Goal: Task Accomplishment & Management: Complete application form

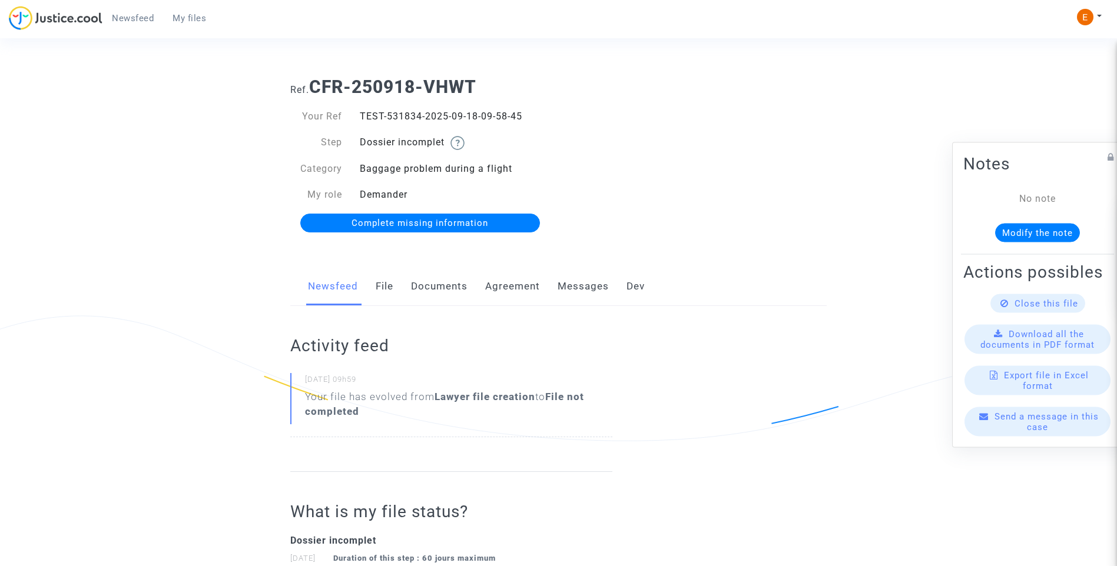
click at [434, 287] on link "Documents" at bounding box center [439, 286] width 57 height 39
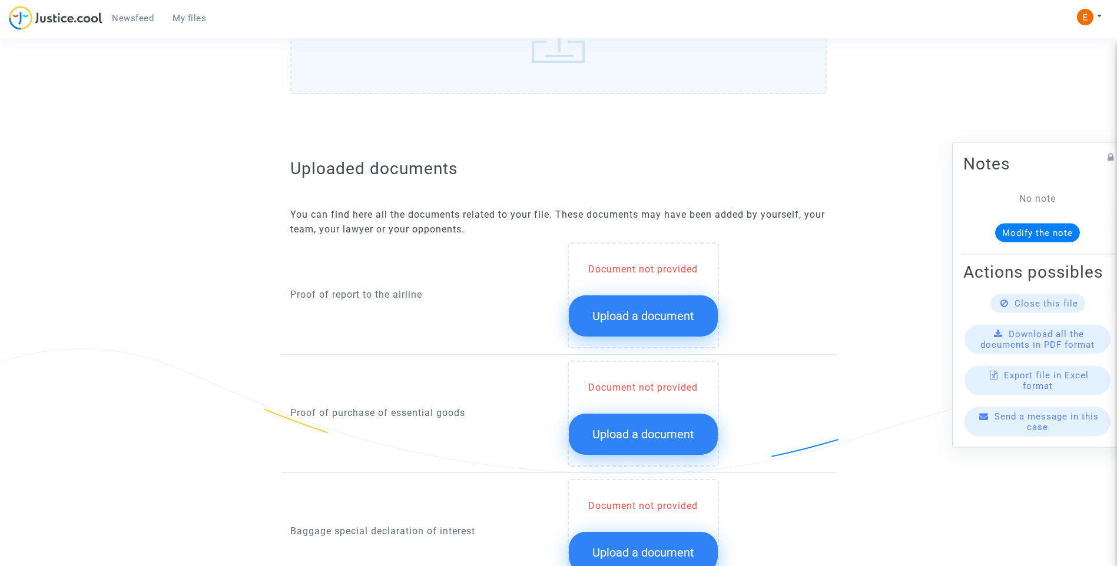
scroll to position [589, 0]
click at [656, 315] on span "Upload a document" at bounding box center [643, 316] width 102 height 14
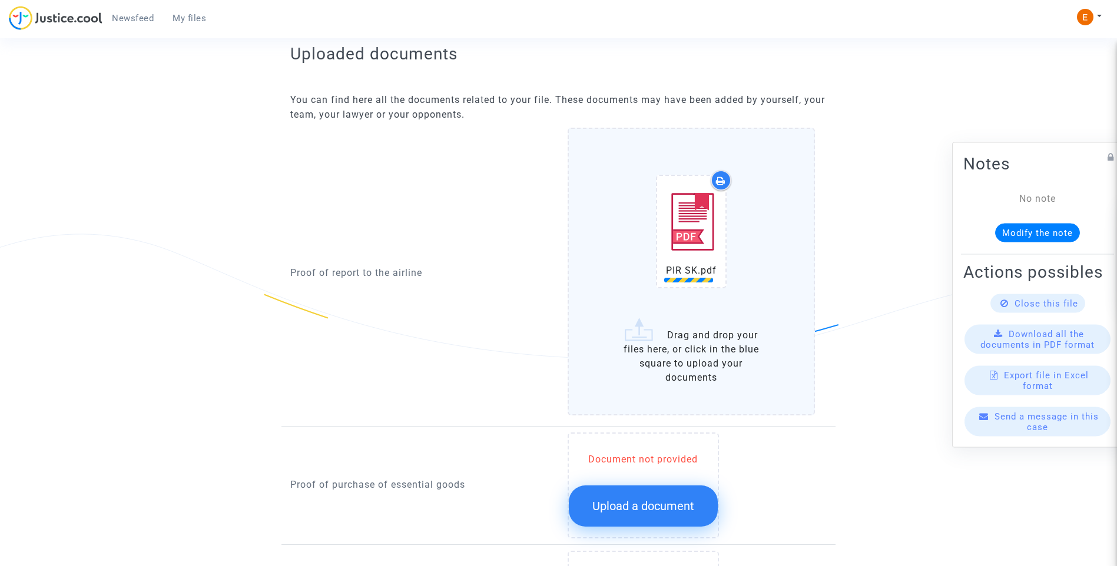
scroll to position [883, 0]
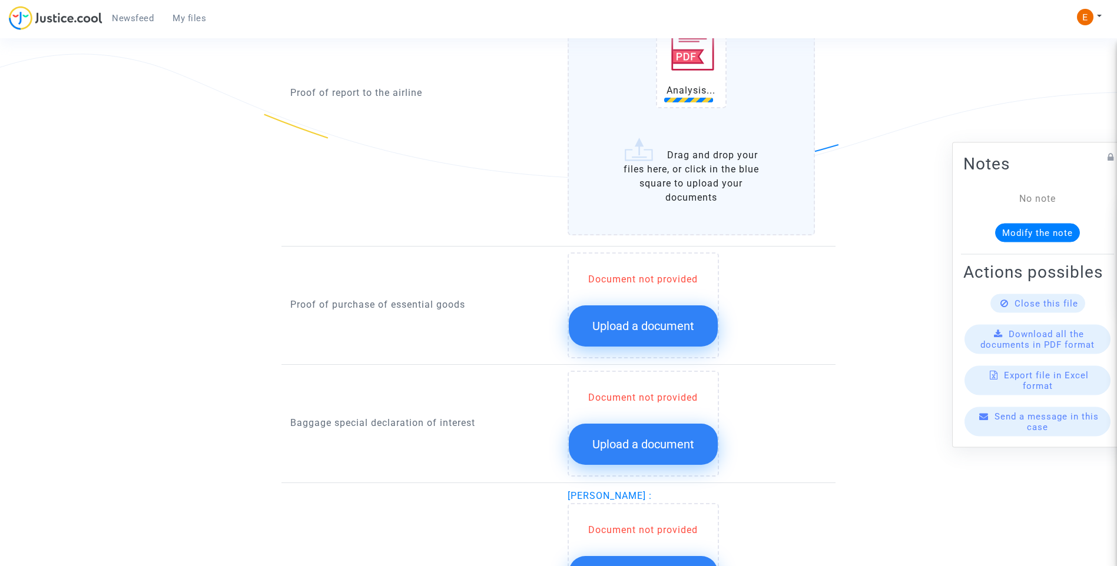
click at [647, 334] on button "Upload a document" at bounding box center [643, 326] width 149 height 41
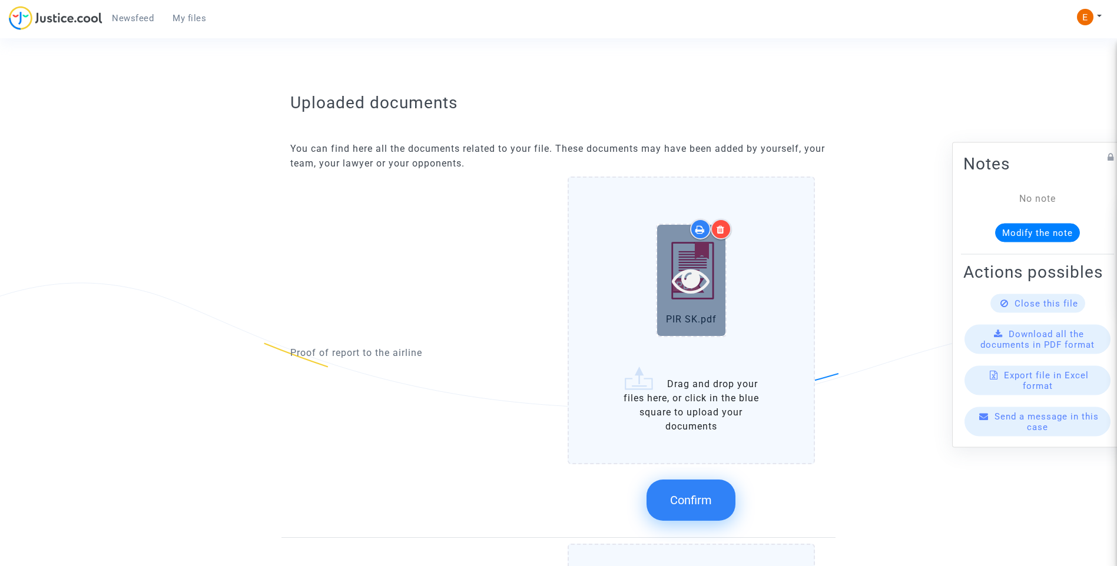
scroll to position [648, 0]
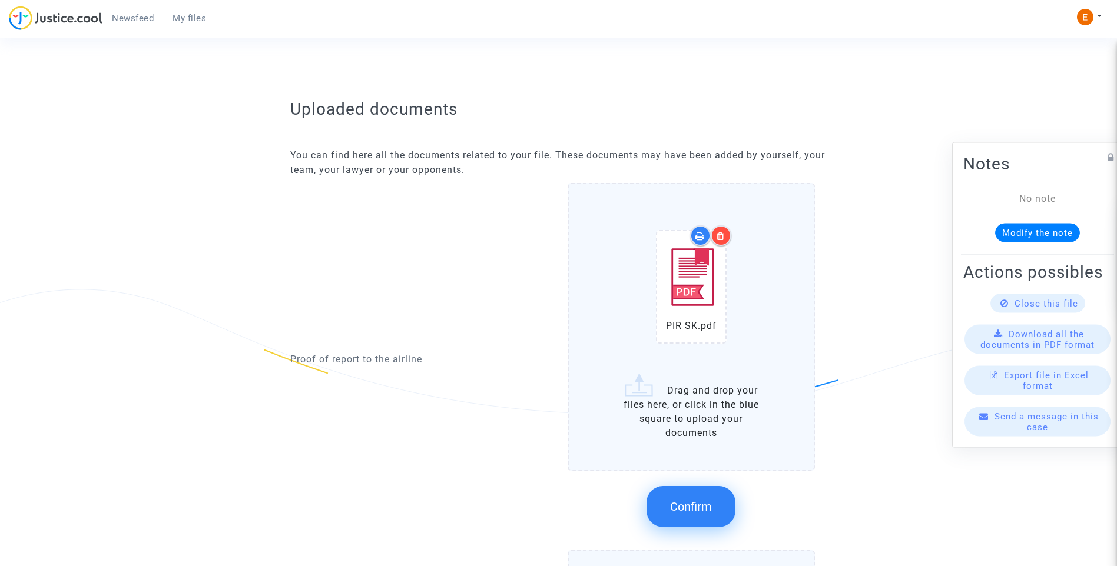
click at [719, 243] on div at bounding box center [721, 235] width 21 height 21
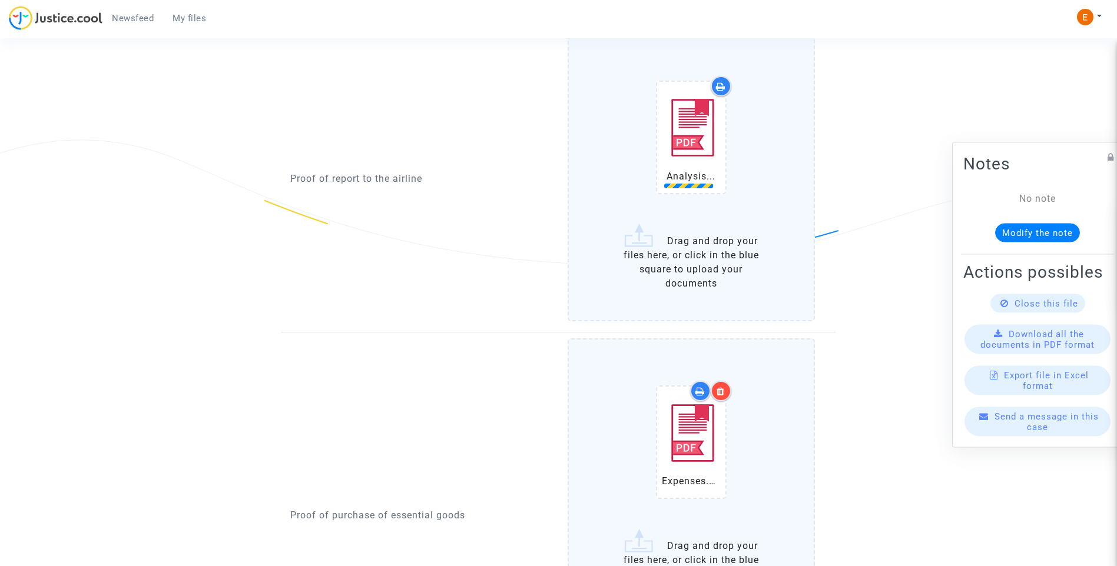
scroll to position [1060, 0]
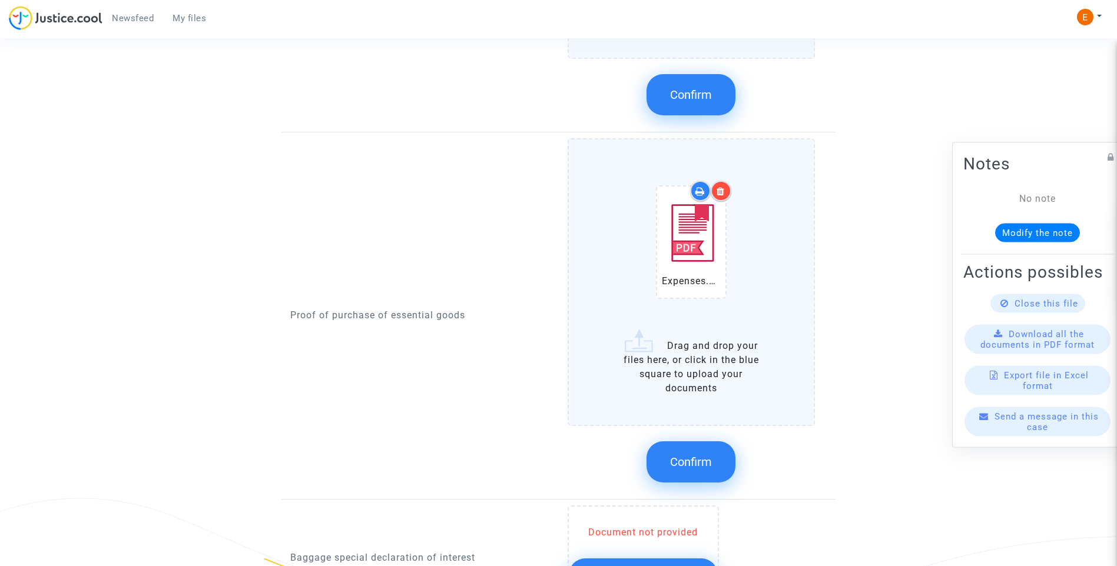
click at [696, 410] on label "Expenses.pdf Drag and drop your files here, or click in the blue square to uplo…" at bounding box center [692, 282] width 248 height 288
click at [0, 0] on input "Expenses.pdf Drag and drop your files here, or click in the blue square to uplo…" at bounding box center [0, 0] width 0 height 0
click at [712, 456] on button "Confirm" at bounding box center [690, 462] width 89 height 41
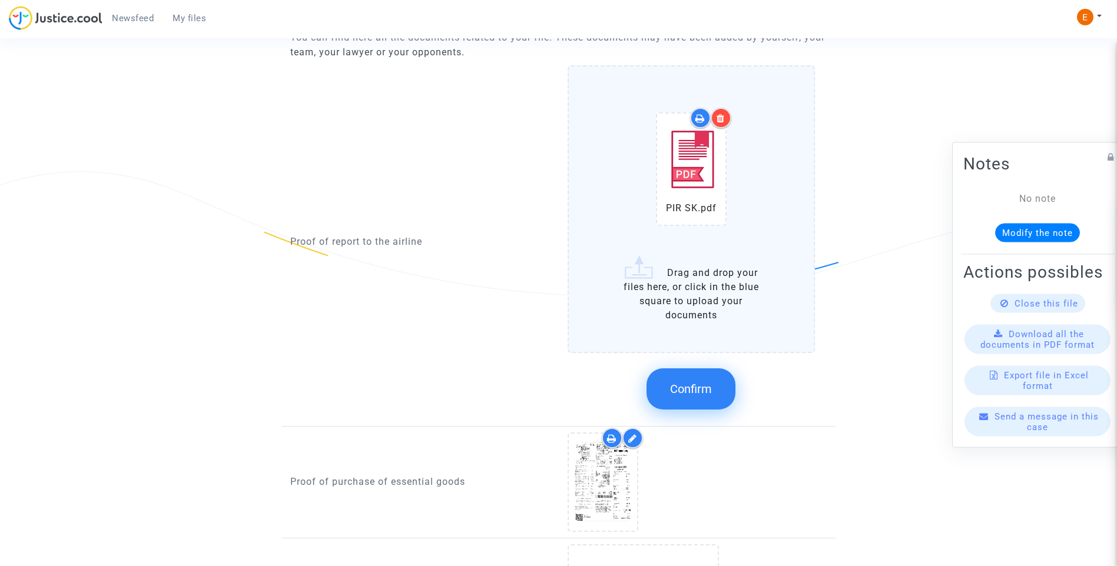
click at [707, 388] on span "Confirm" at bounding box center [691, 389] width 42 height 14
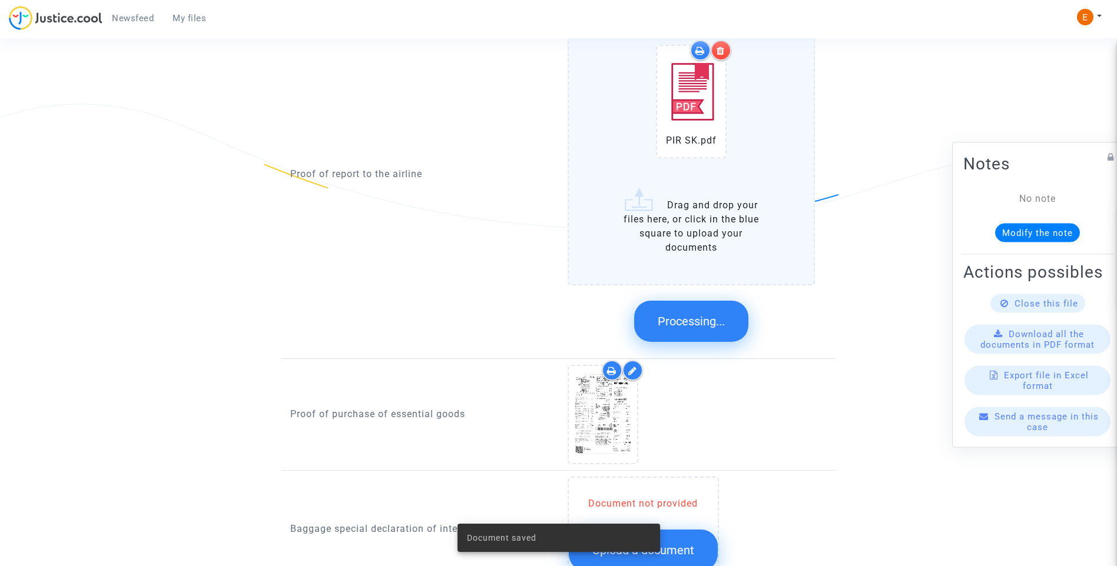
scroll to position [1001, 0]
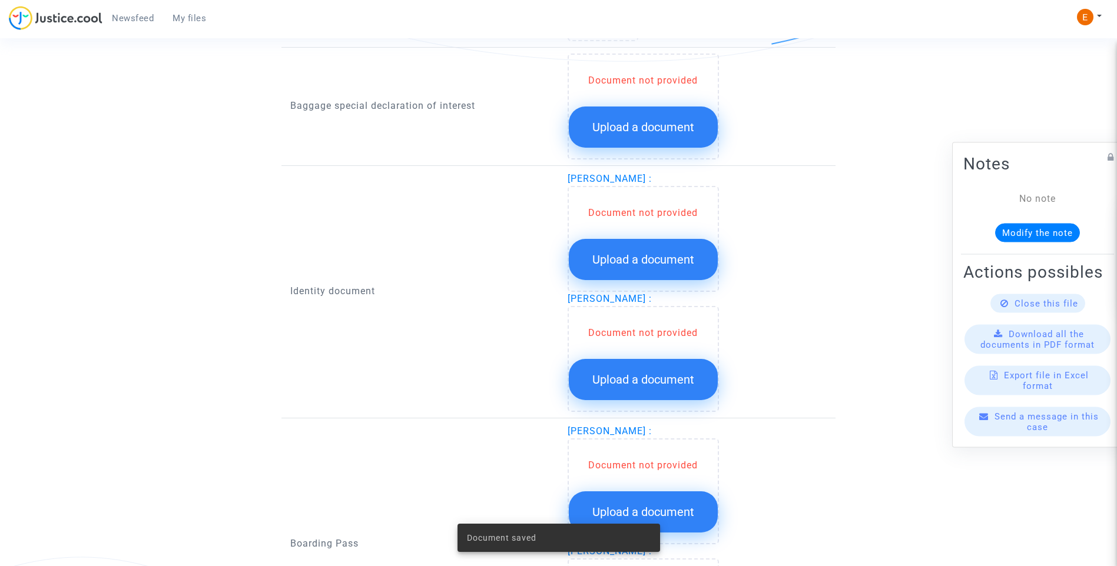
click at [645, 137] on button "Upload a document" at bounding box center [643, 127] width 149 height 41
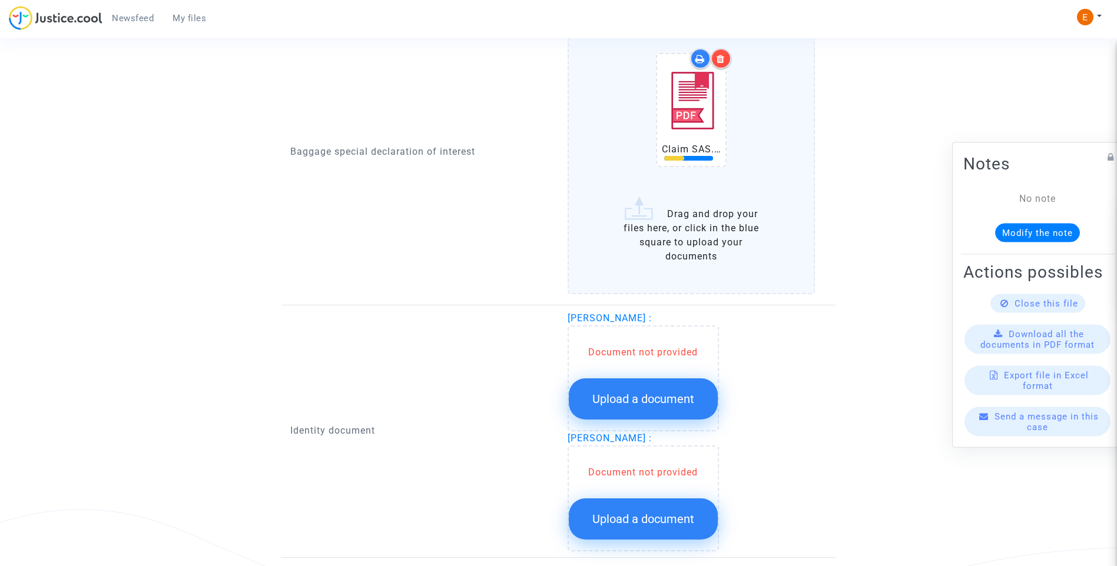
scroll to position [1060, 0]
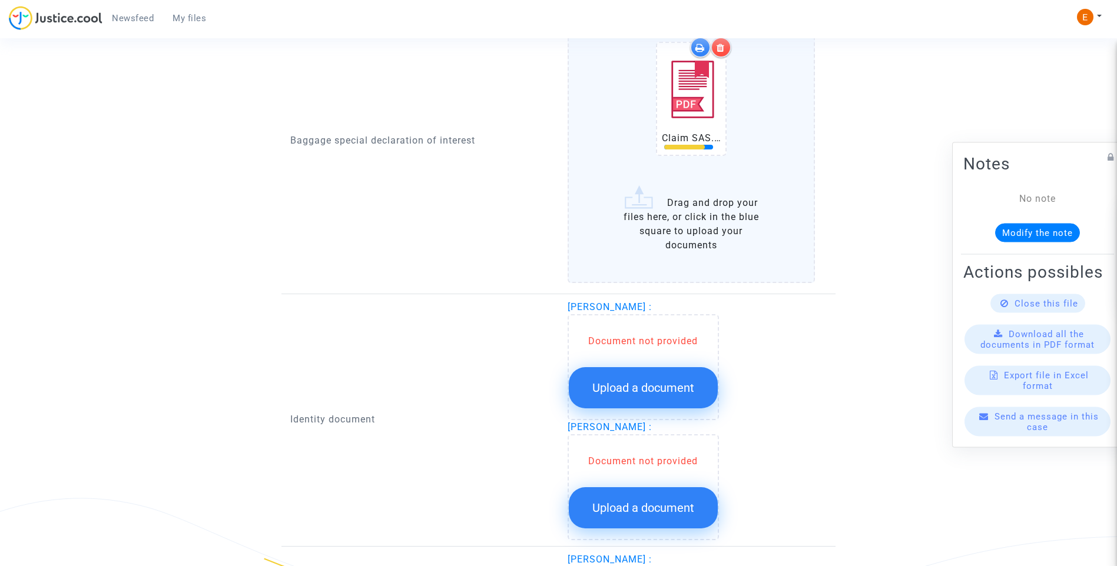
click at [631, 399] on button "Upload a document" at bounding box center [643, 387] width 149 height 41
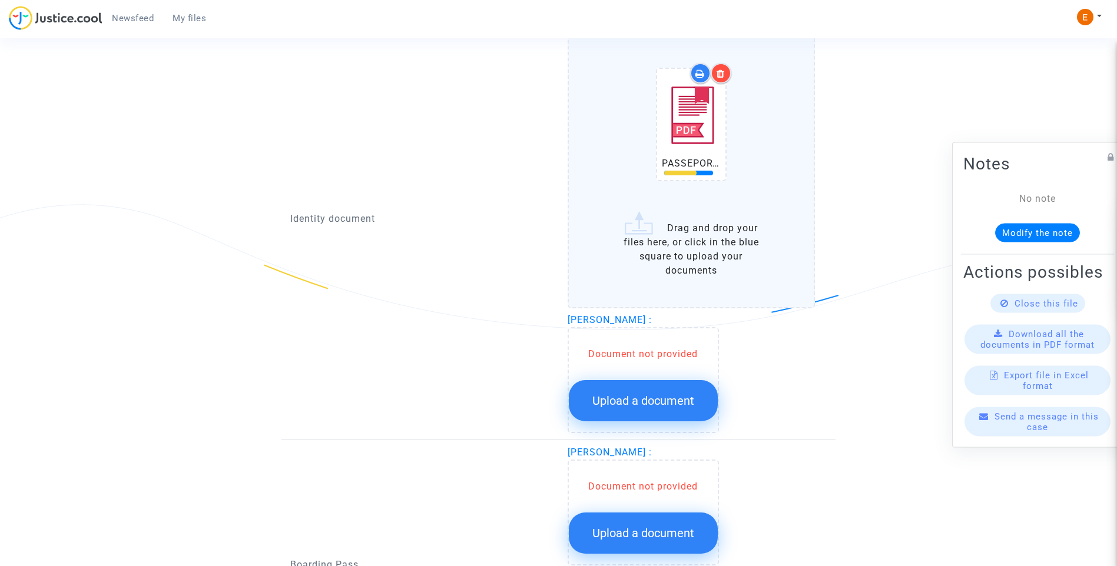
scroll to position [1354, 0]
click at [675, 409] on button "Upload a document" at bounding box center [643, 400] width 149 height 41
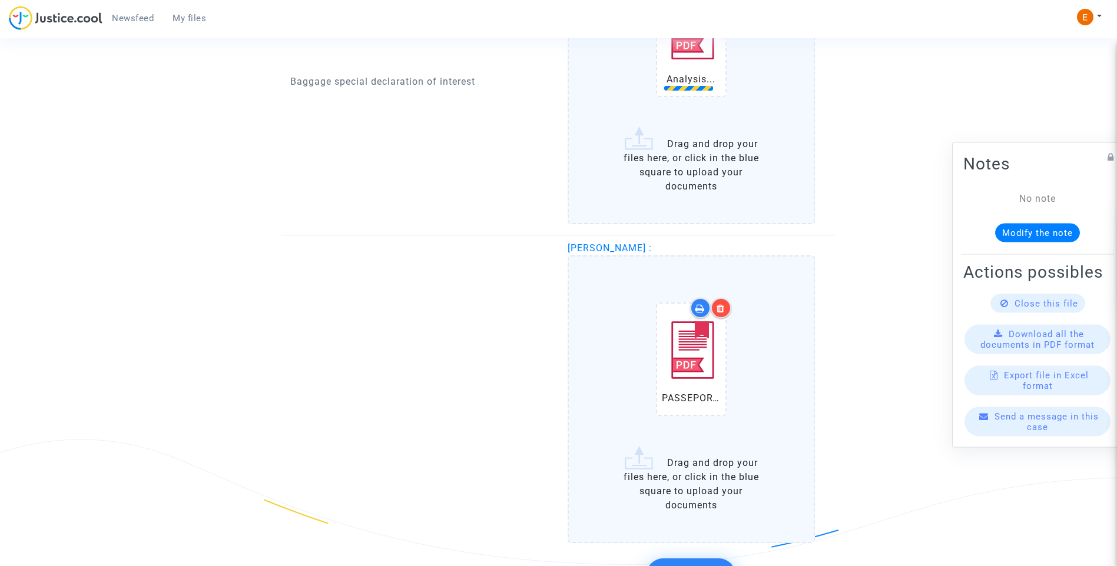
scroll to position [1413, 0]
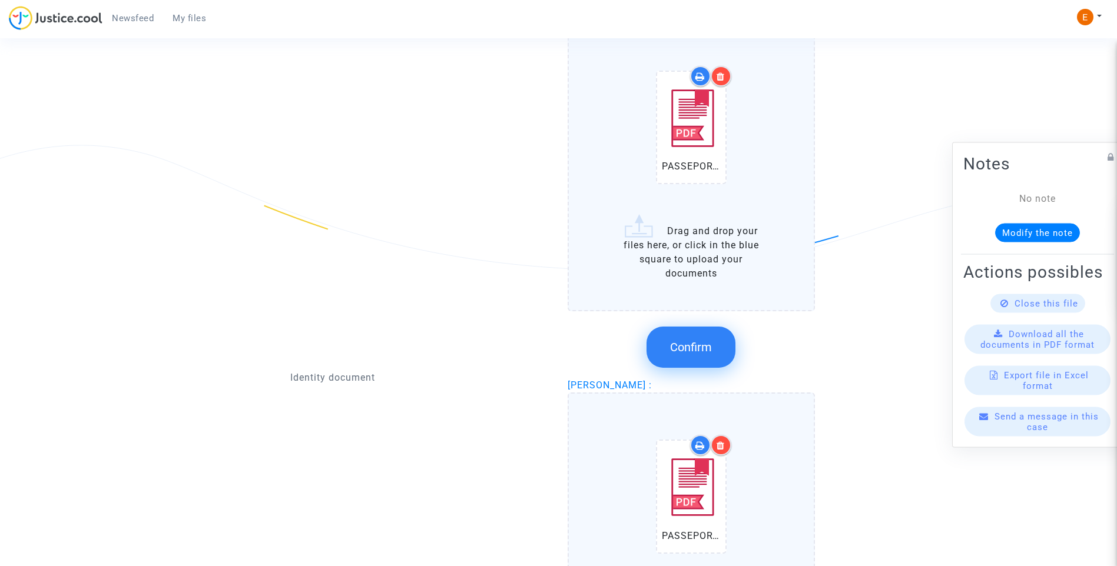
click at [710, 350] on span "Confirm" at bounding box center [691, 347] width 42 height 14
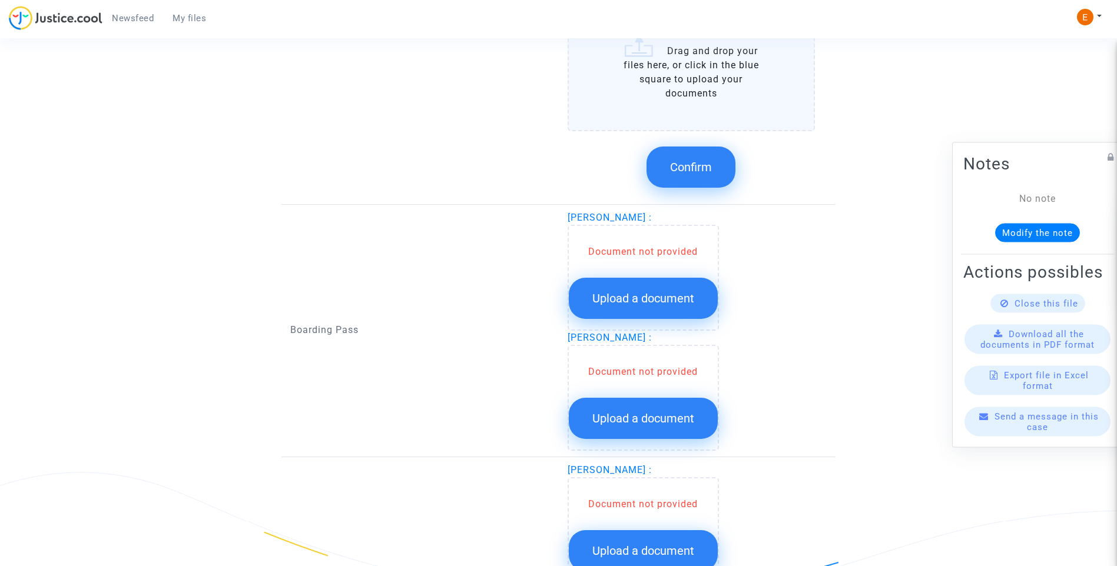
click at [700, 421] on button "Upload a document" at bounding box center [643, 418] width 149 height 41
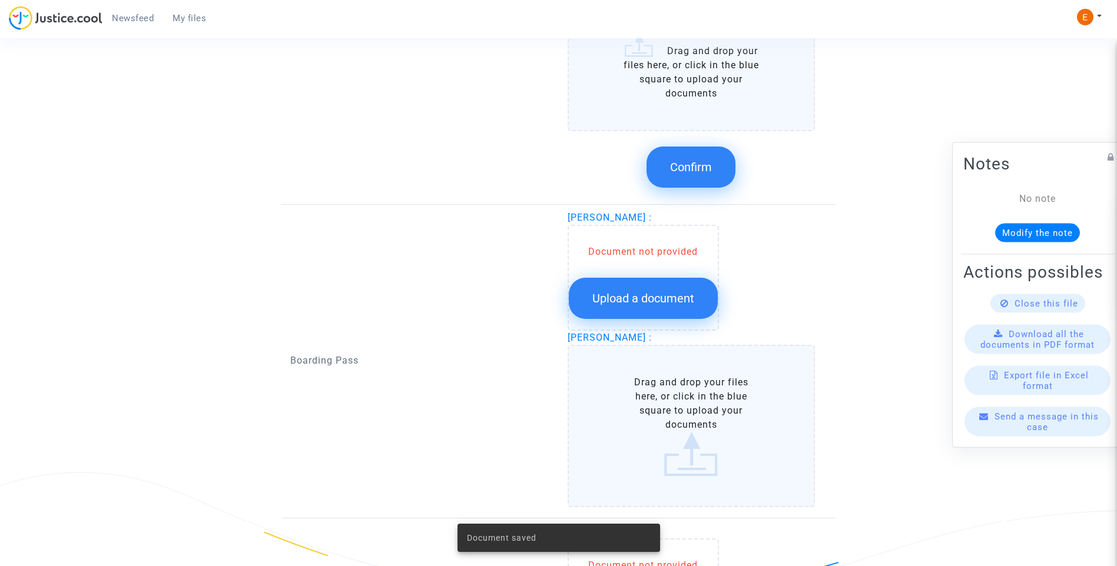
click at [686, 301] on span "Upload a document" at bounding box center [643, 298] width 102 height 14
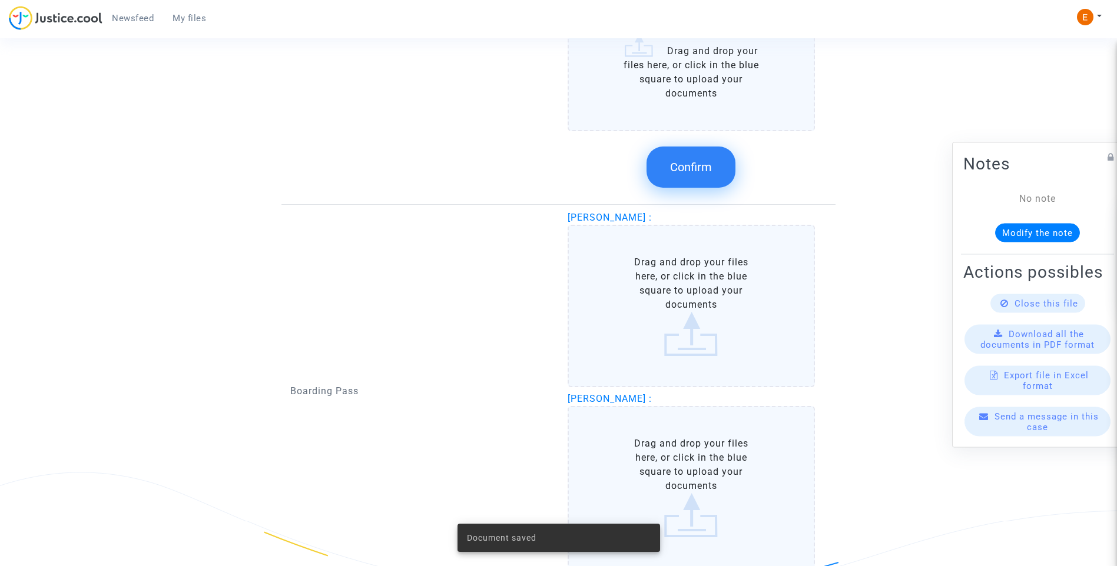
click at [702, 175] on button "Confirm" at bounding box center [690, 167] width 89 height 41
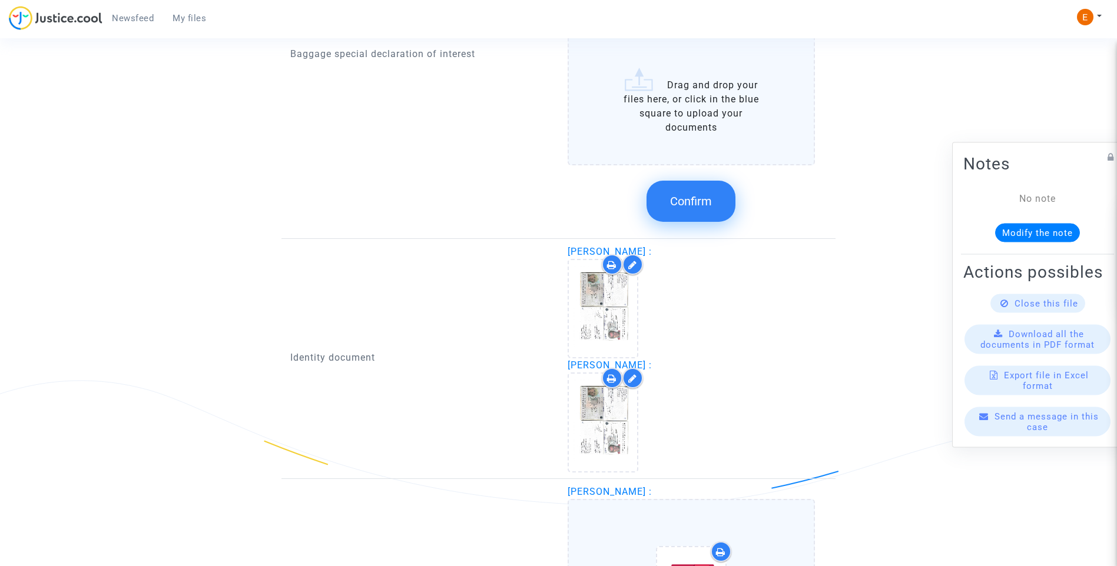
scroll to position [1001, 0]
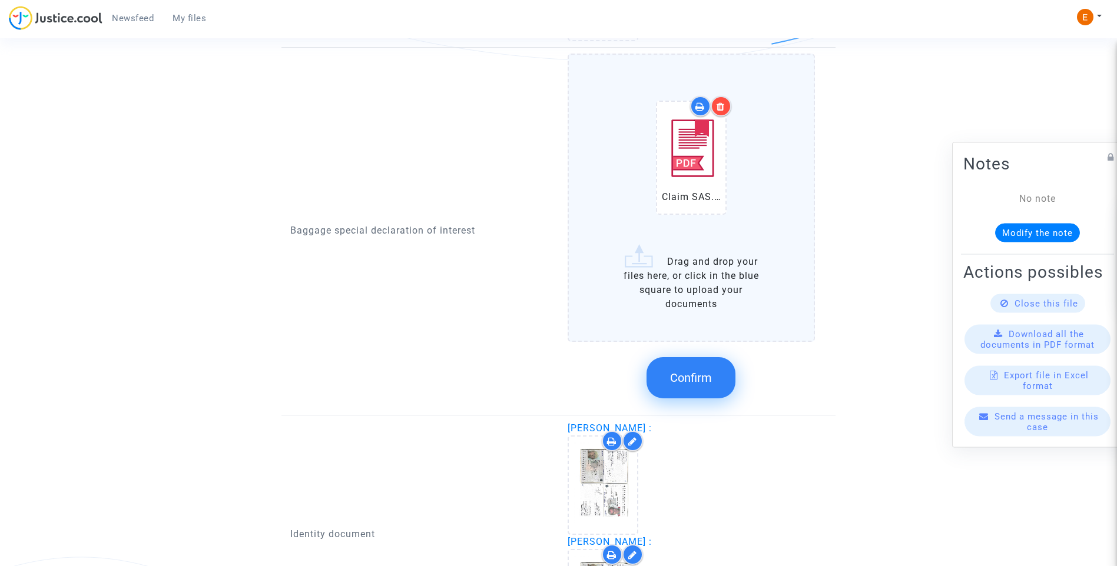
click at [714, 380] on button "Confirm" at bounding box center [690, 377] width 89 height 41
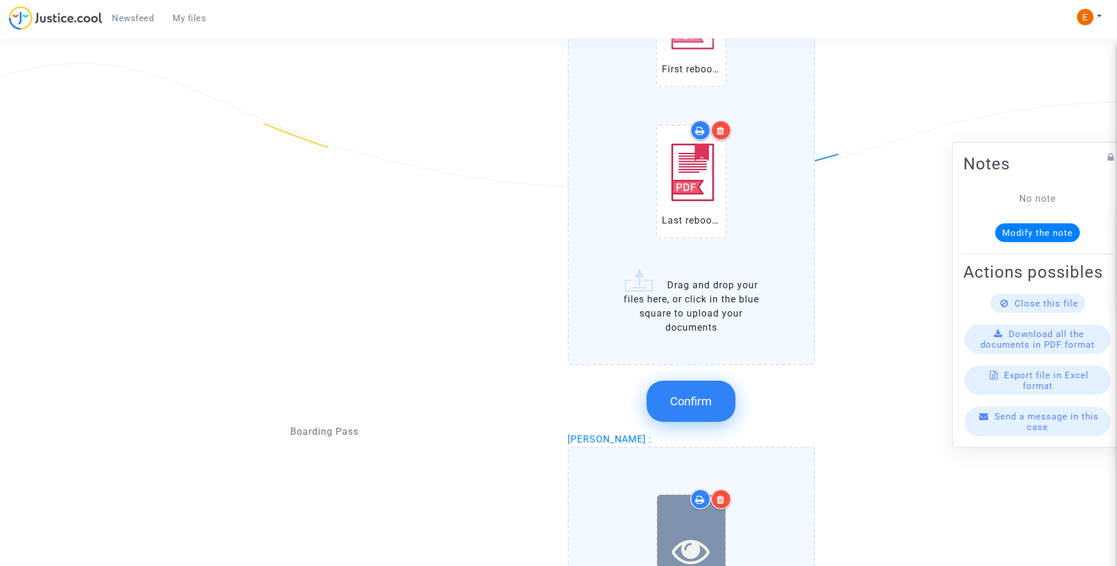
scroll to position [1648, 0]
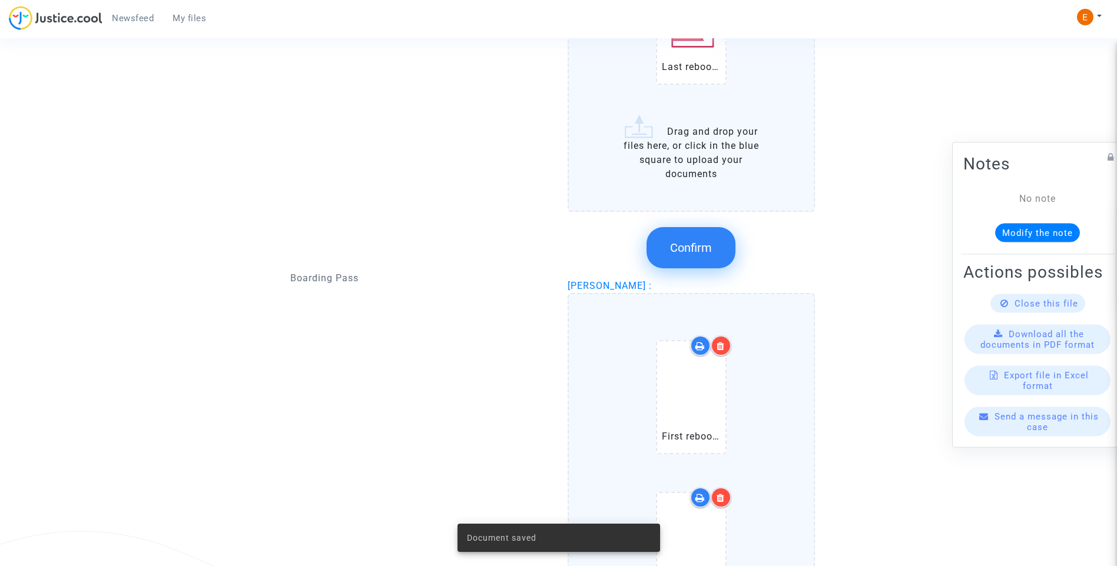
click at [705, 263] on button "Confirm" at bounding box center [690, 247] width 89 height 41
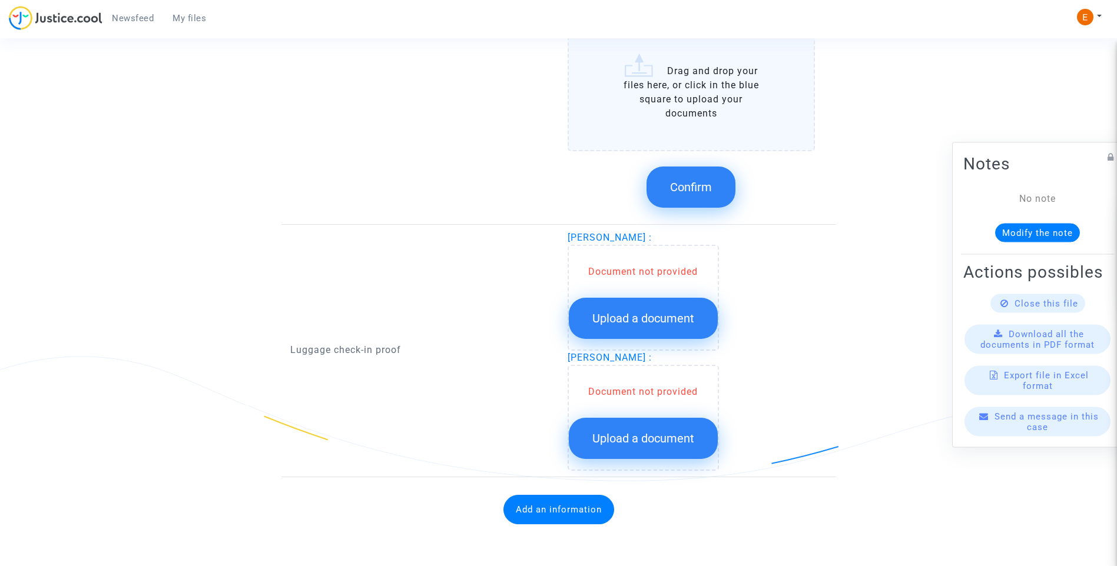
scroll to position [1823, 0]
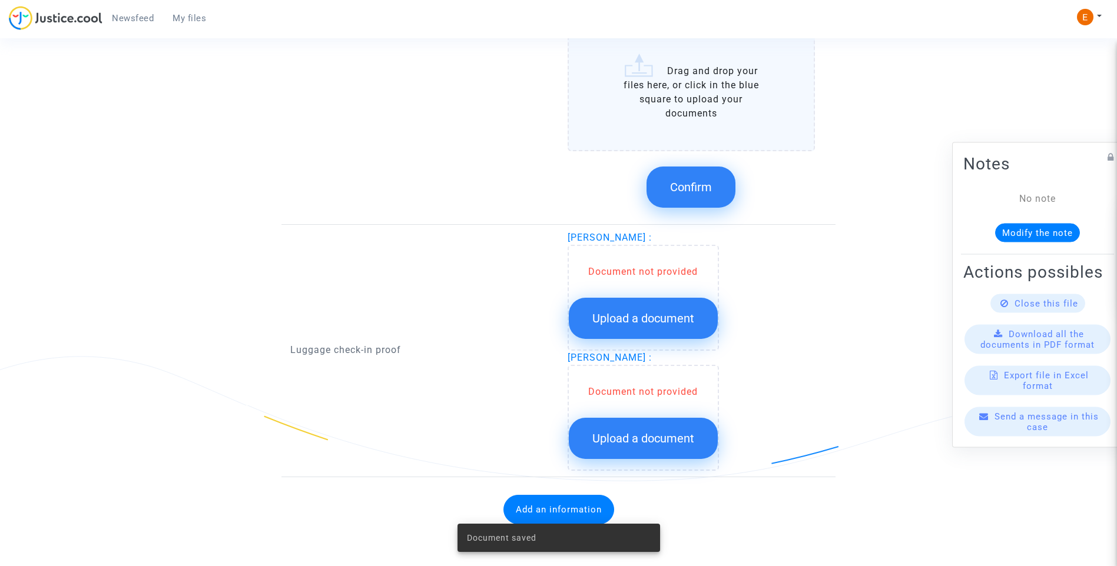
click at [691, 178] on button "Confirm" at bounding box center [690, 187] width 89 height 41
click at [656, 323] on span "Upload a document" at bounding box center [643, 318] width 102 height 14
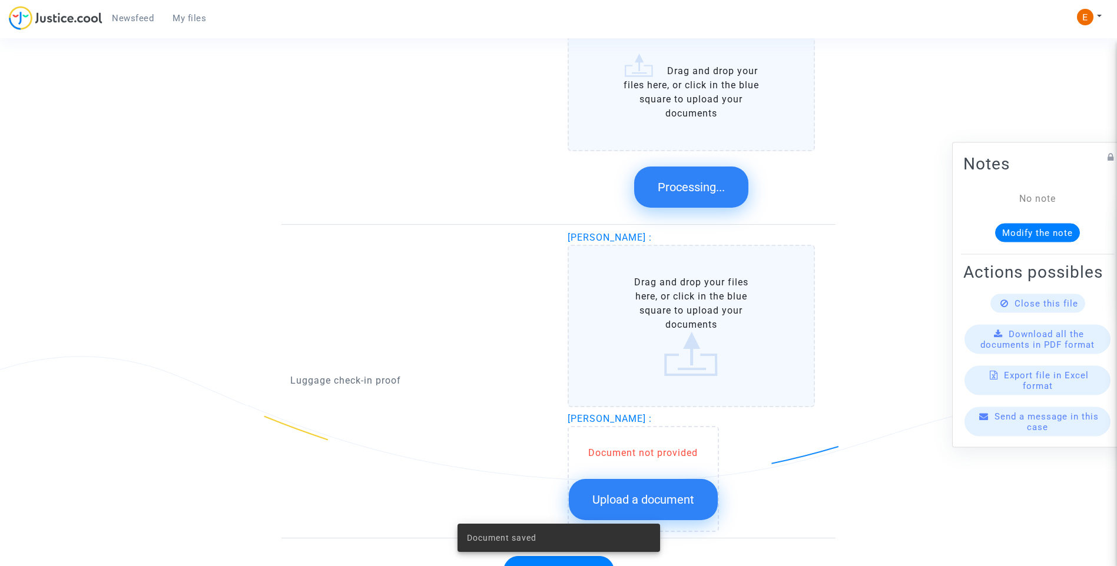
click at [678, 495] on span "Upload a document" at bounding box center [643, 500] width 102 height 14
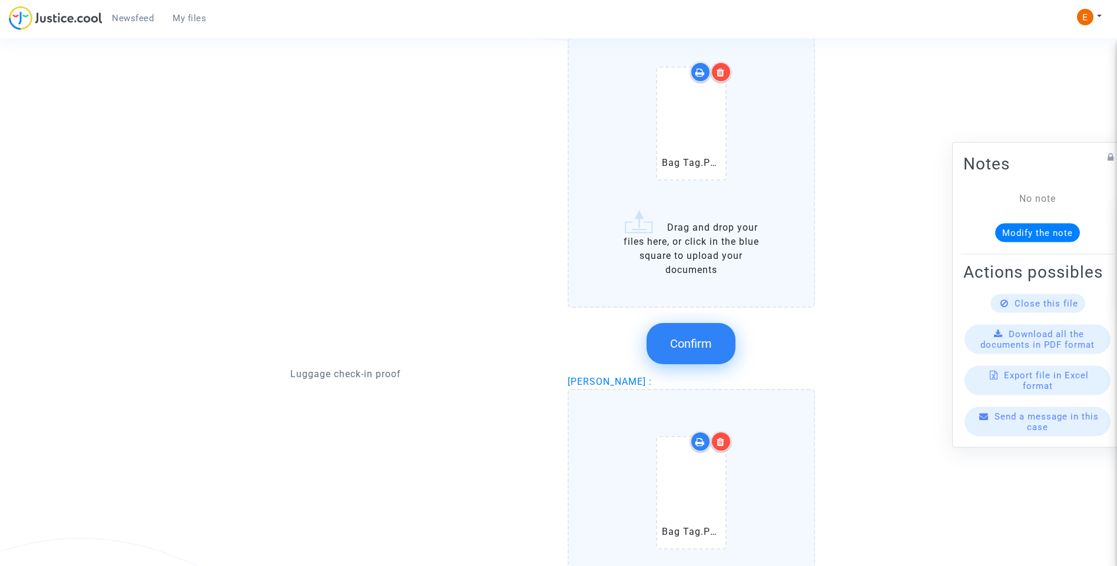
scroll to position [1647, 0]
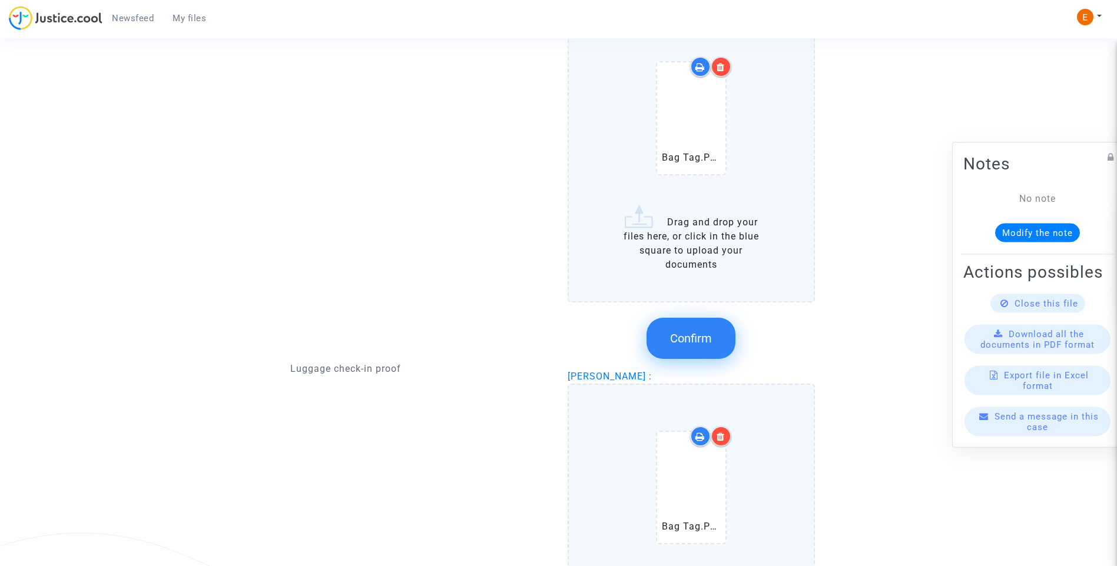
click at [705, 353] on button "Confirm" at bounding box center [690, 338] width 89 height 41
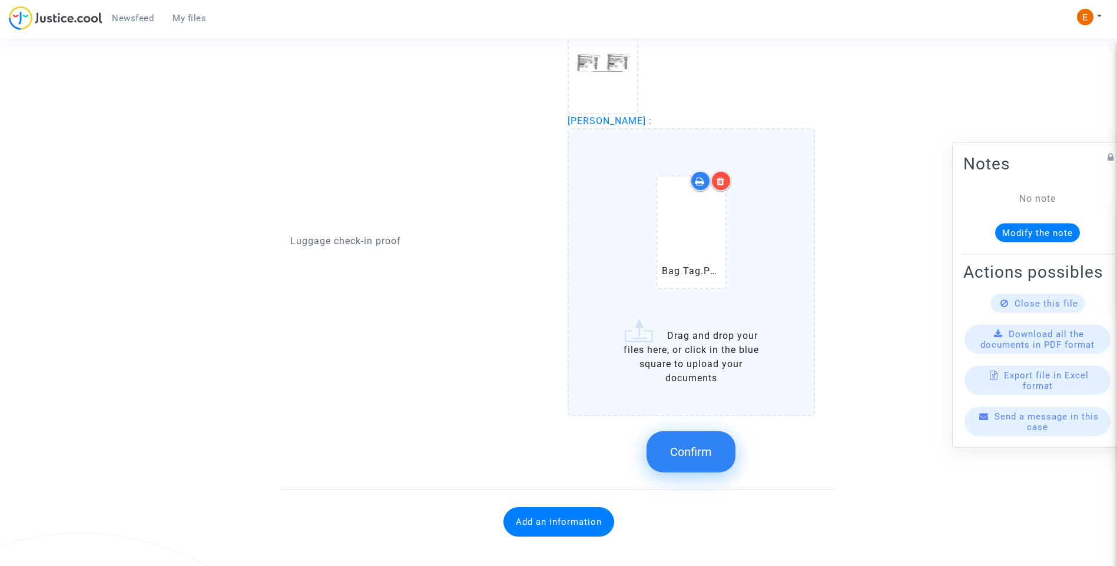
click at [703, 459] on span "Confirm" at bounding box center [691, 452] width 42 height 14
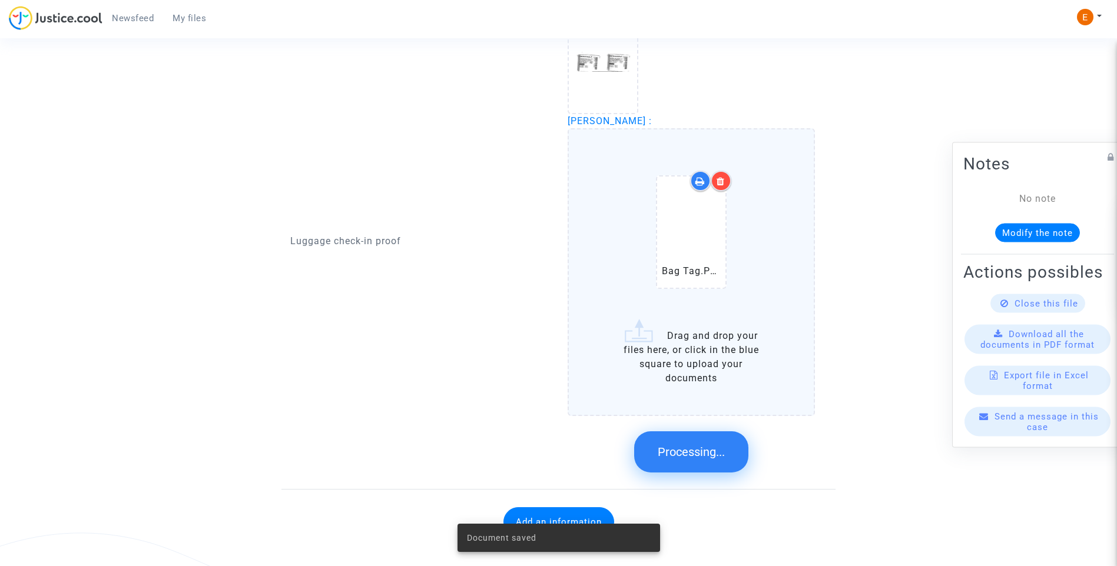
scroll to position [1404, 0]
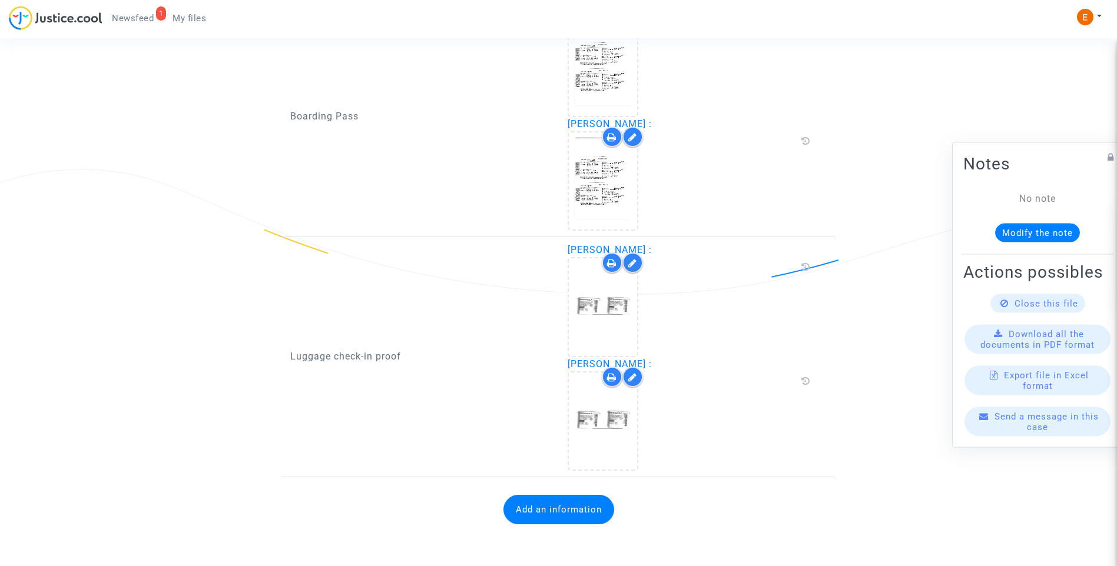
click at [141, 19] on span "Newsfeed" at bounding box center [133, 18] width 42 height 11
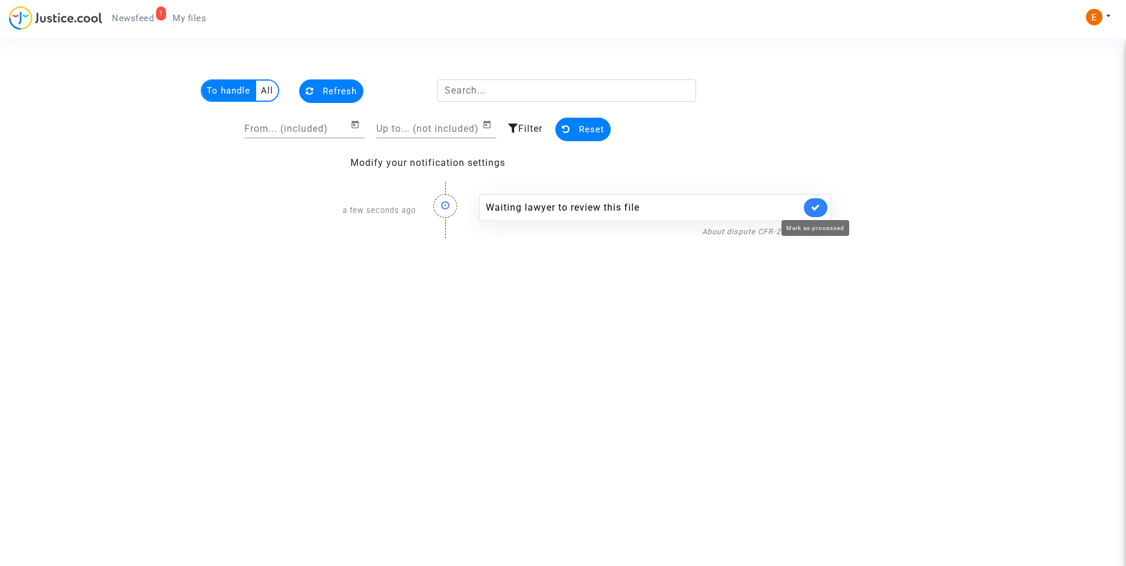
click at [813, 209] on icon at bounding box center [815, 207] width 9 height 9
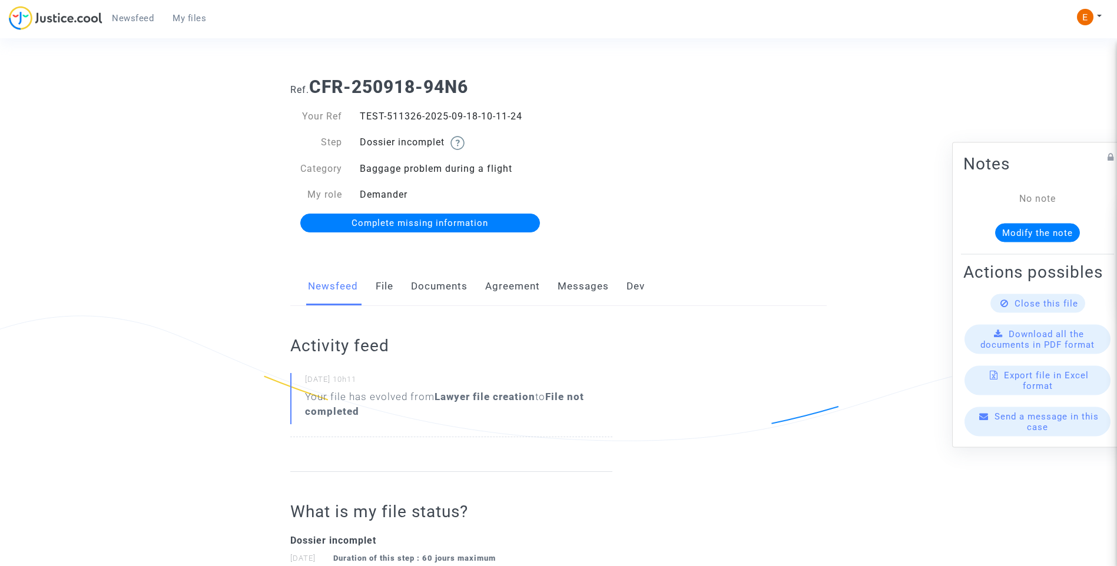
click at [442, 283] on link "Documents" at bounding box center [439, 286] width 57 height 39
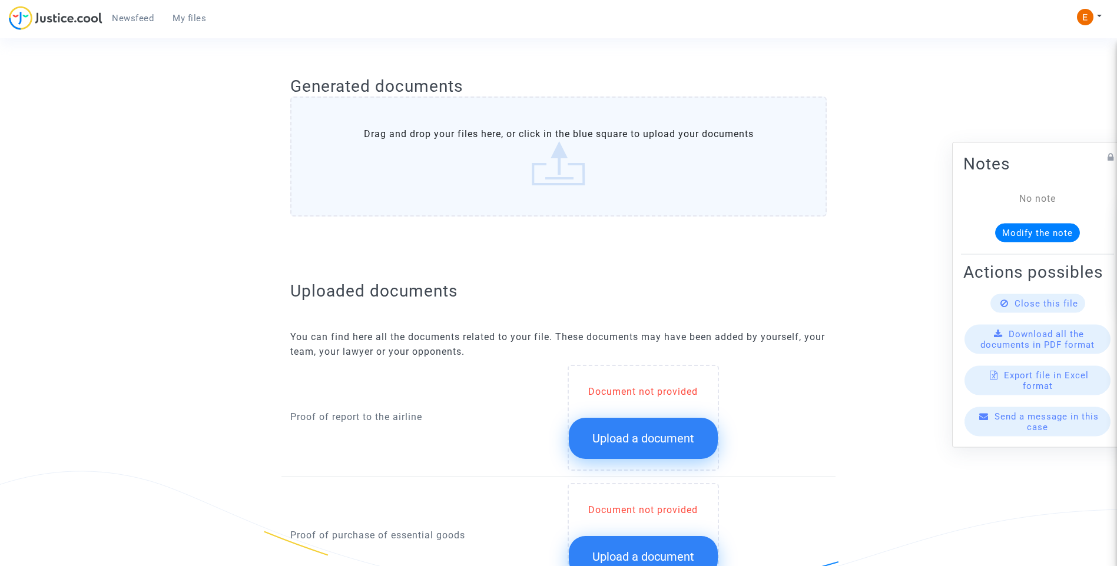
scroll to position [706, 0]
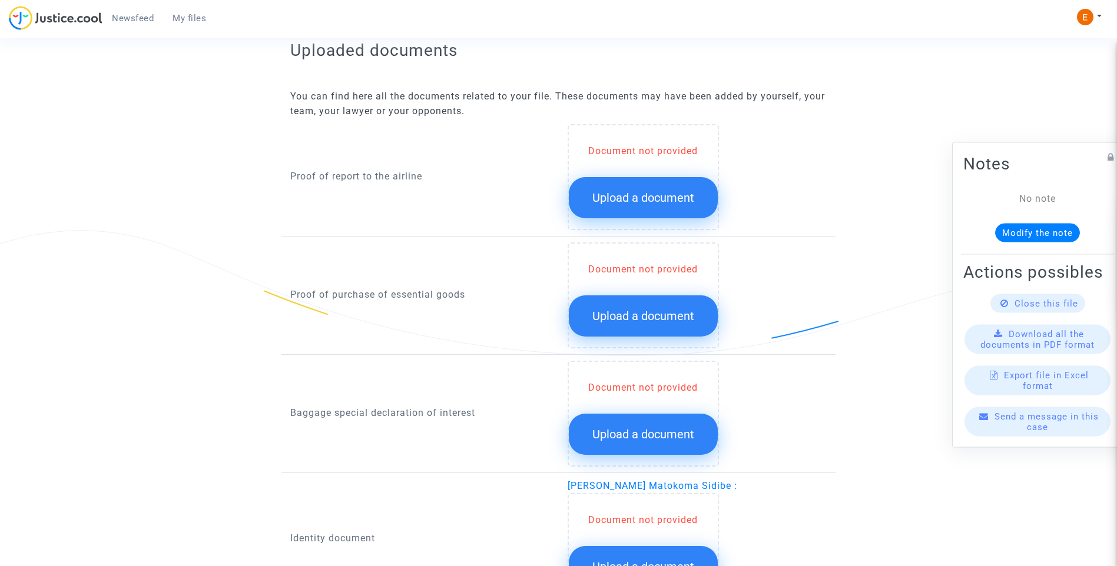
click at [645, 188] on button "Upload a document" at bounding box center [643, 197] width 149 height 41
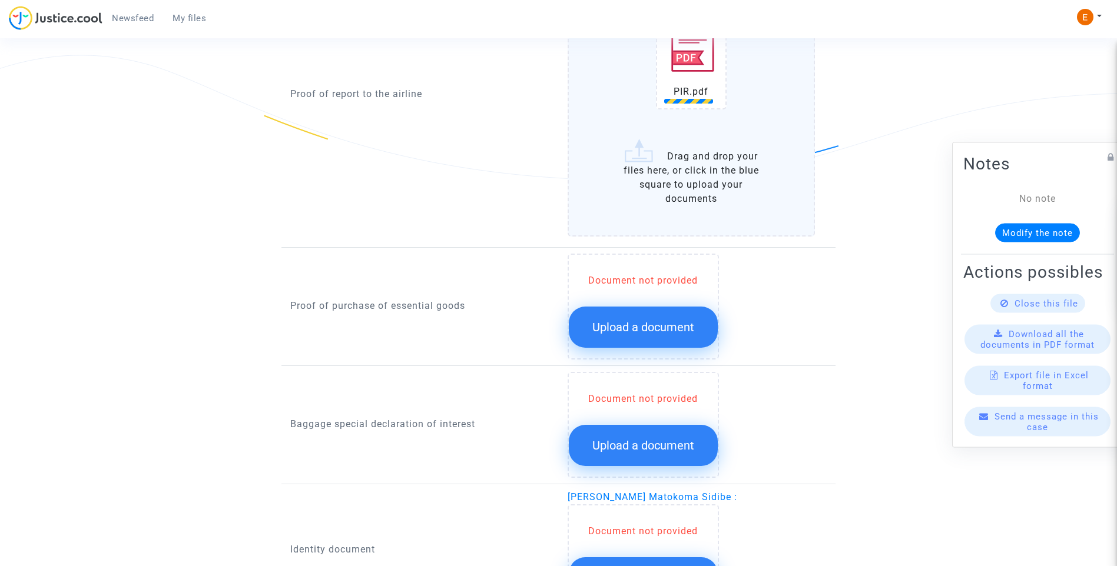
scroll to position [883, 0]
click at [639, 332] on span "Upload a document" at bounding box center [643, 326] width 102 height 14
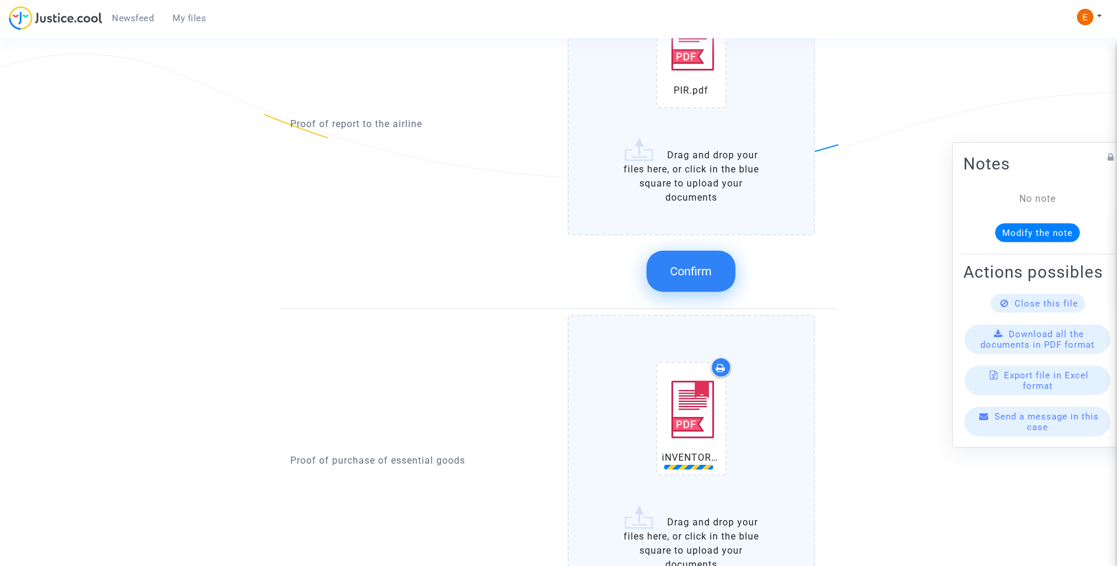
drag, startPoint x: 705, startPoint y: 281, endPoint x: 576, endPoint y: 257, distance: 131.2
click at [705, 278] on button "Confirm" at bounding box center [690, 271] width 89 height 41
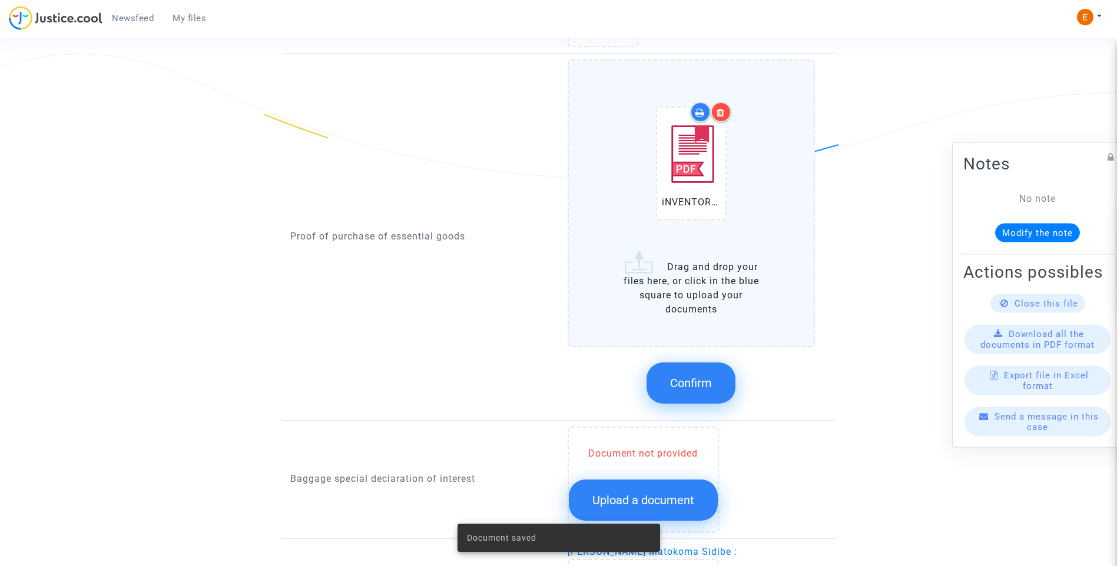
click at [695, 380] on span "Confirm" at bounding box center [691, 383] width 42 height 14
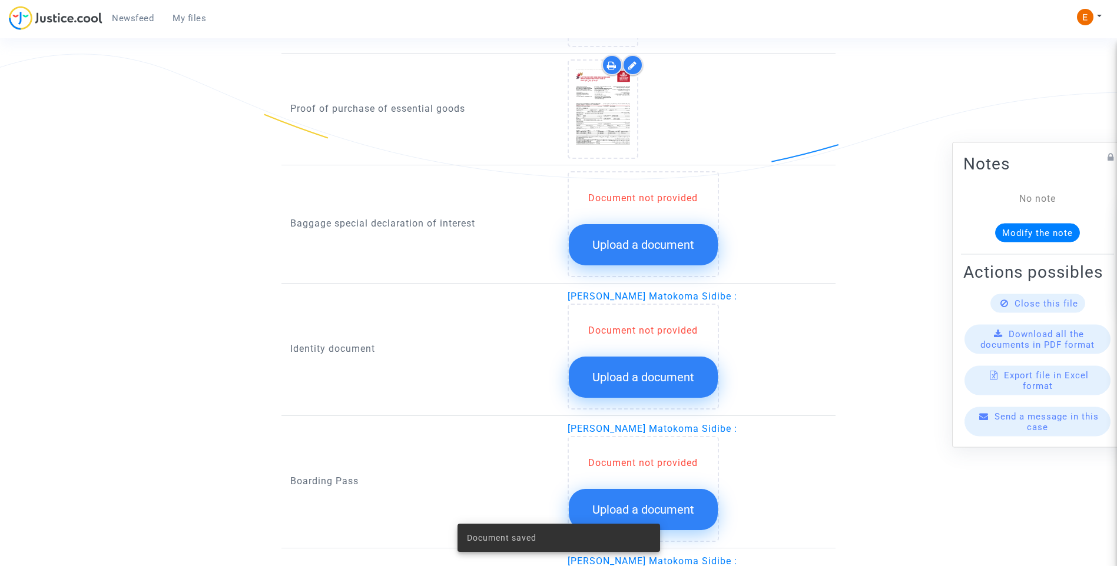
click at [643, 240] on span "Upload a document" at bounding box center [643, 245] width 102 height 14
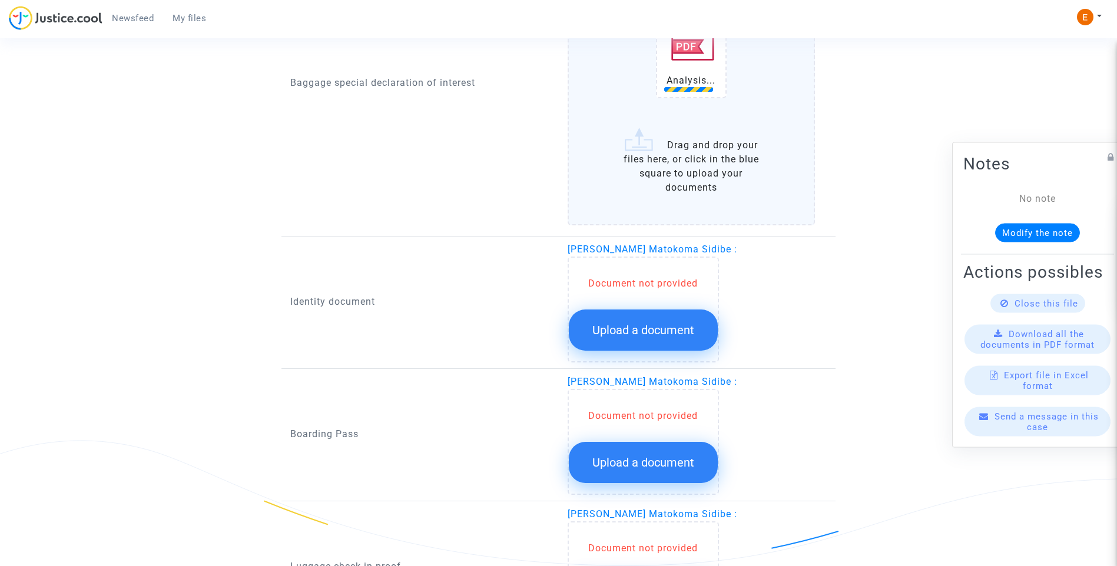
scroll to position [1119, 0]
click at [619, 337] on button "Upload a document" at bounding box center [643, 329] width 149 height 41
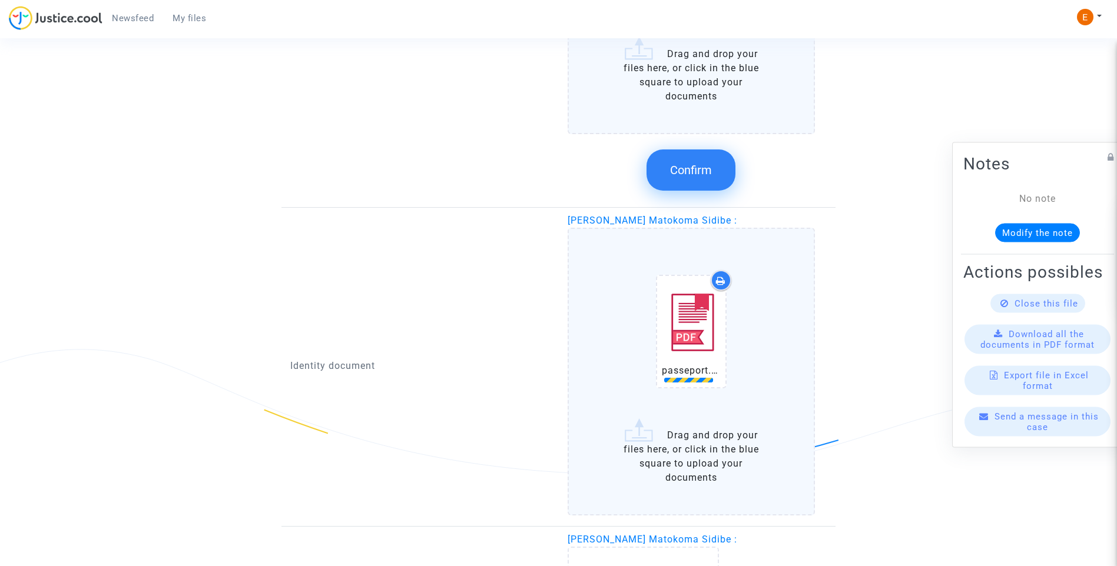
scroll to position [1413, 0]
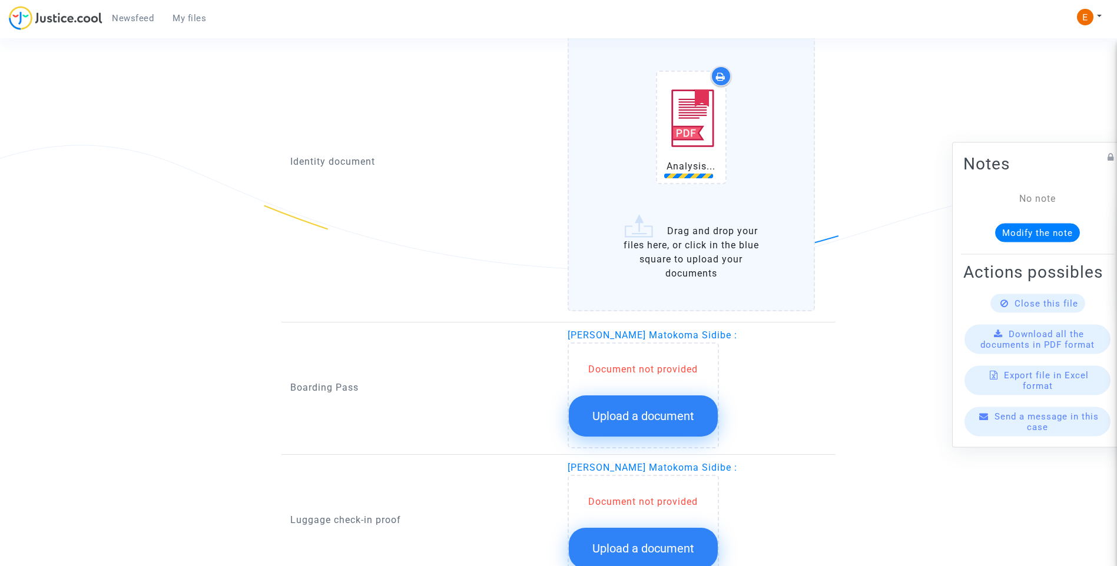
click at [637, 424] on button "Upload a document" at bounding box center [643, 416] width 149 height 41
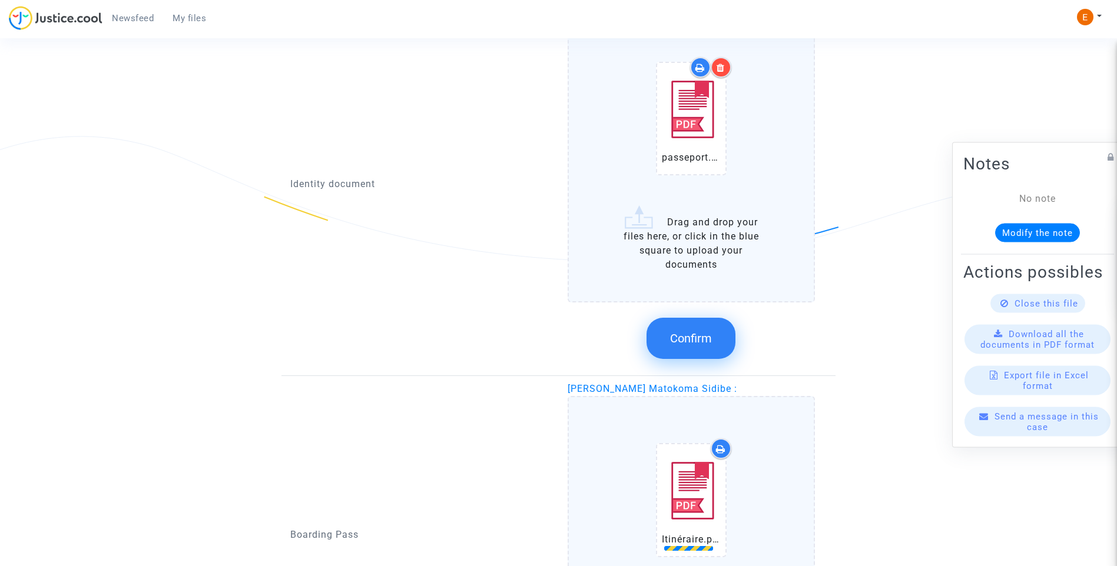
scroll to position [1766, 0]
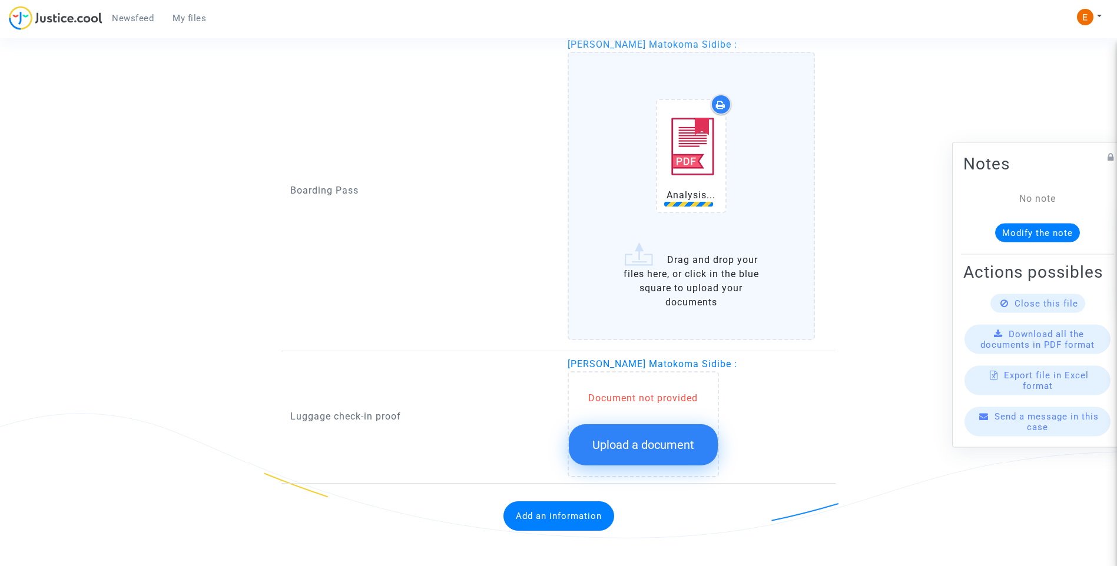
click at [671, 448] on span "Upload a document" at bounding box center [643, 445] width 102 height 14
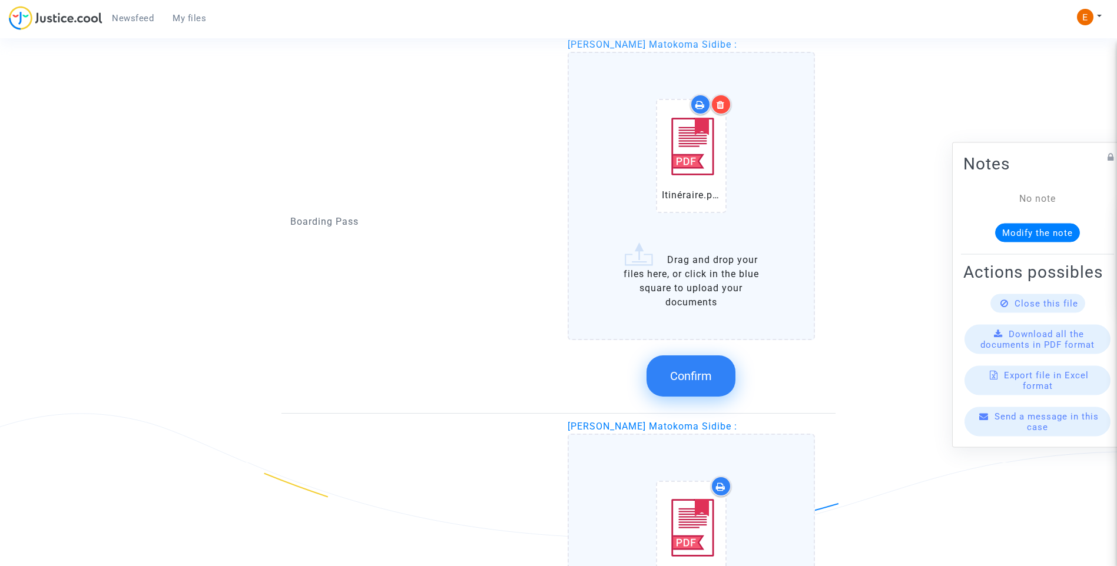
click at [699, 370] on span "Confirm" at bounding box center [691, 376] width 42 height 14
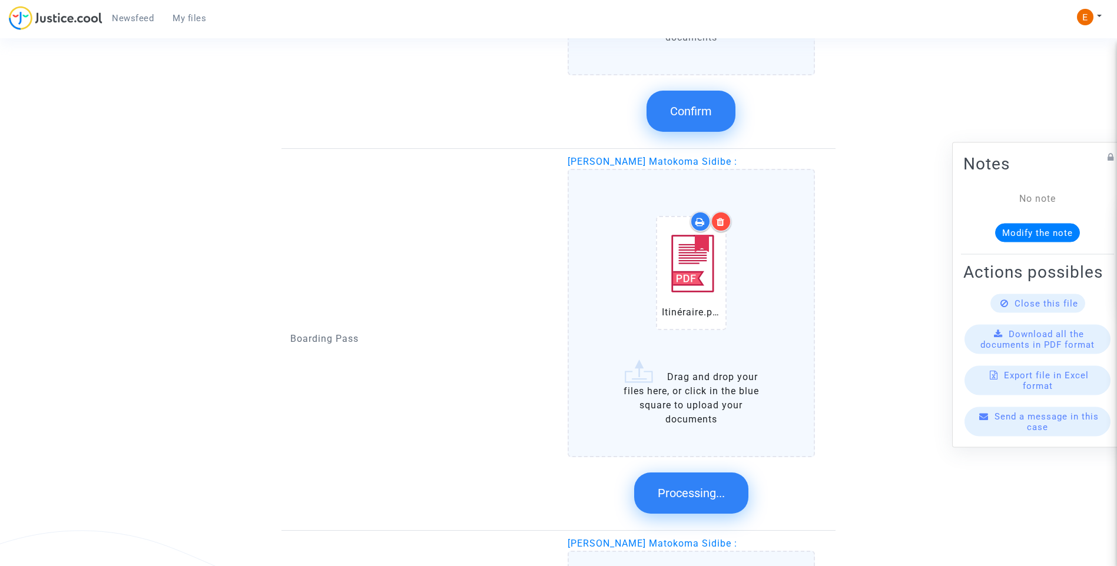
scroll to position [1472, 0]
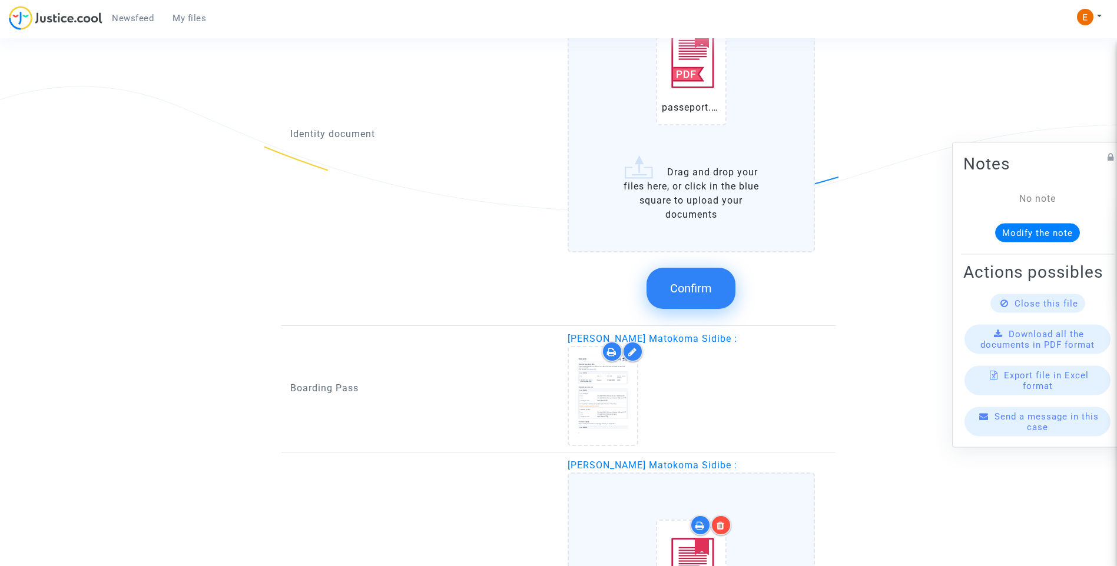
click at [699, 297] on button "Confirm" at bounding box center [690, 288] width 89 height 41
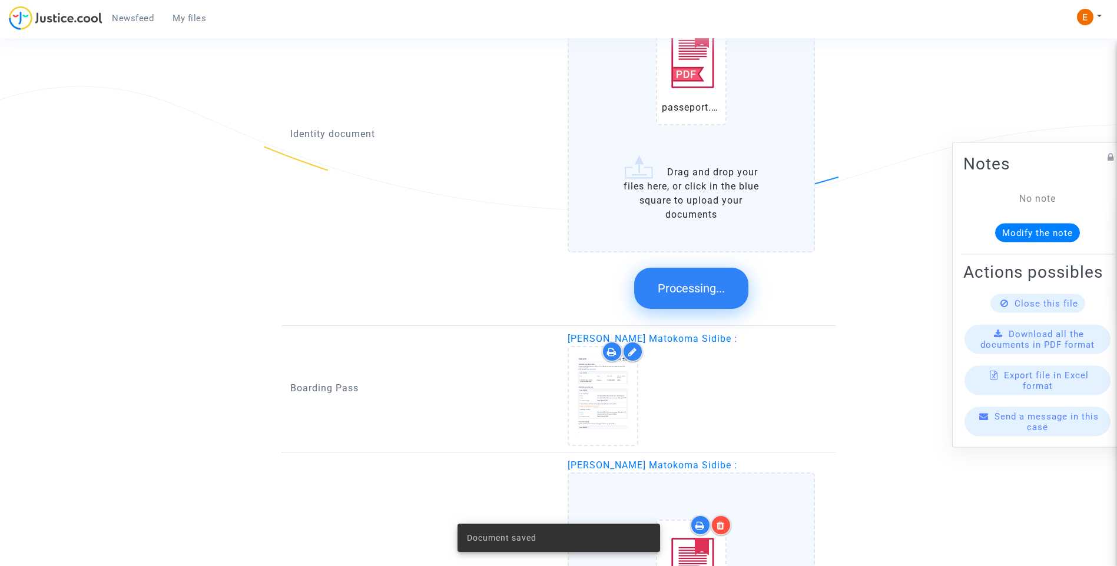
scroll to position [1060, 0]
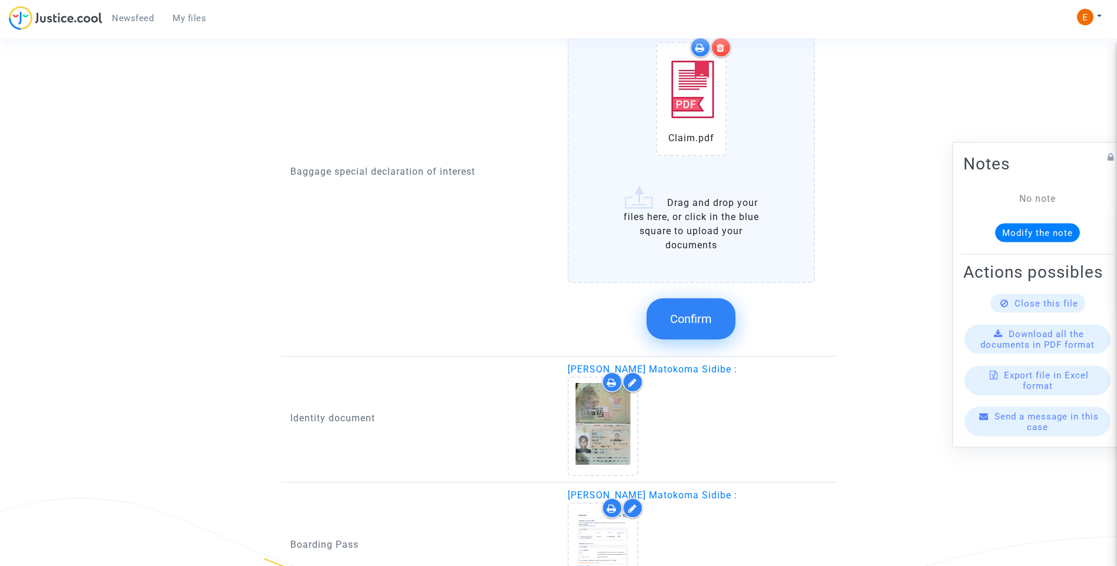
click at [698, 317] on span "Confirm" at bounding box center [691, 319] width 42 height 14
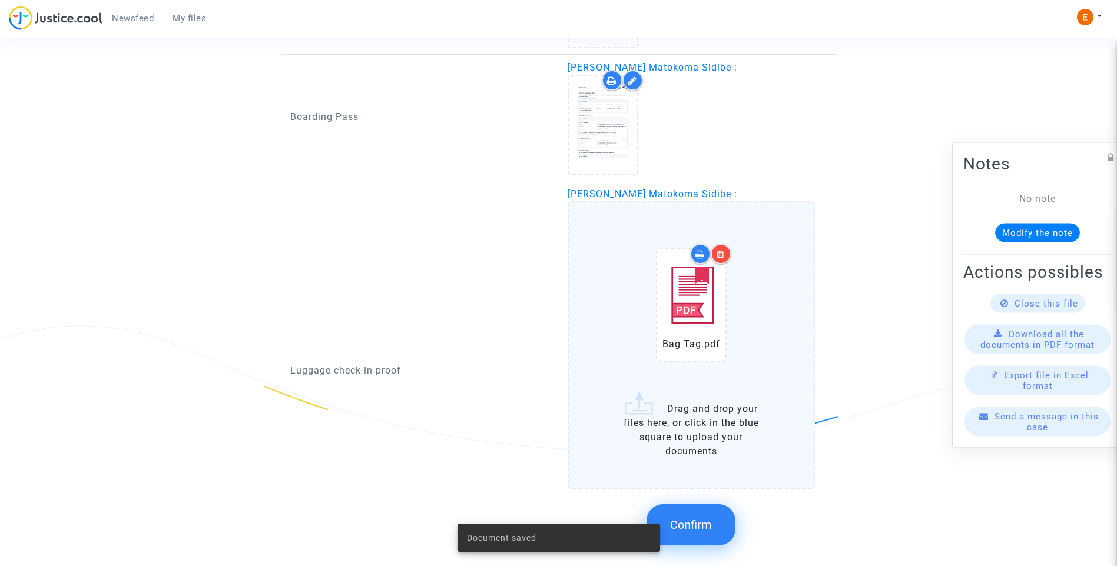
scroll to position [1318, 0]
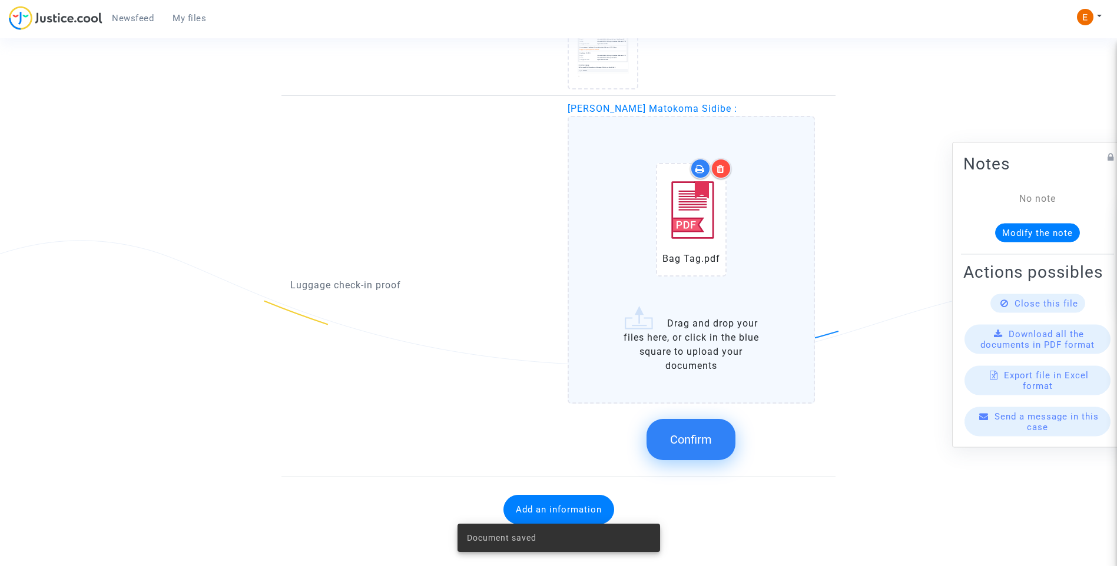
drag, startPoint x: 713, startPoint y: 448, endPoint x: 676, endPoint y: 449, distance: 37.1
click at [712, 449] on button "Confirm" at bounding box center [690, 439] width 89 height 41
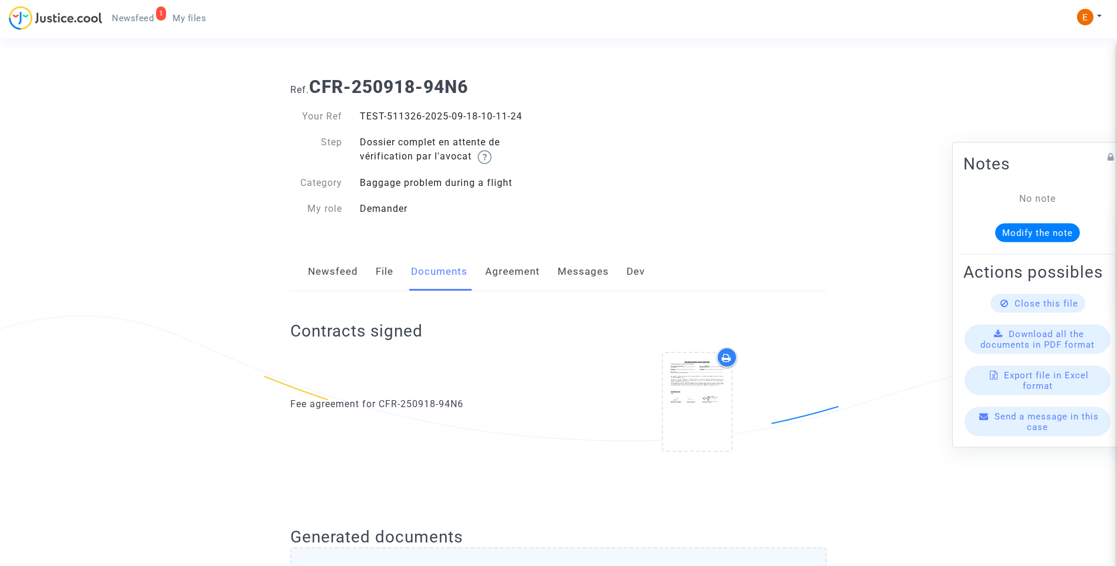
click at [124, 22] on span "Newsfeed" at bounding box center [133, 18] width 42 height 11
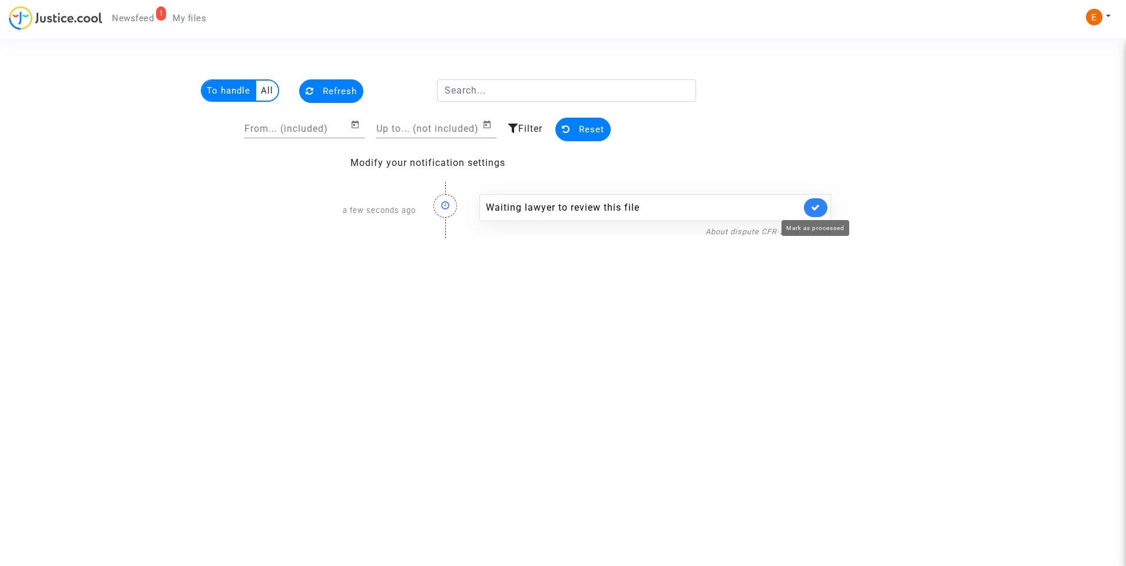
click at [815, 203] on icon at bounding box center [815, 207] width 9 height 9
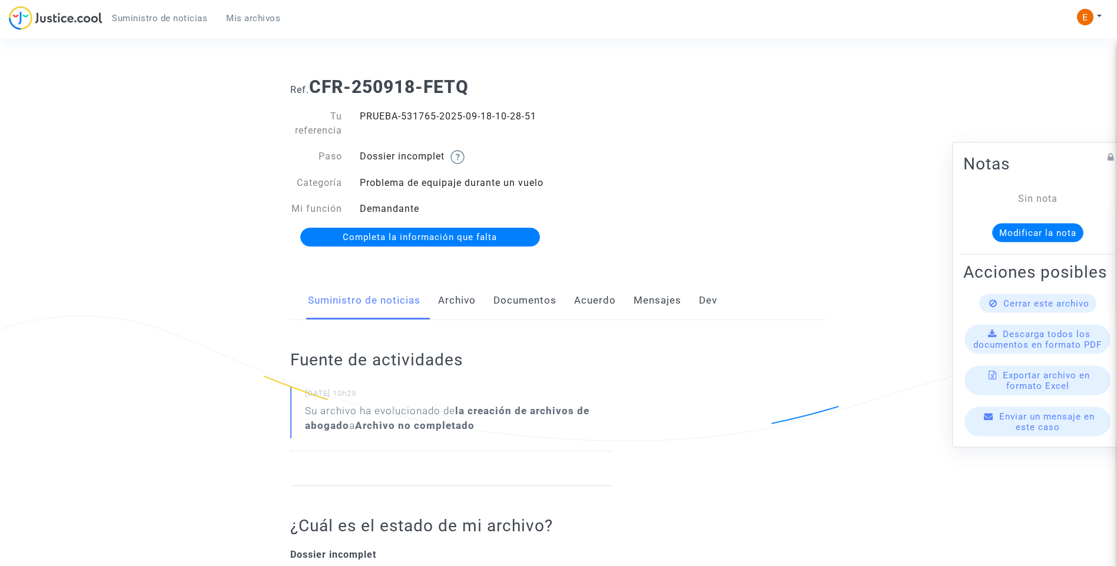
click at [466, 294] on font "Archivo" at bounding box center [457, 300] width 38 height 12
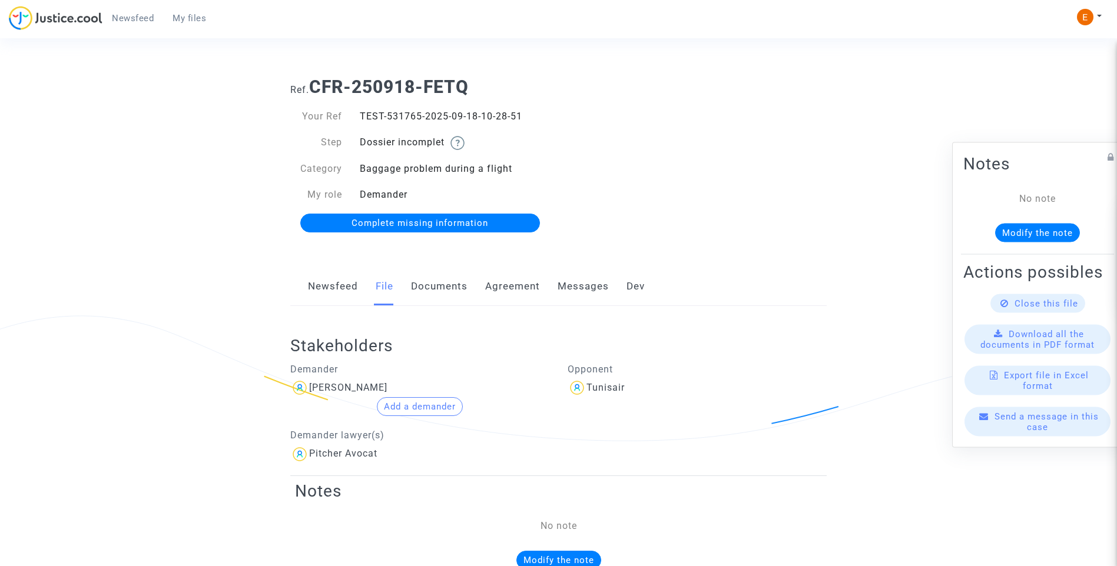
click at [774, 179] on div "Ref. CFR-250918-FETQ Your Ref TEST-531765-2025-09-18-10-28-51 Step Dossier inco…" at bounding box center [558, 155] width 554 height 175
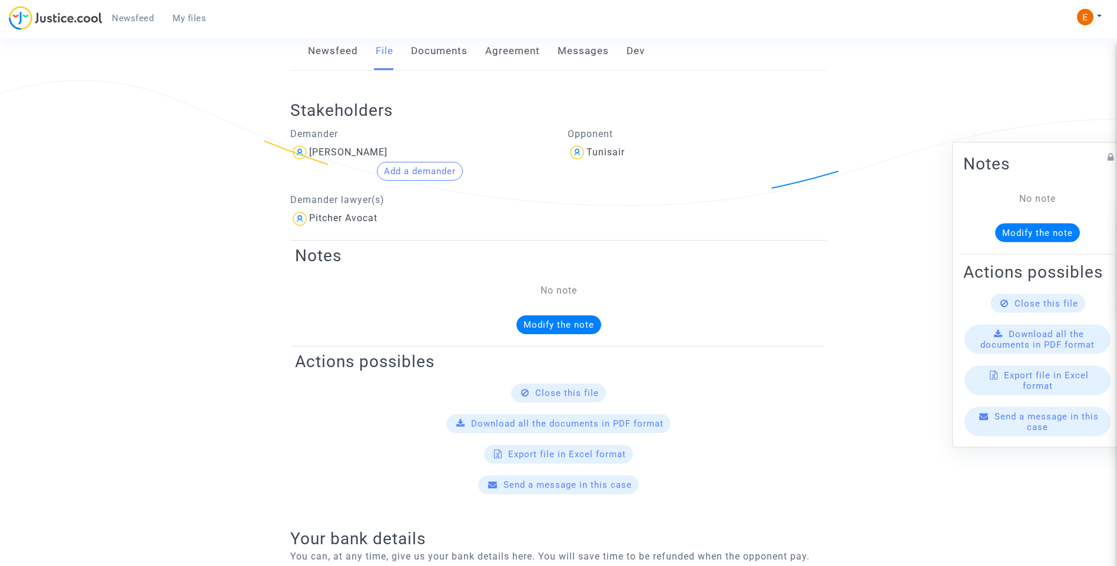
scroll to position [118, 0]
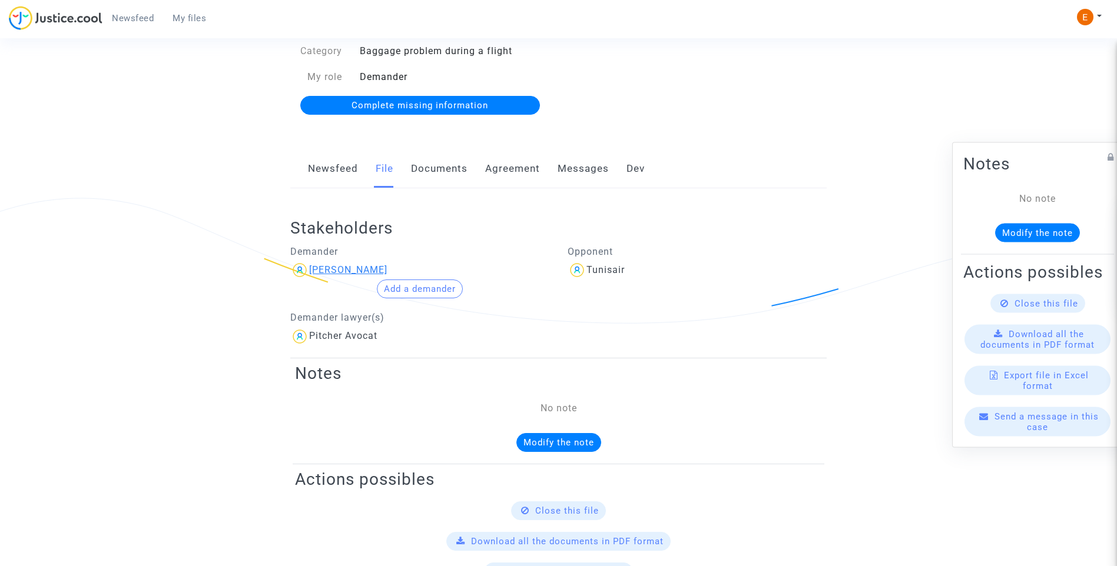
click at [376, 266] on div "Jean-Luc nguessan" at bounding box center [348, 269] width 78 height 11
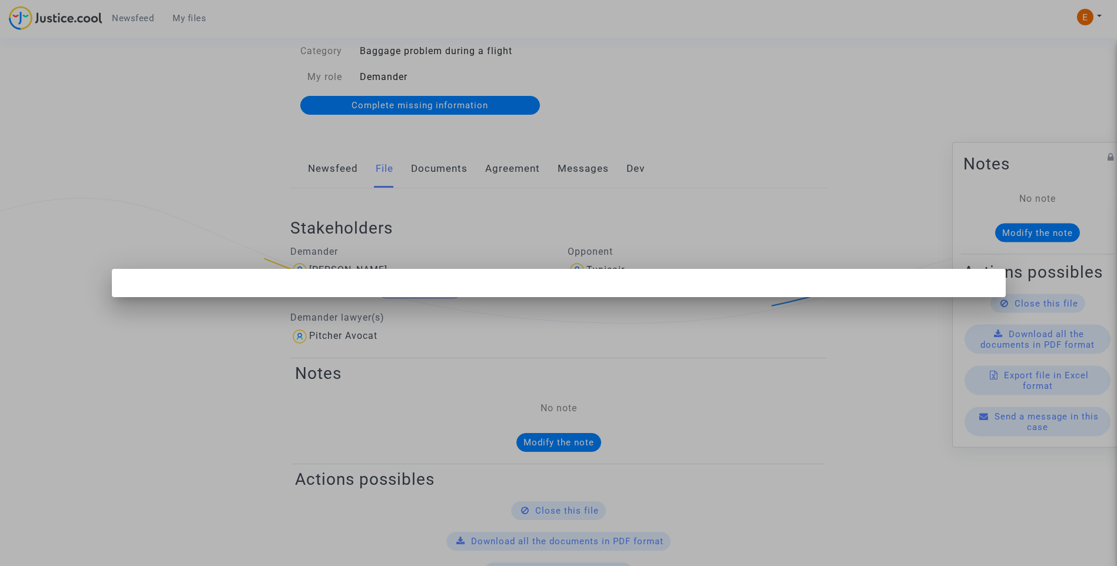
scroll to position [0, 0]
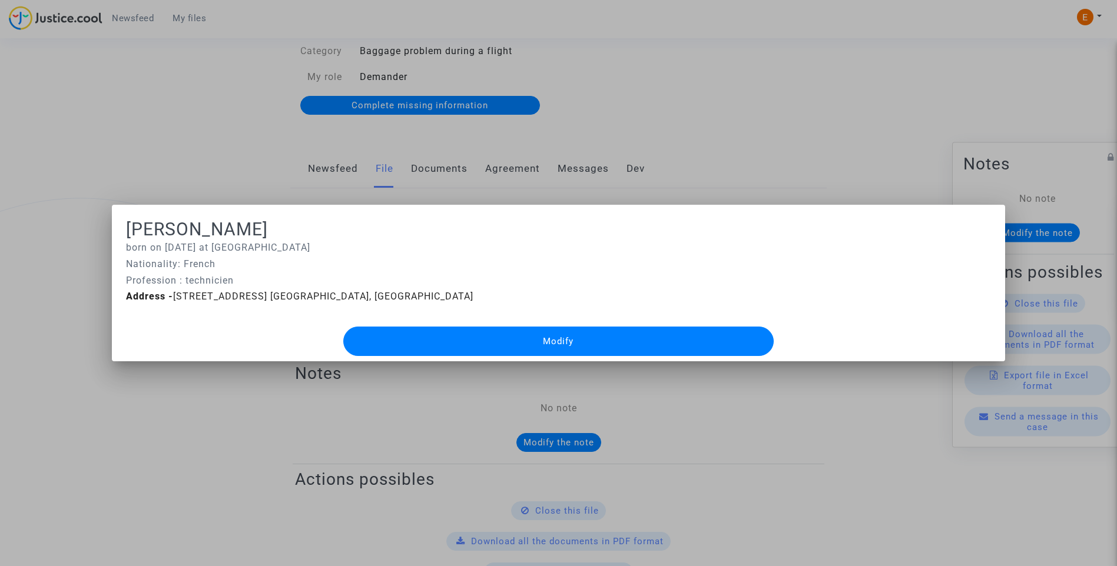
click at [30, 191] on div at bounding box center [558, 283] width 1117 height 566
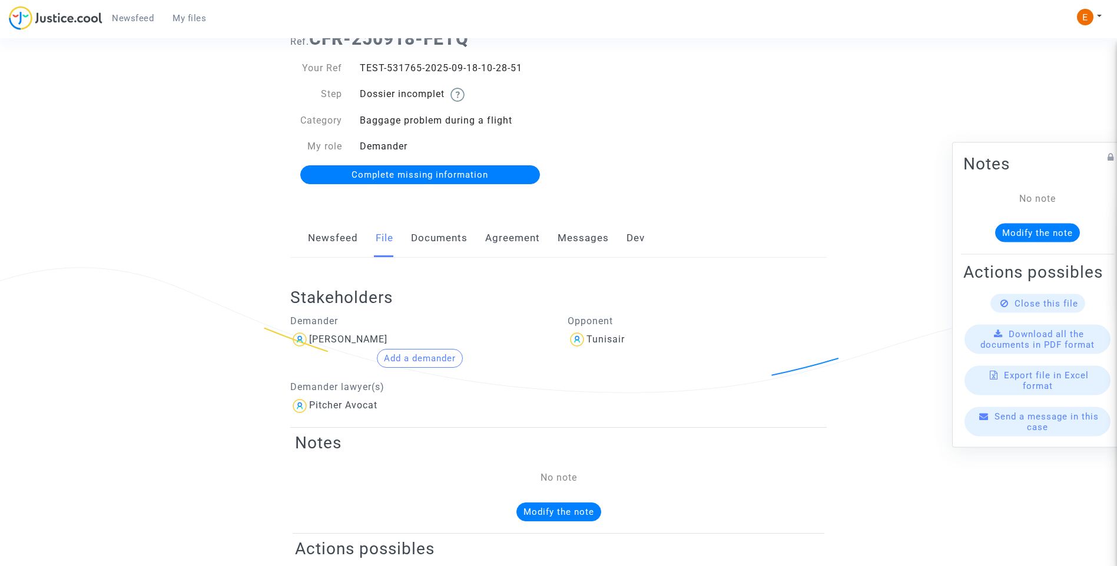
scroll to position [28, 0]
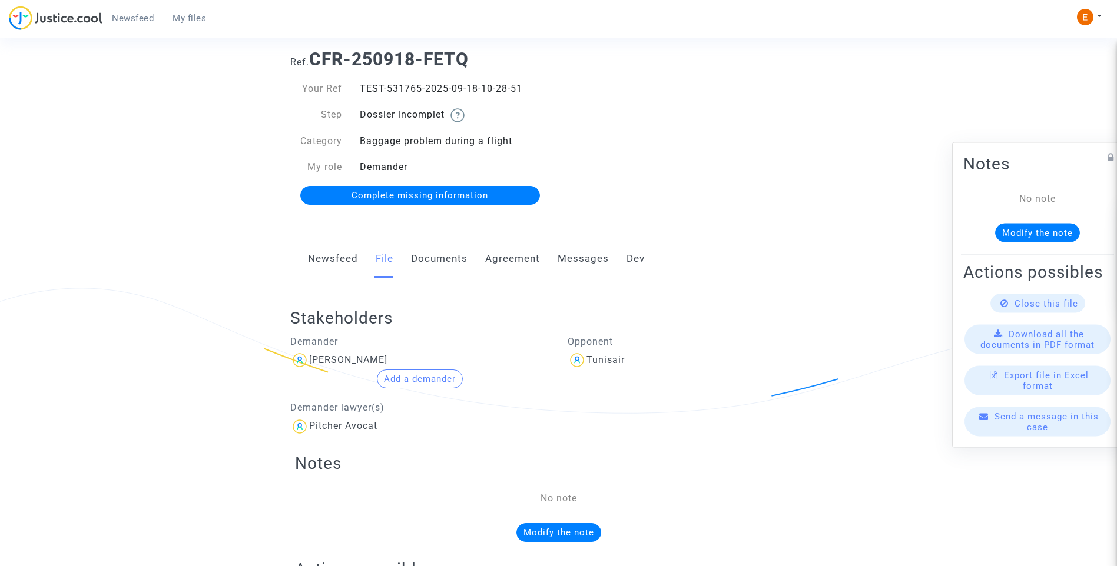
click at [436, 260] on font "Documents" at bounding box center [439, 259] width 57 height 12
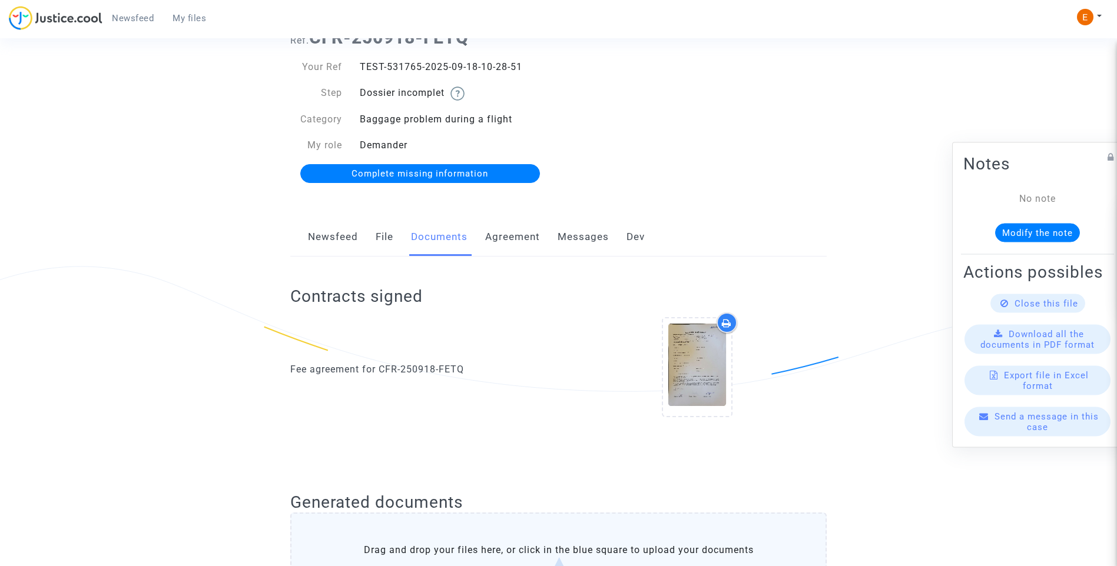
scroll to position [118, 0]
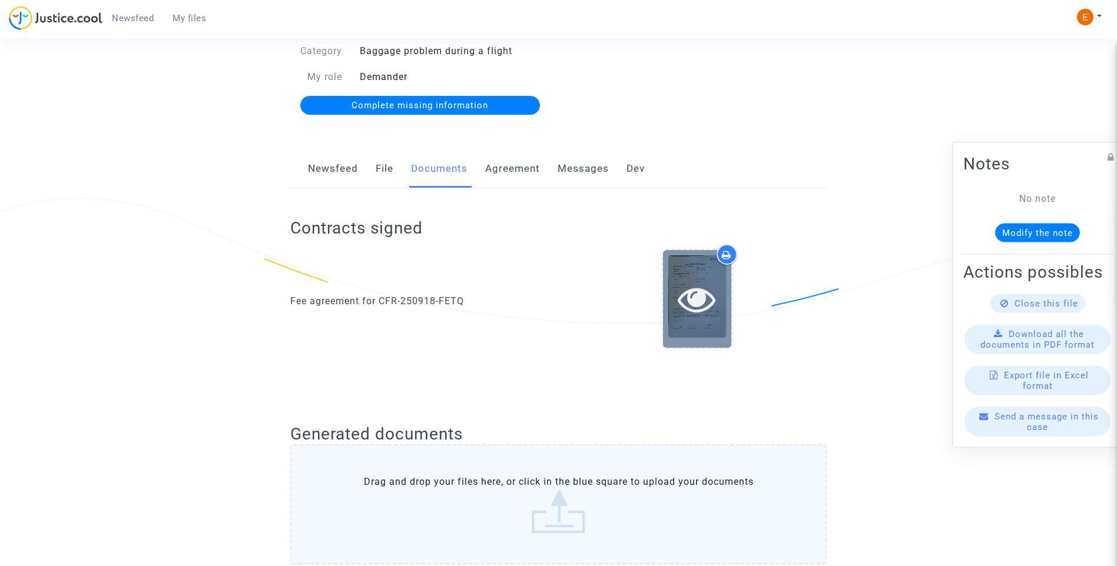
click at [702, 304] on icon at bounding box center [697, 299] width 38 height 38
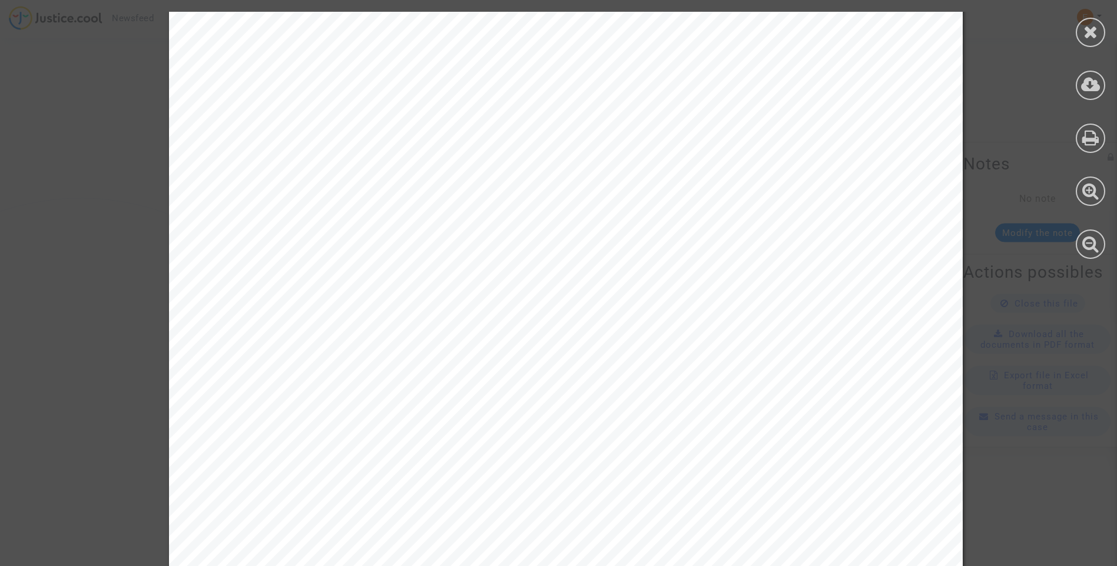
scroll to position [177, 0]
click at [1101, 38] on div at bounding box center [1090, 32] width 29 height 29
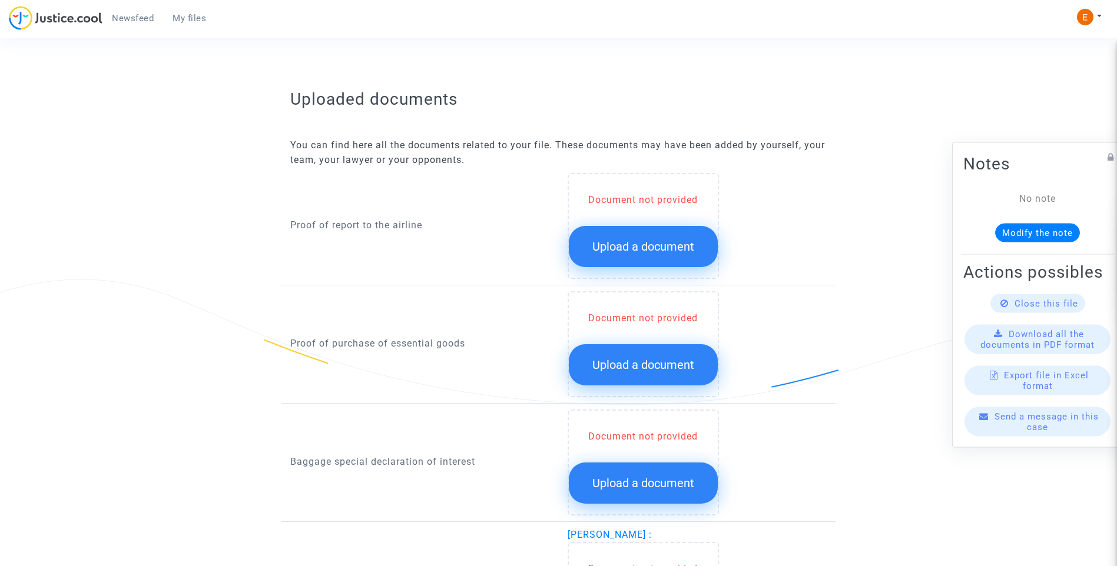
scroll to position [629, 0]
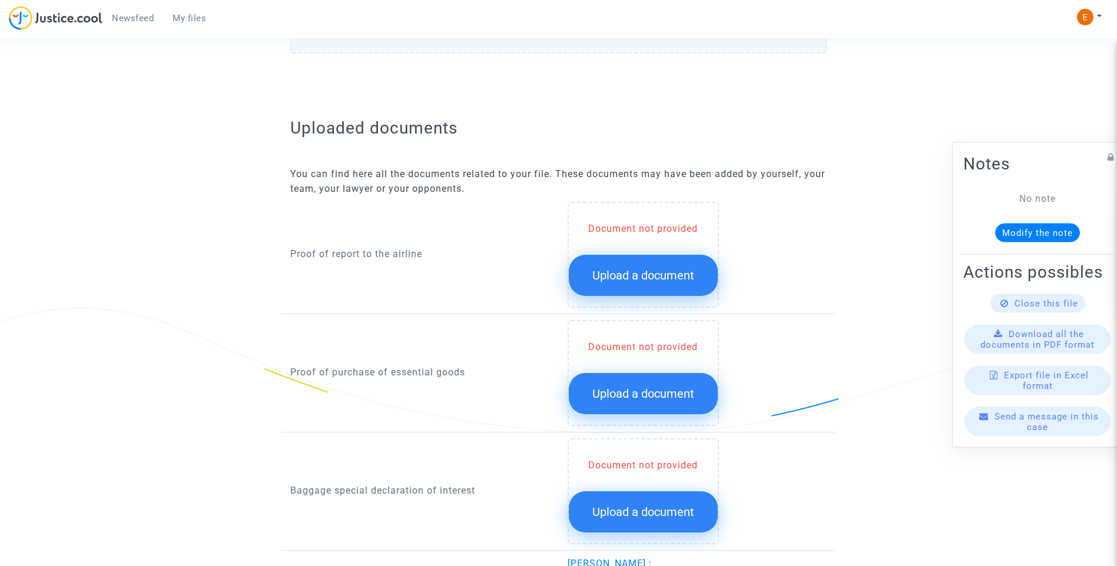
click at [613, 278] on span "Upload a document" at bounding box center [643, 275] width 102 height 14
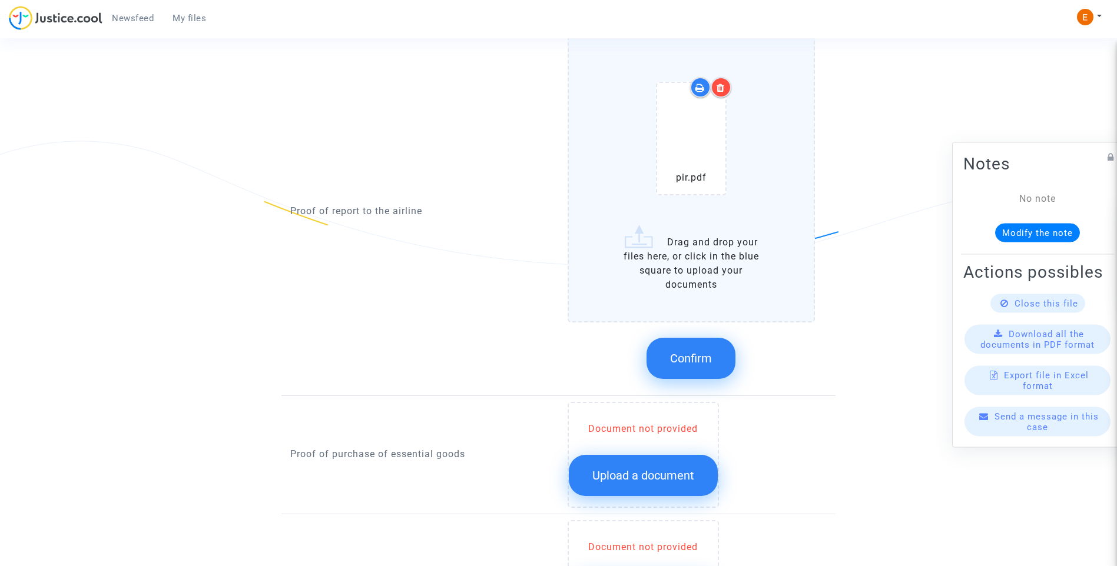
scroll to position [805, 0]
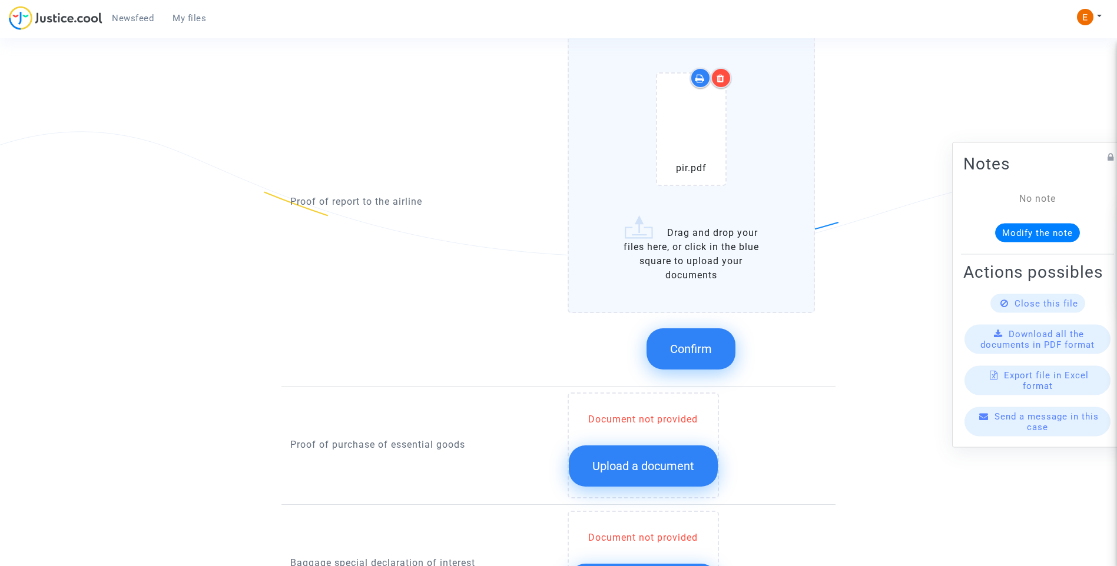
click at [704, 361] on button "Confirm" at bounding box center [690, 349] width 89 height 41
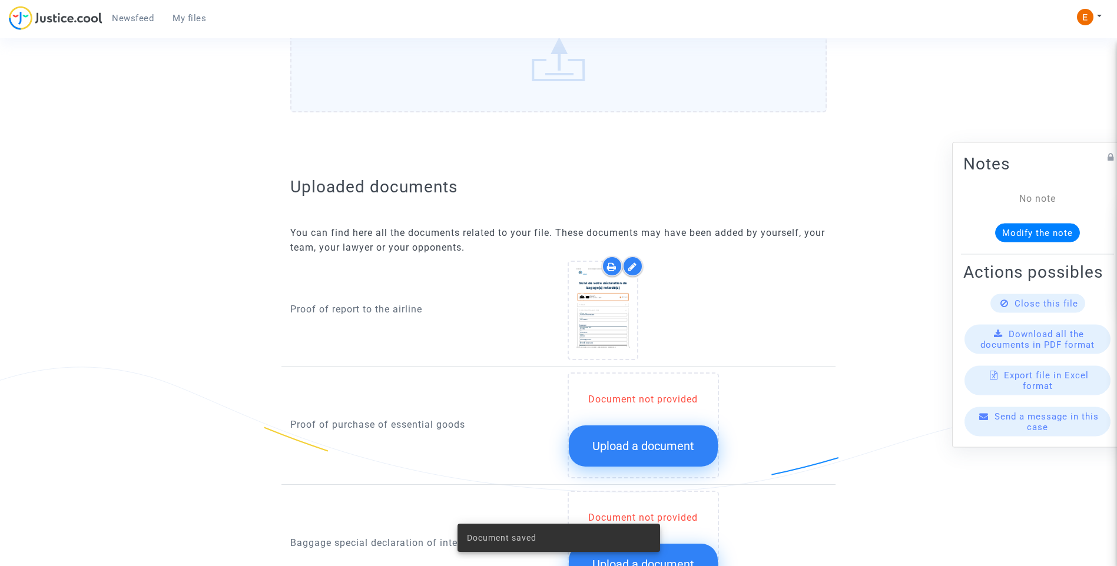
scroll to position [747, 0]
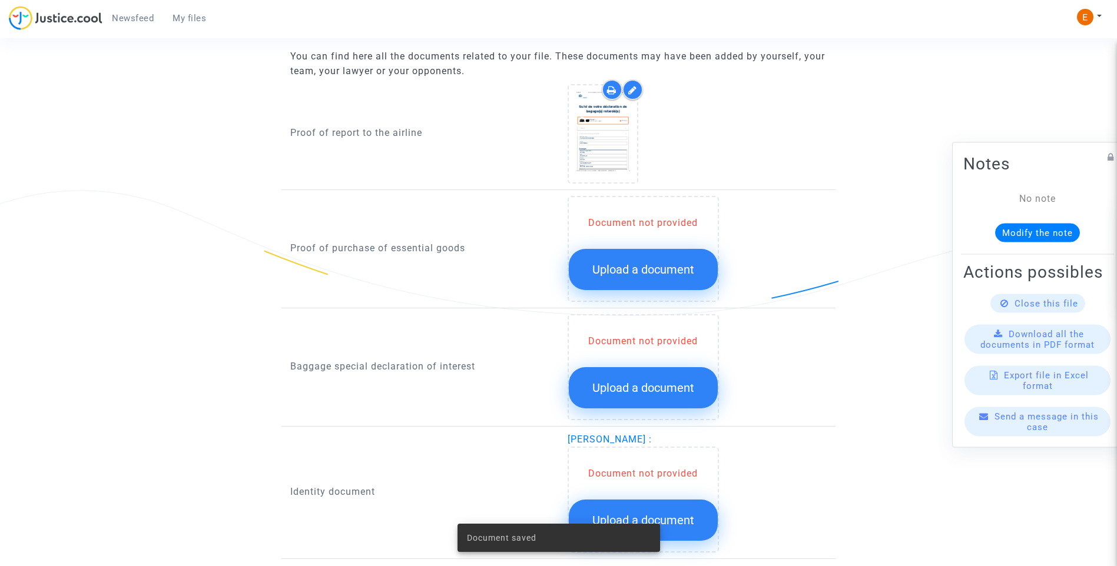
click at [406, 253] on p "Proof of purchase of essential goods" at bounding box center [420, 248] width 260 height 15
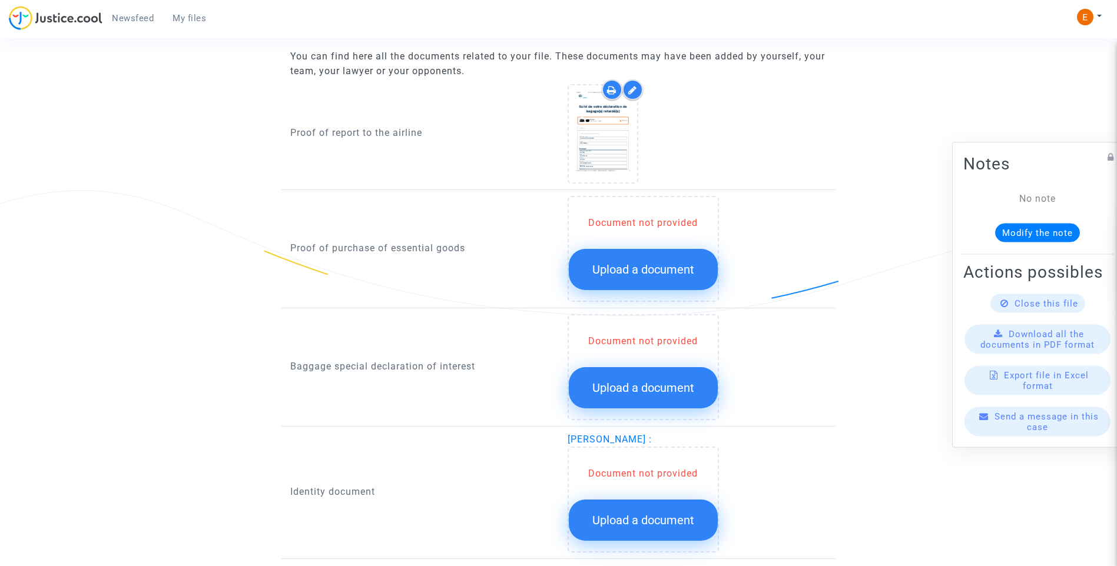
click at [672, 271] on span "Upload a document" at bounding box center [643, 270] width 102 height 14
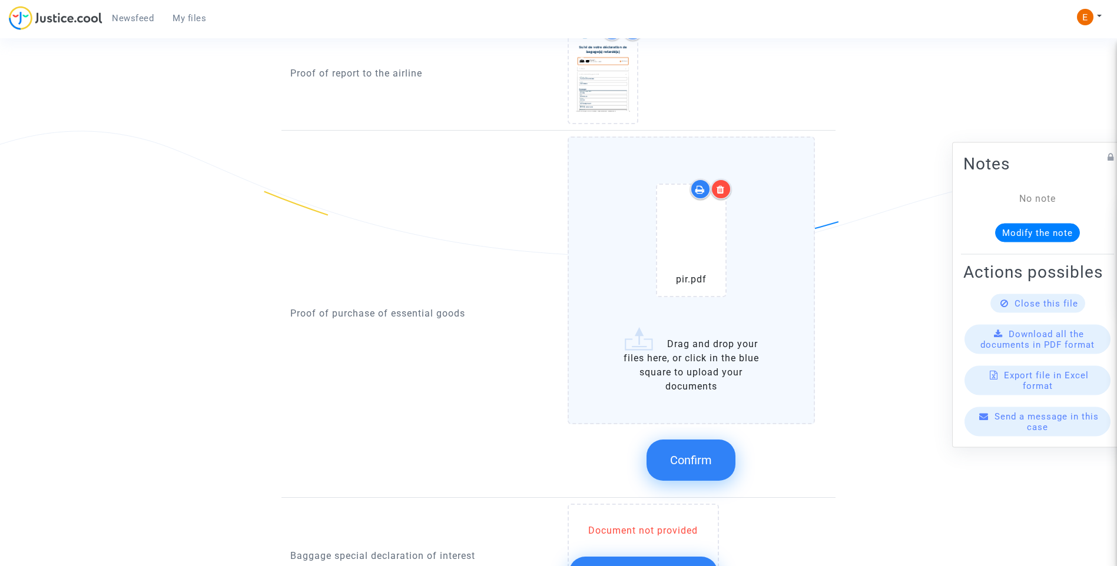
scroll to position [923, 0]
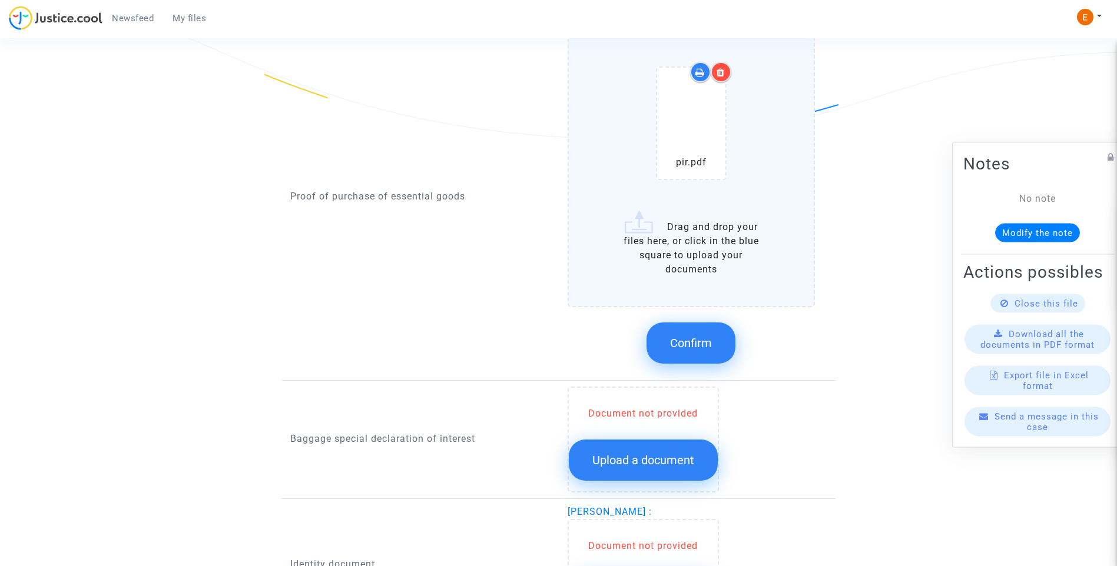
click at [693, 354] on button "Confirm" at bounding box center [690, 343] width 89 height 41
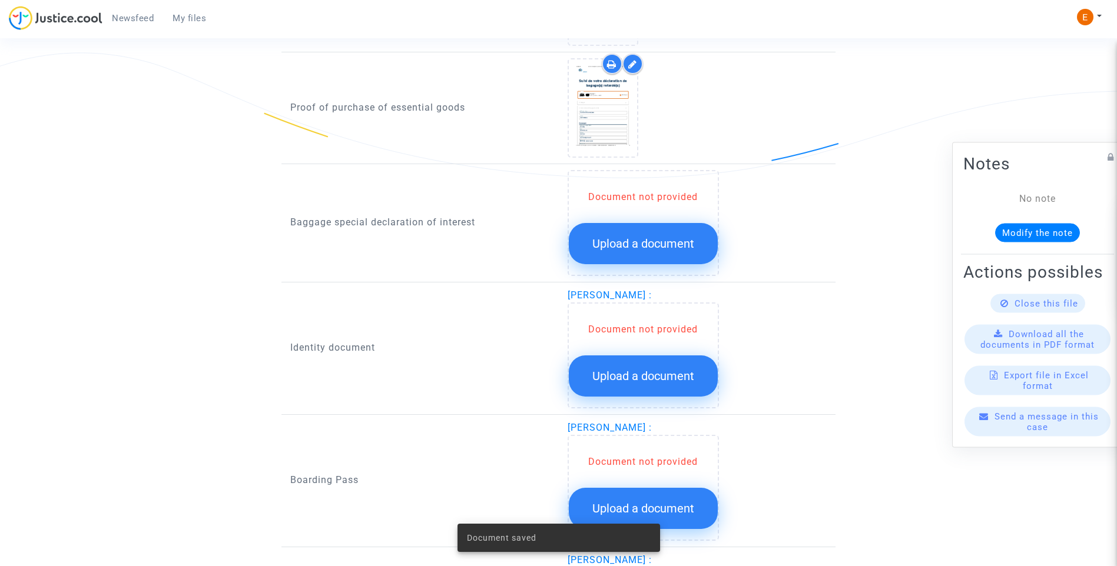
scroll to position [864, 0]
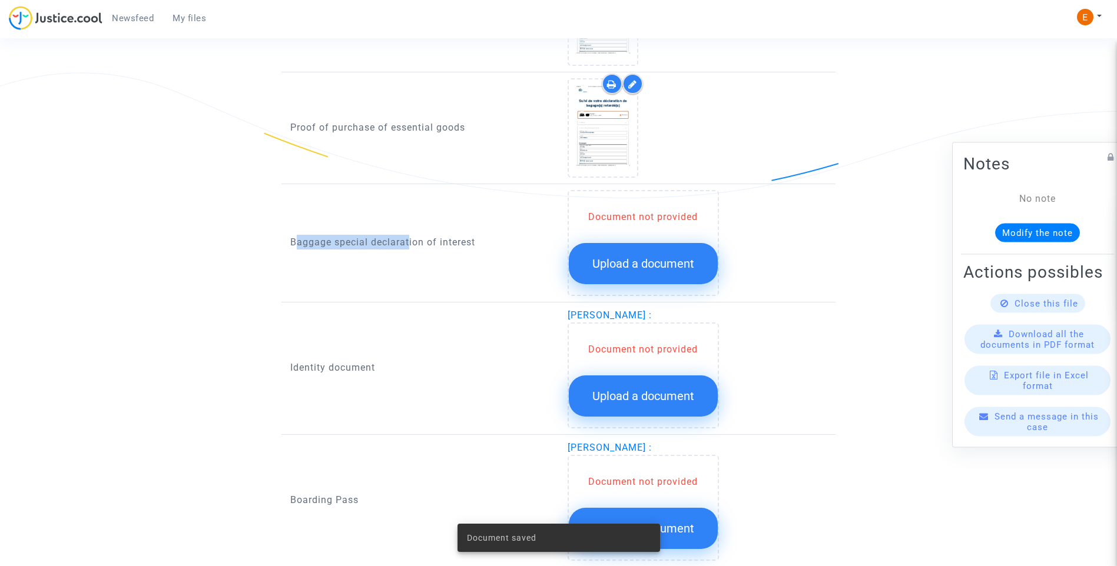
drag, startPoint x: 286, startPoint y: 246, endPoint x: 406, endPoint y: 243, distance: 120.1
click at [406, 243] on div "Baggage special declaration of interest" at bounding box center [419, 243] width 277 height 106
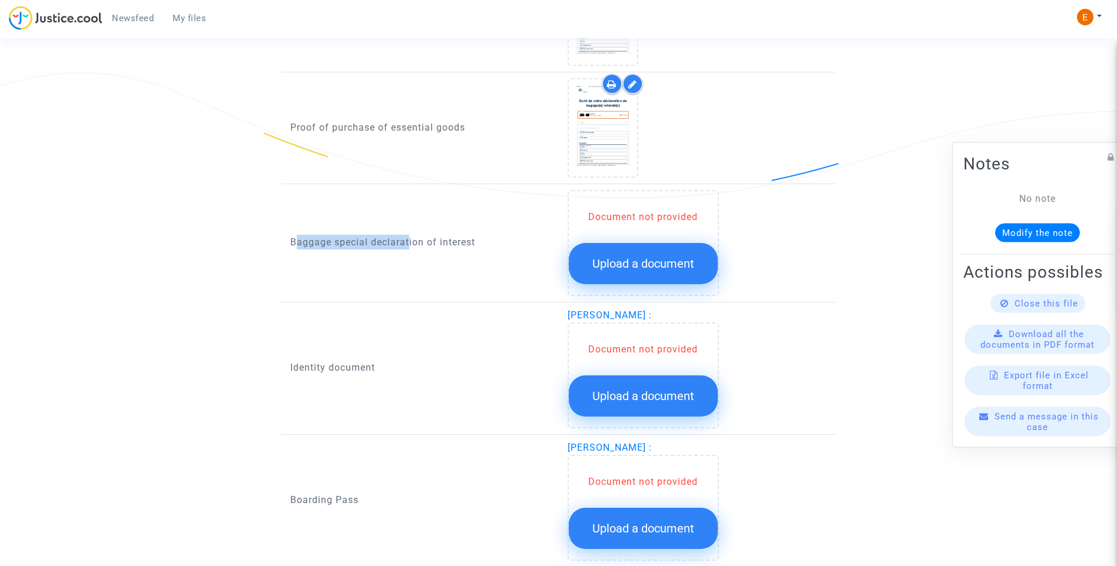
click at [367, 256] on div "Baggage special declaration of interest" at bounding box center [419, 243] width 277 height 106
click at [689, 258] on span "Upload a document" at bounding box center [643, 264] width 102 height 14
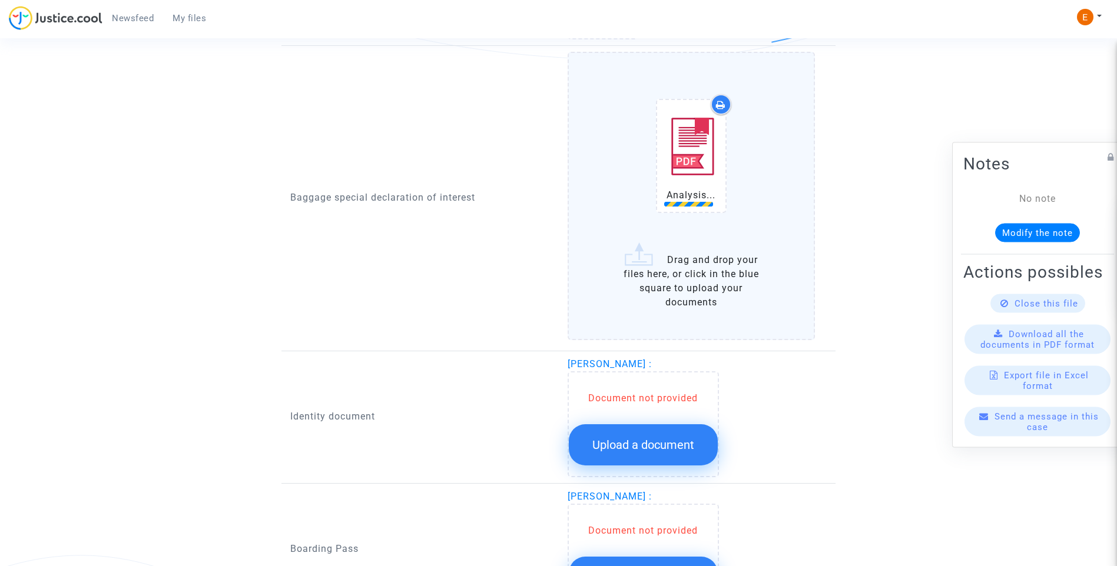
scroll to position [982, 0]
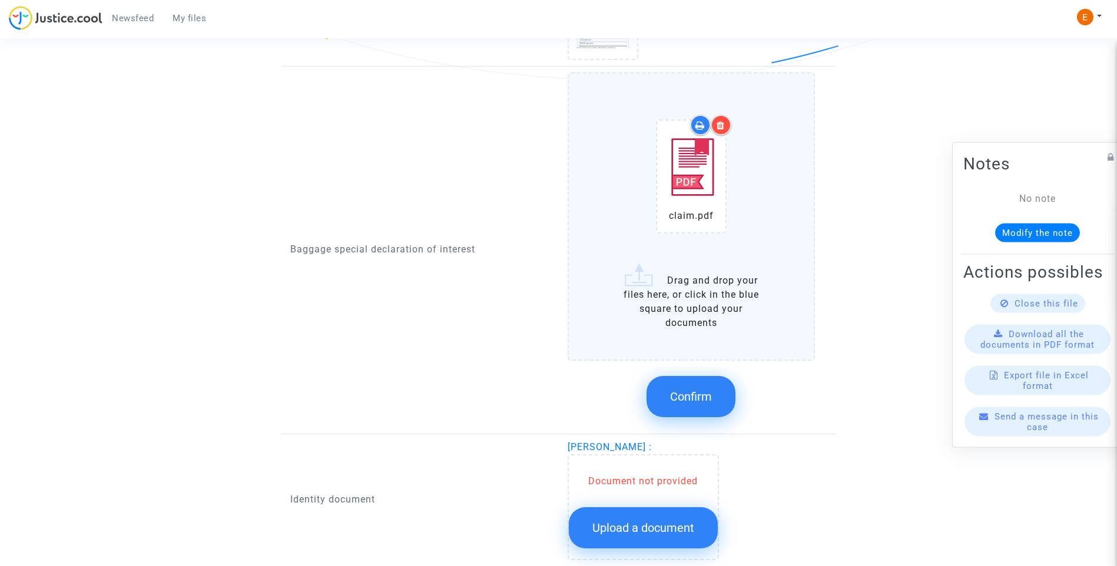
click at [704, 404] on button "Confirm" at bounding box center [690, 396] width 89 height 41
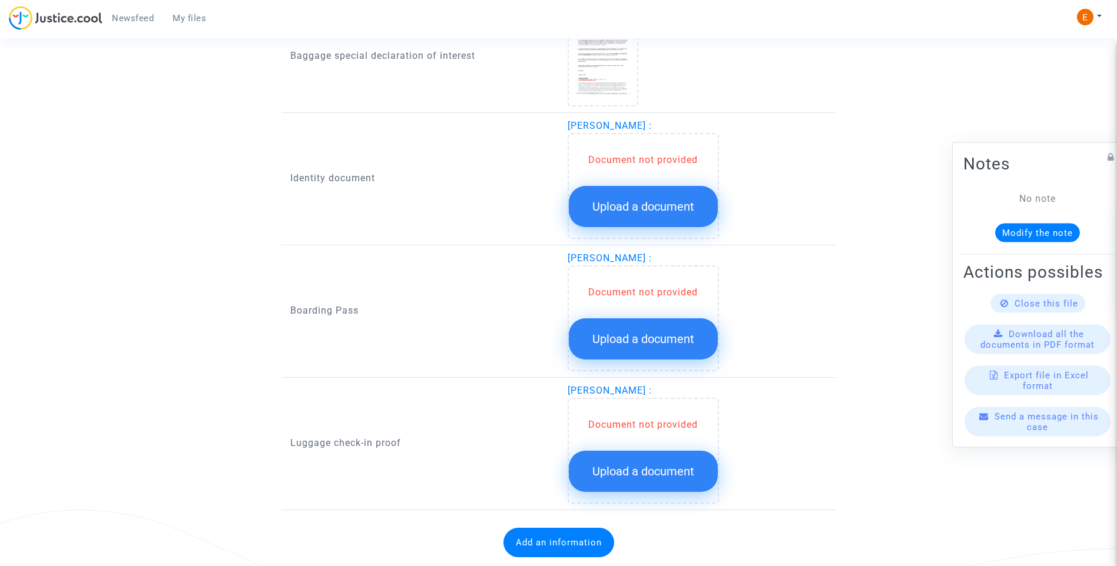
scroll to position [1022, 0]
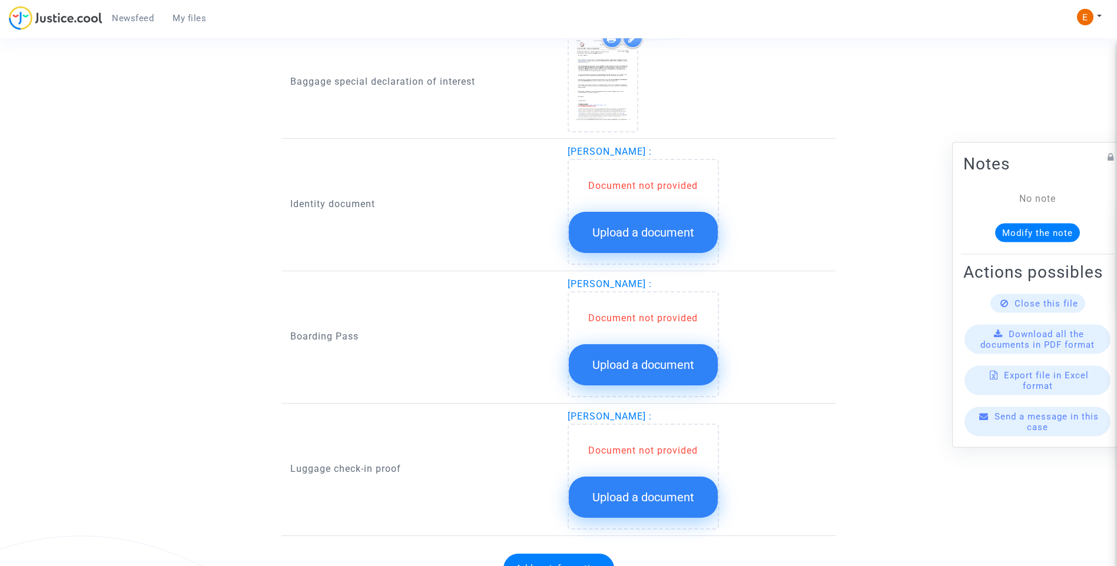
drag, startPoint x: 674, startPoint y: 213, endPoint x: 667, endPoint y: 228, distance: 16.6
click at [667, 228] on button "Upload a document" at bounding box center [643, 232] width 149 height 41
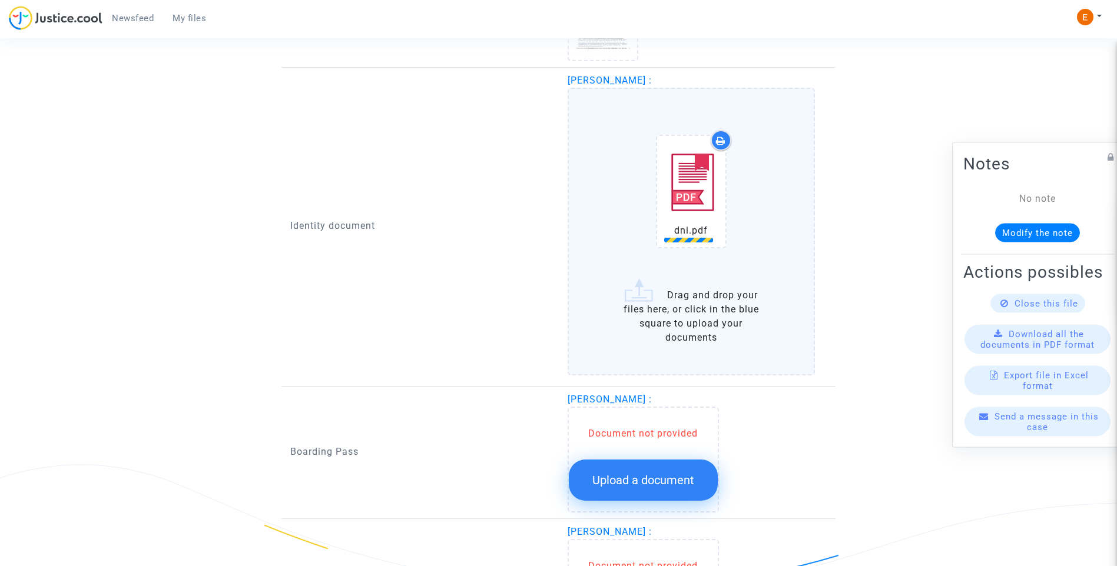
scroll to position [1199, 0]
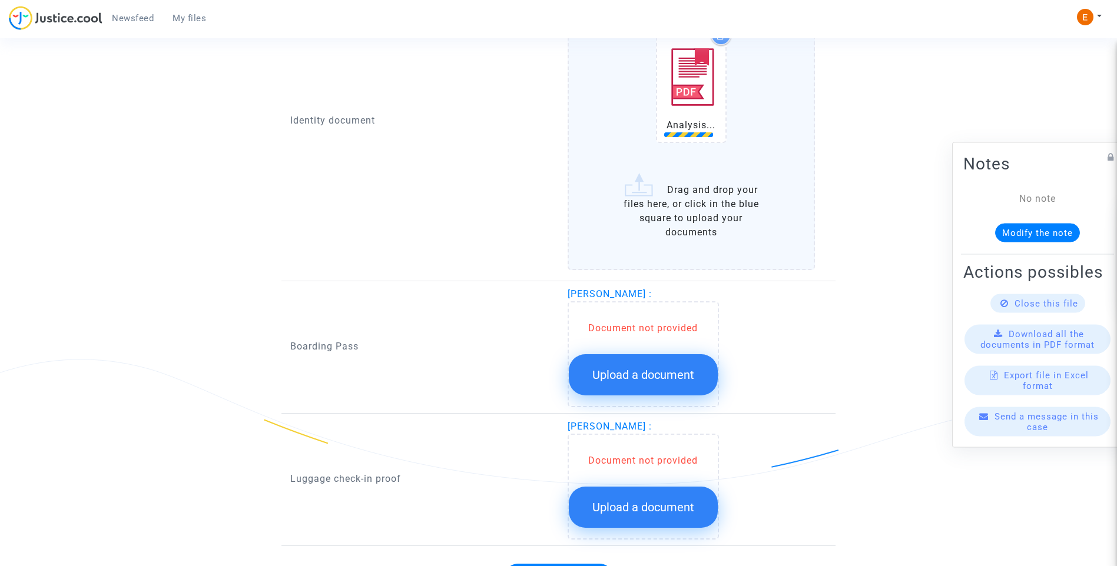
drag, startPoint x: 666, startPoint y: 371, endPoint x: 920, endPoint y: 402, distance: 255.5
click at [666, 373] on span "Upload a document" at bounding box center [643, 375] width 102 height 14
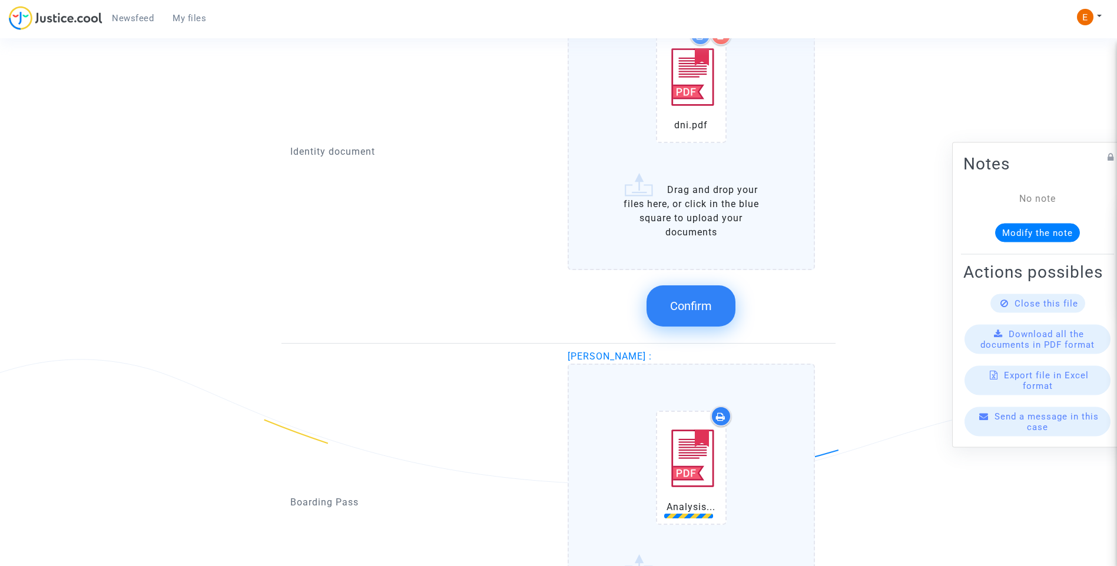
click at [707, 306] on span "Confirm" at bounding box center [691, 306] width 42 height 14
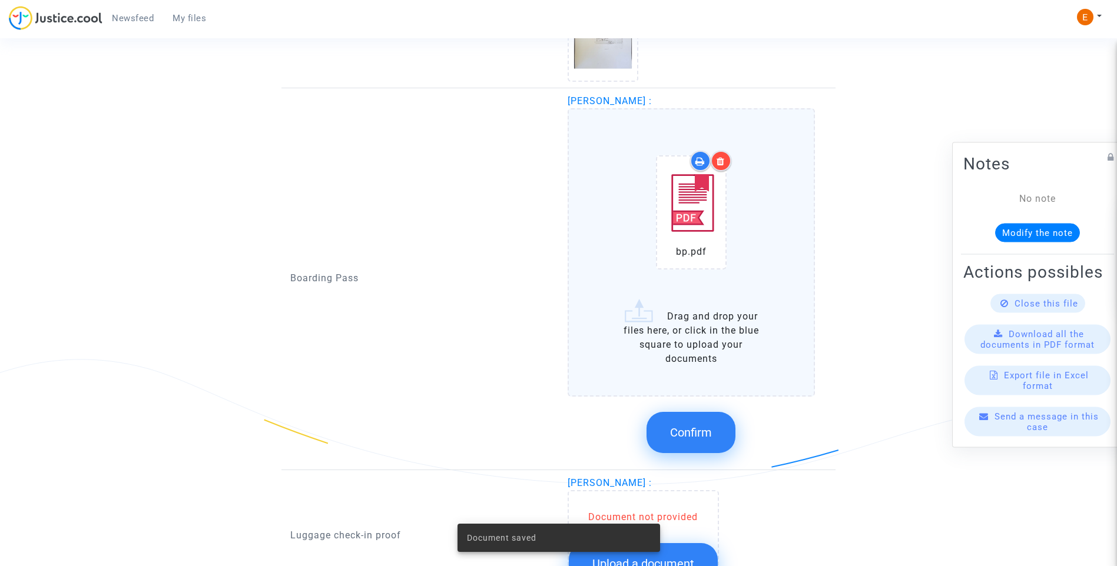
drag, startPoint x: 694, startPoint y: 441, endPoint x: 848, endPoint y: 359, distance: 174.9
click at [695, 441] on button "Confirm" at bounding box center [690, 432] width 89 height 41
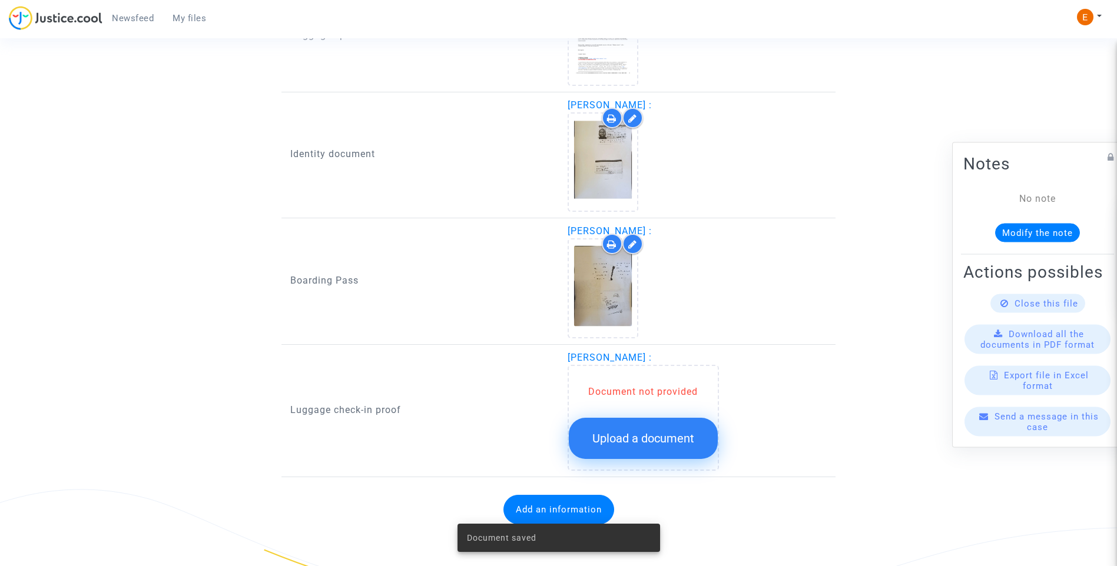
click at [647, 437] on span "Upload a document" at bounding box center [643, 439] width 102 height 14
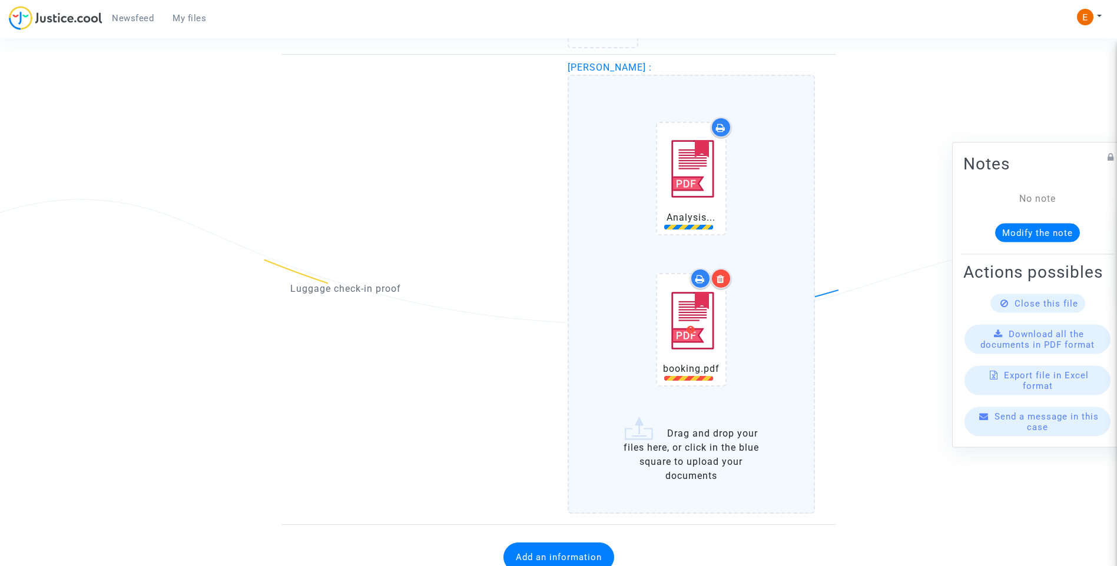
scroll to position [1365, 0]
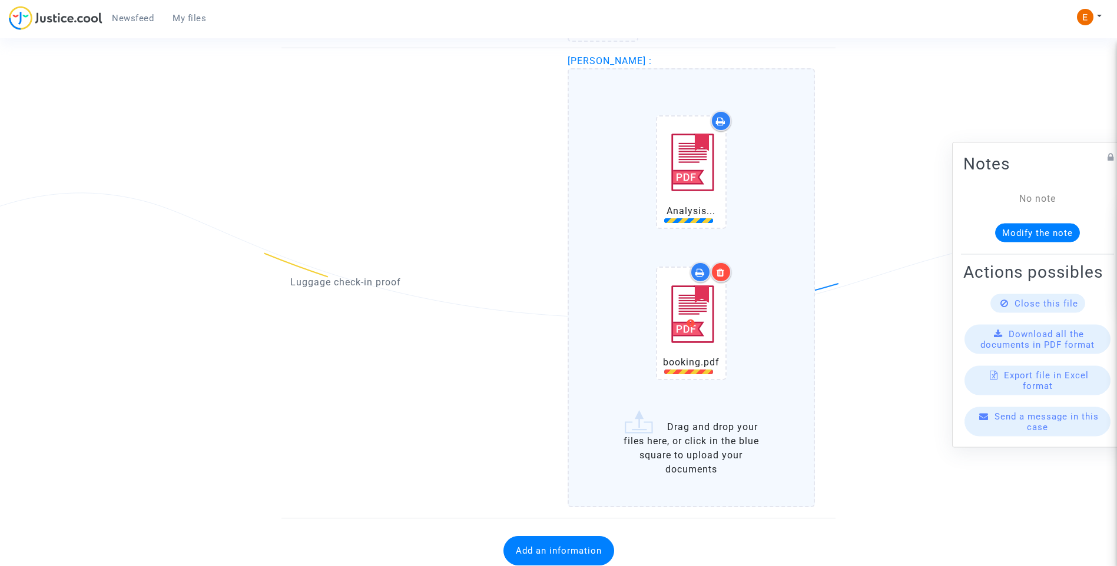
click at [725, 274] on icon at bounding box center [721, 272] width 8 height 9
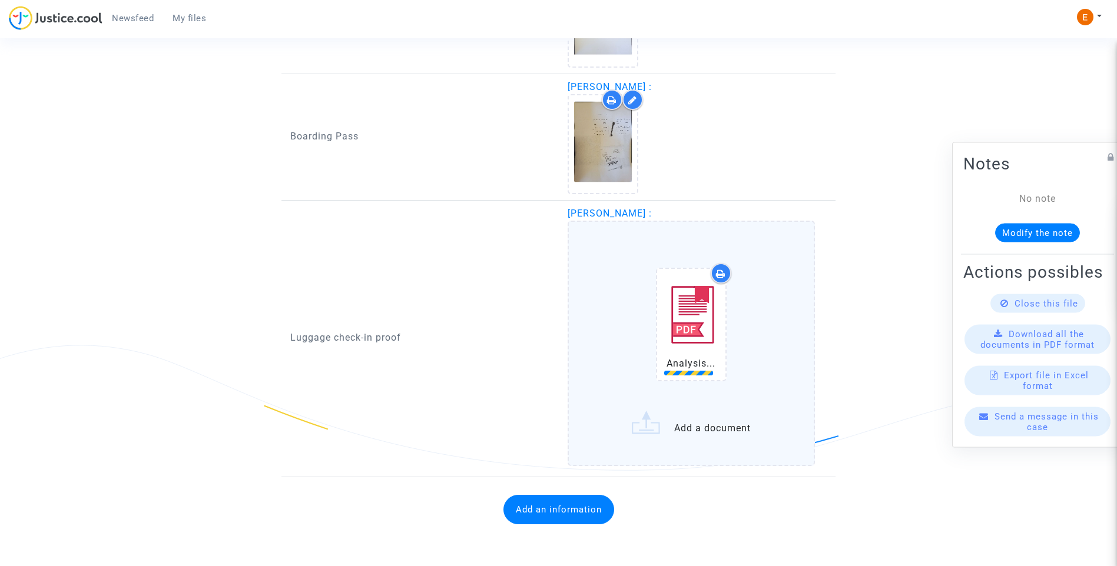
scroll to position [1275, 0]
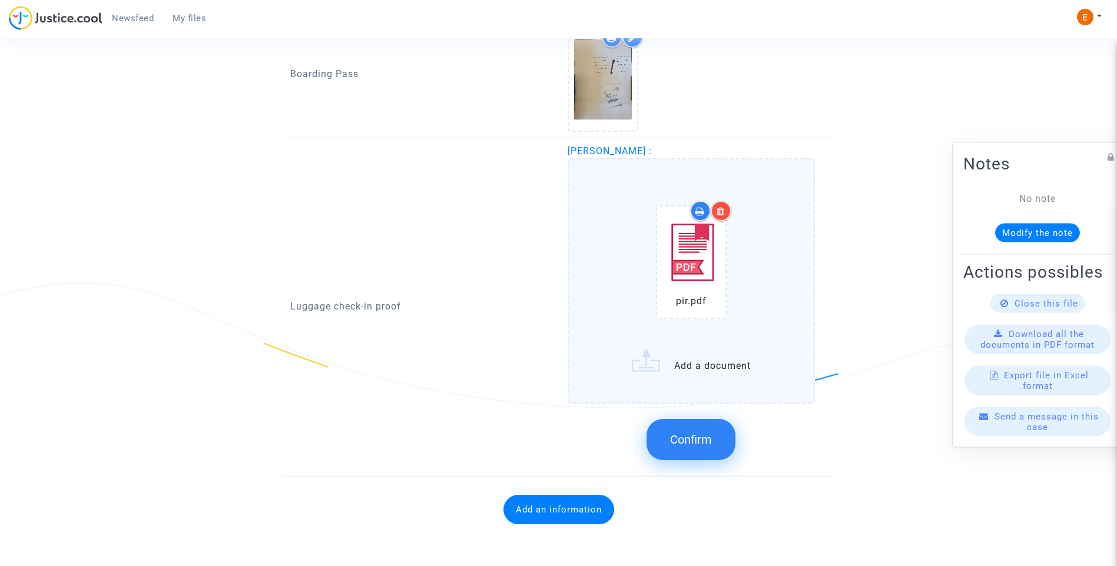
drag, startPoint x: 696, startPoint y: 445, endPoint x: 587, endPoint y: 452, distance: 109.2
click at [695, 444] on span "Confirm" at bounding box center [691, 440] width 42 height 14
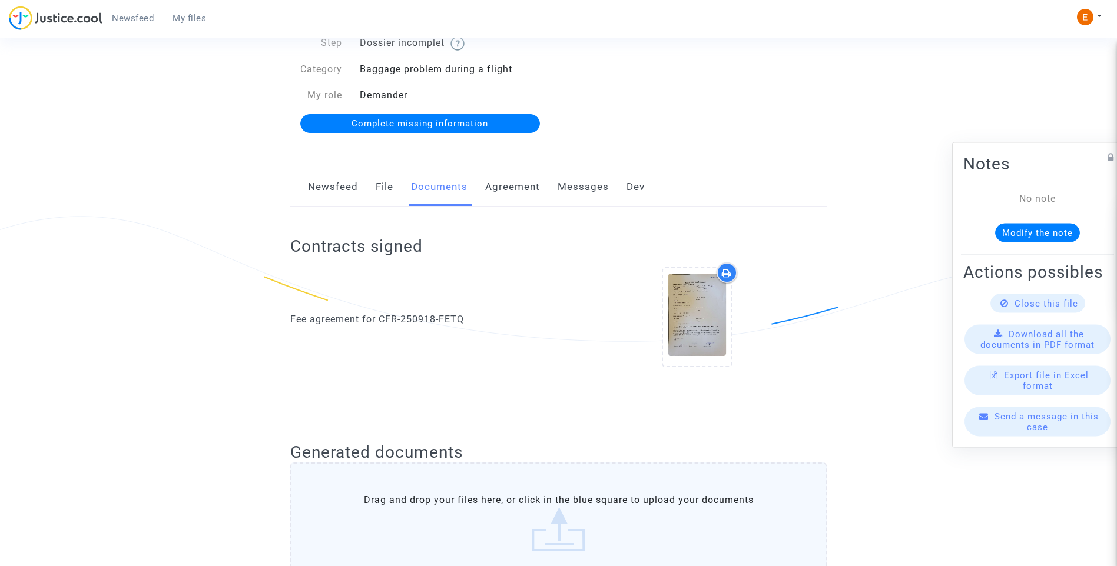
scroll to position [0, 0]
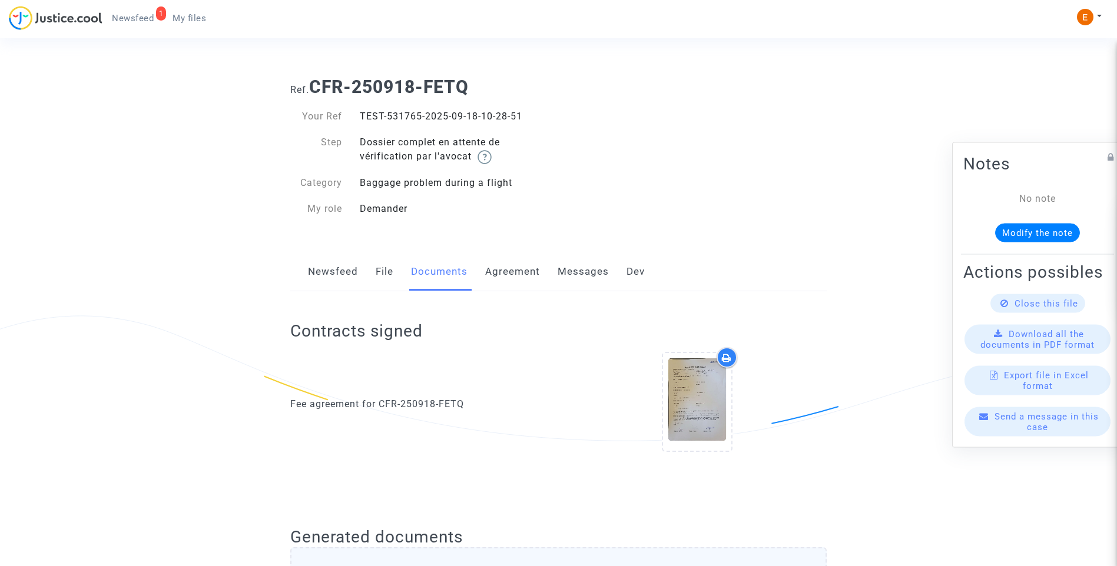
drag, startPoint x: 146, startPoint y: 18, endPoint x: 146, endPoint y: 25, distance: 6.5
click at [146, 18] on span "Newsfeed" at bounding box center [133, 18] width 42 height 11
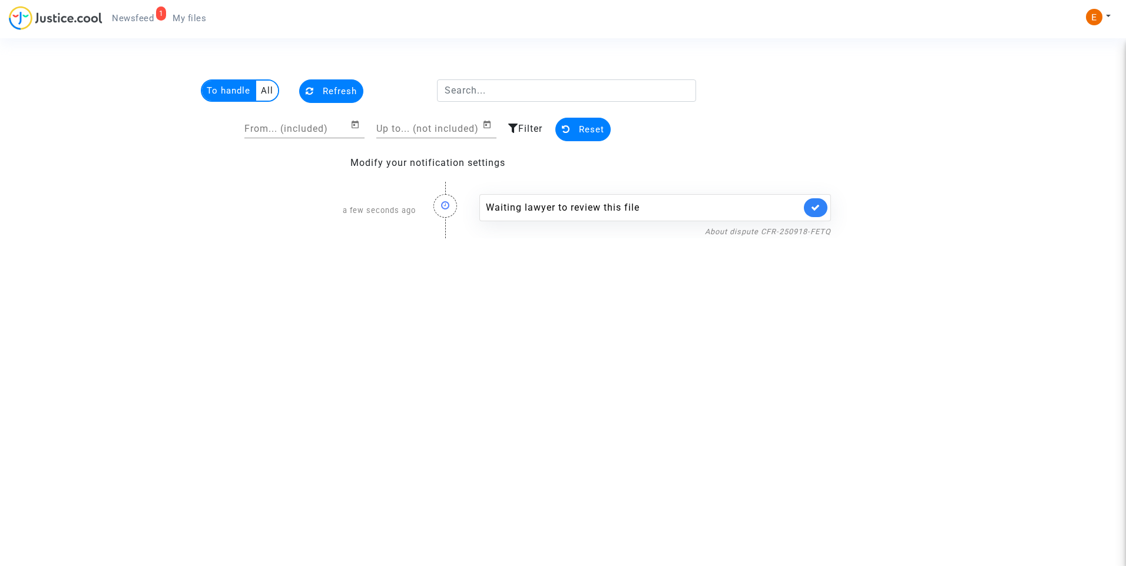
click at [821, 204] on link at bounding box center [816, 207] width 24 height 19
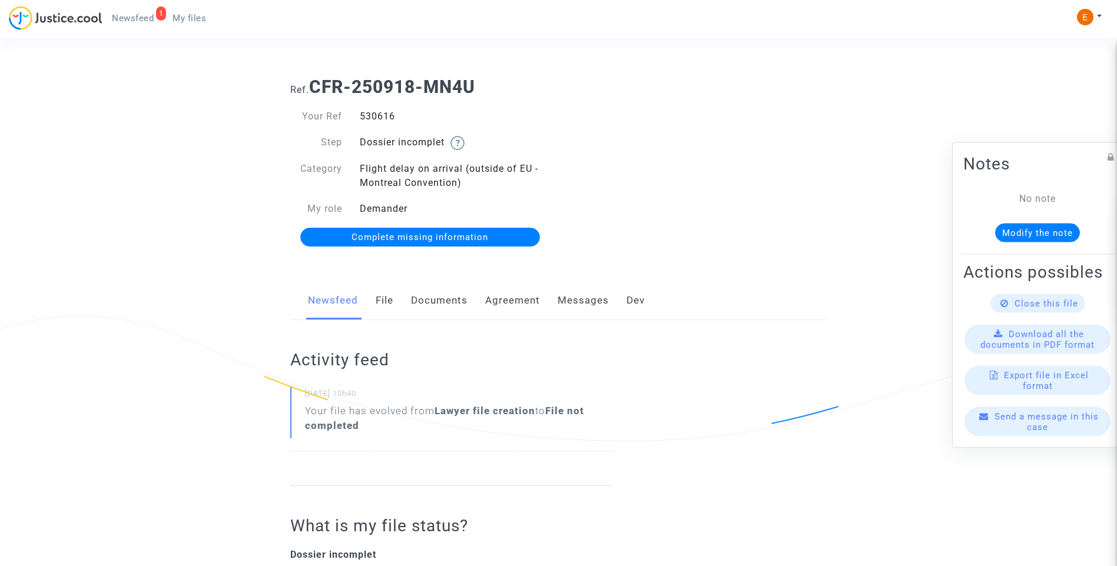
click at [392, 298] on link "File" at bounding box center [385, 300] width 18 height 39
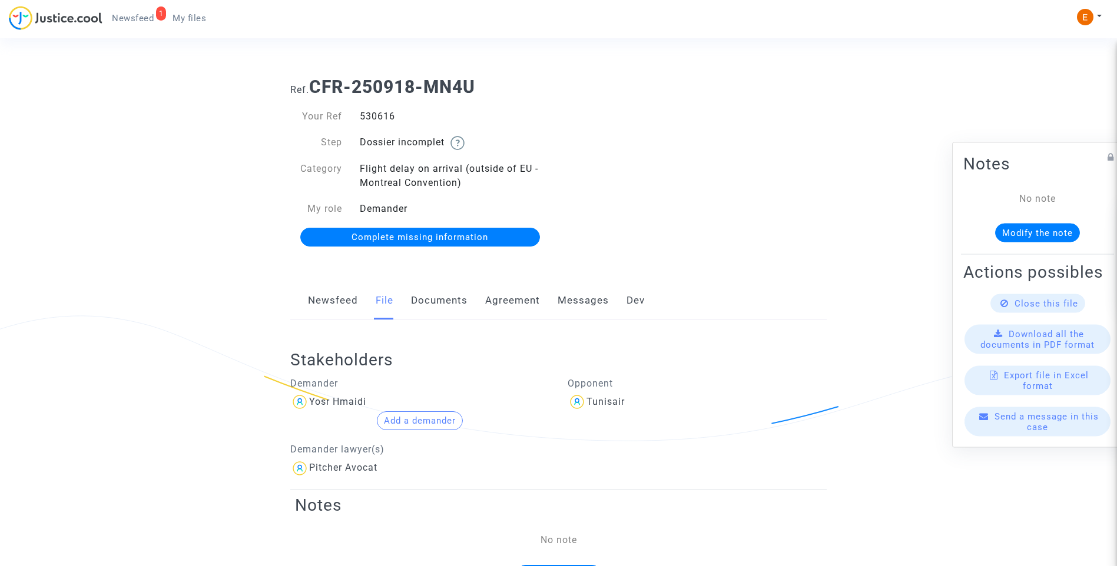
click at [343, 301] on link "Newsfeed" at bounding box center [333, 300] width 50 height 39
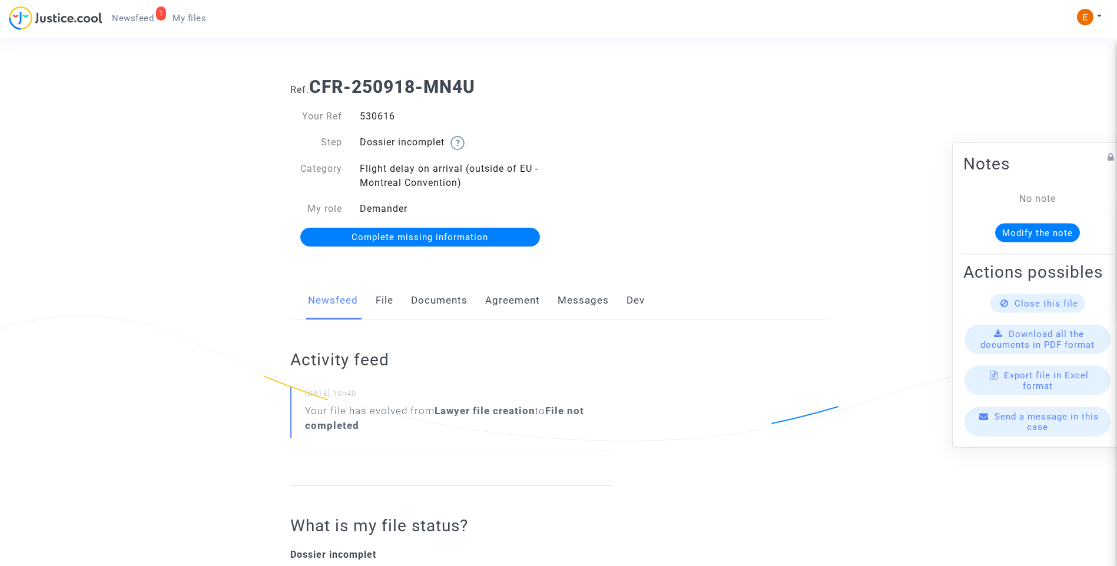
click at [386, 298] on link "File" at bounding box center [385, 300] width 18 height 39
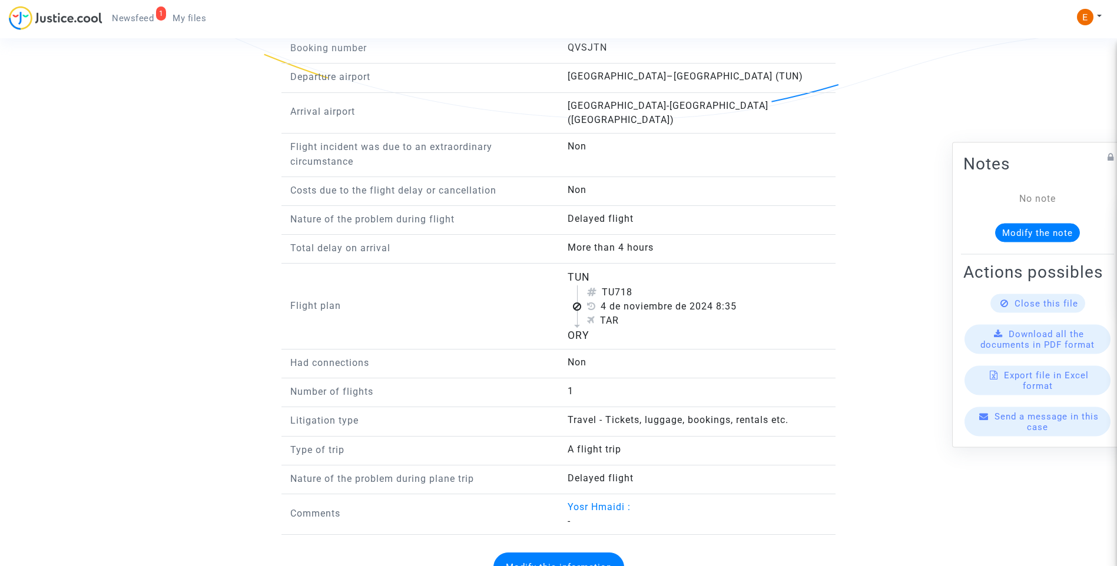
scroll to position [871, 0]
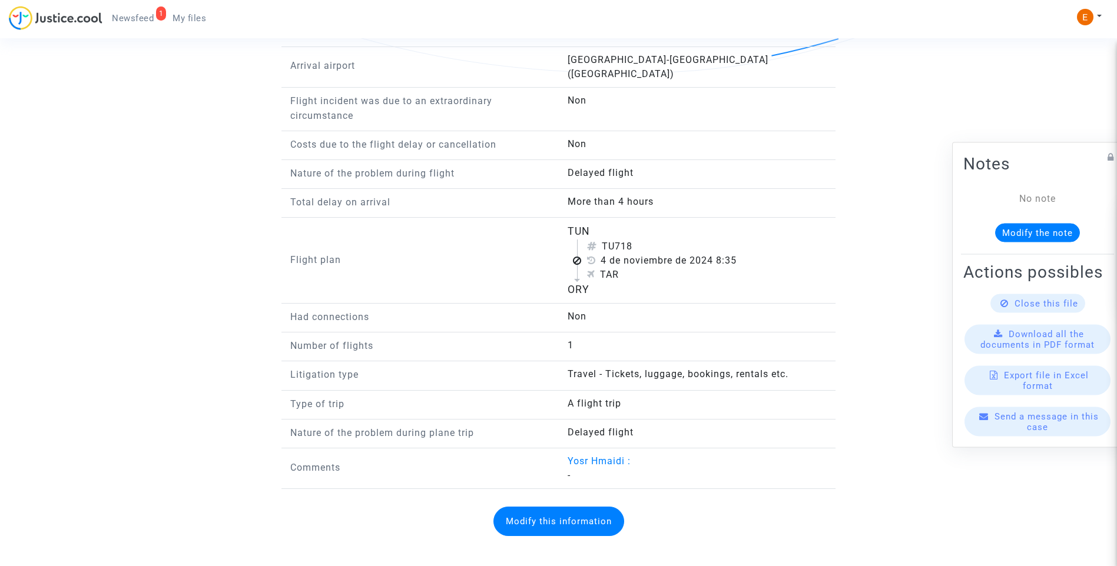
click at [571, 510] on button "Modify this information" at bounding box center [558, 521] width 131 height 29
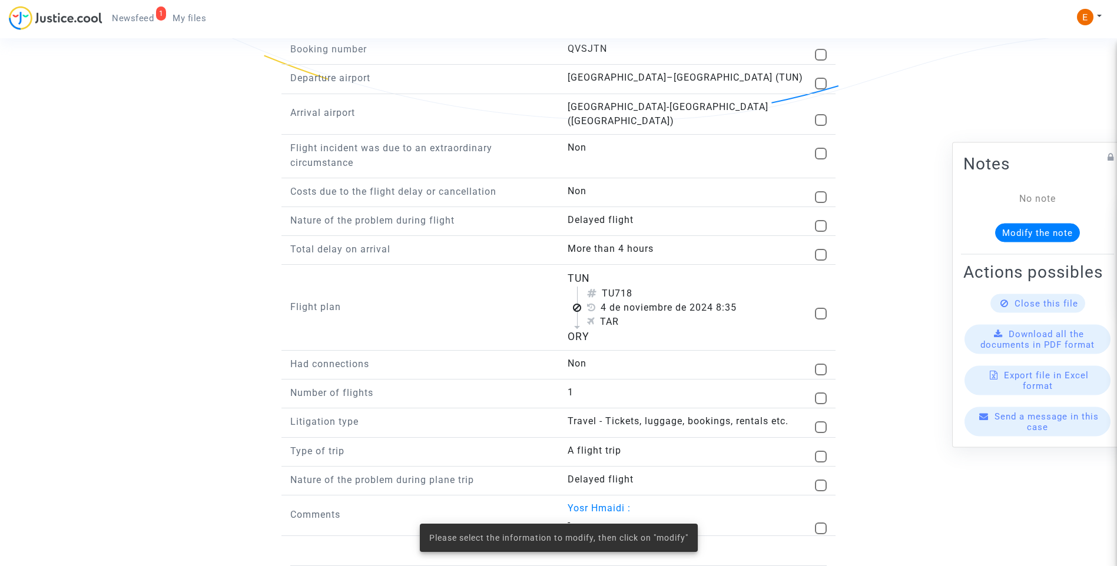
scroll to position [930, 0]
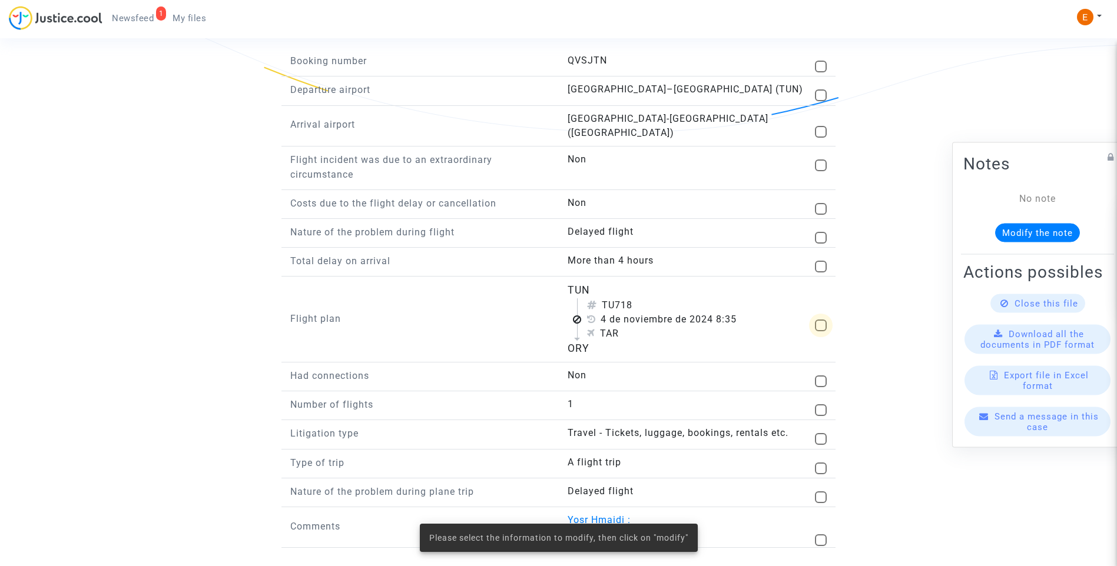
click at [818, 320] on span at bounding box center [821, 326] width 12 height 12
click at [820, 331] on input "checkbox" at bounding box center [820, 331] width 1 height 1
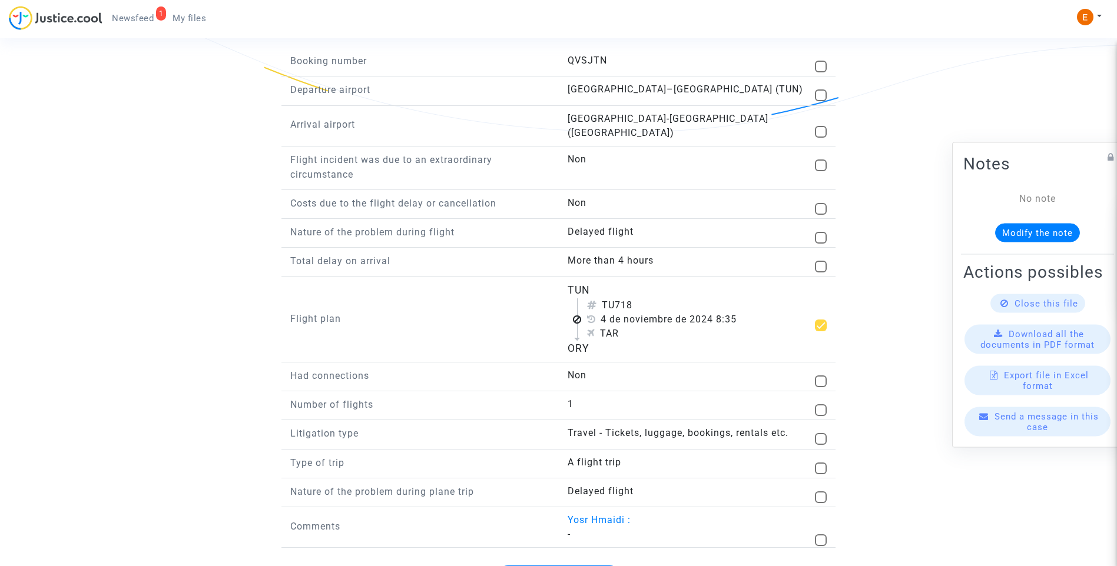
click at [820, 320] on span at bounding box center [821, 326] width 12 height 12
click at [820, 331] on input "checkbox" at bounding box center [820, 331] width 1 height 1
checkbox input "false"
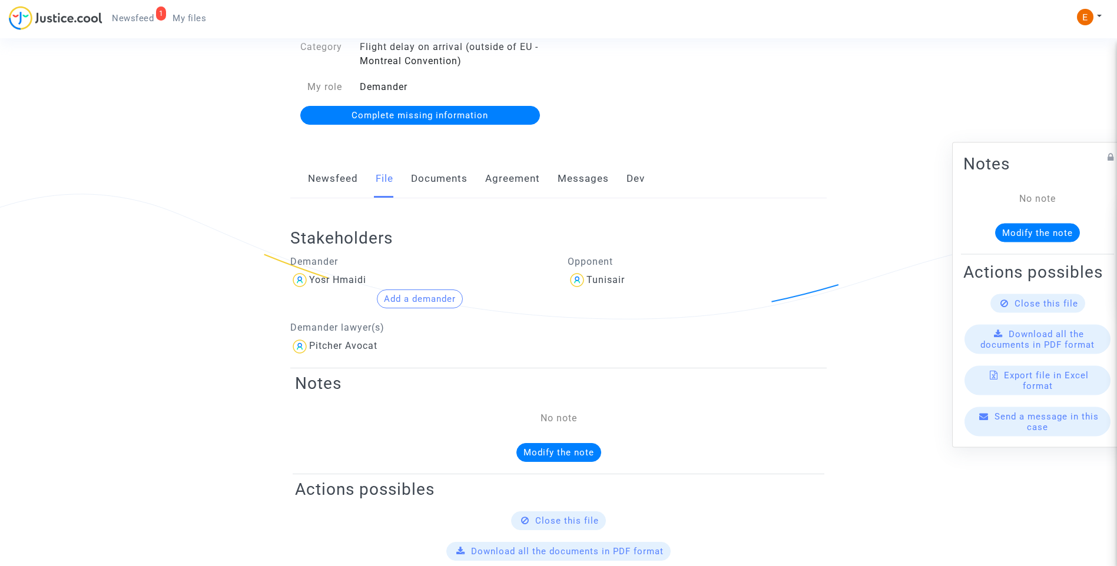
scroll to position [47, 0]
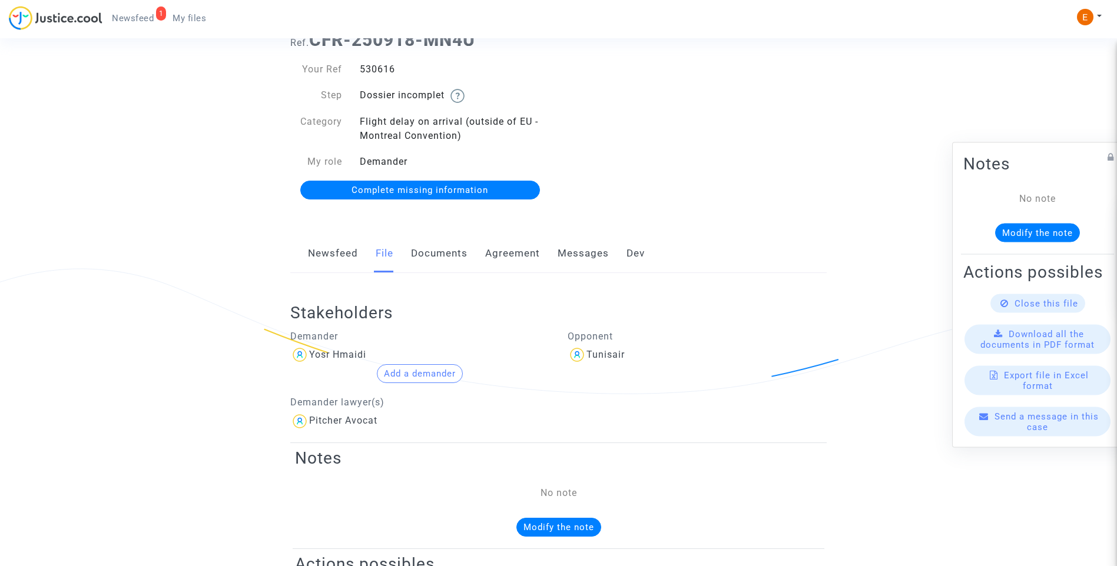
click at [430, 249] on link "Documents" at bounding box center [439, 253] width 57 height 39
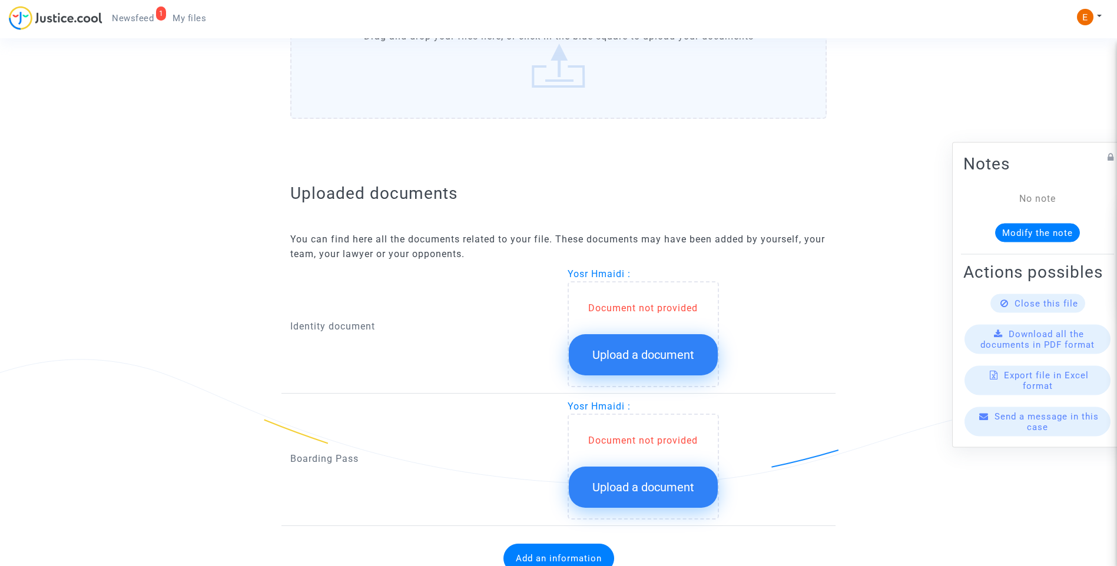
scroll to position [626, 0]
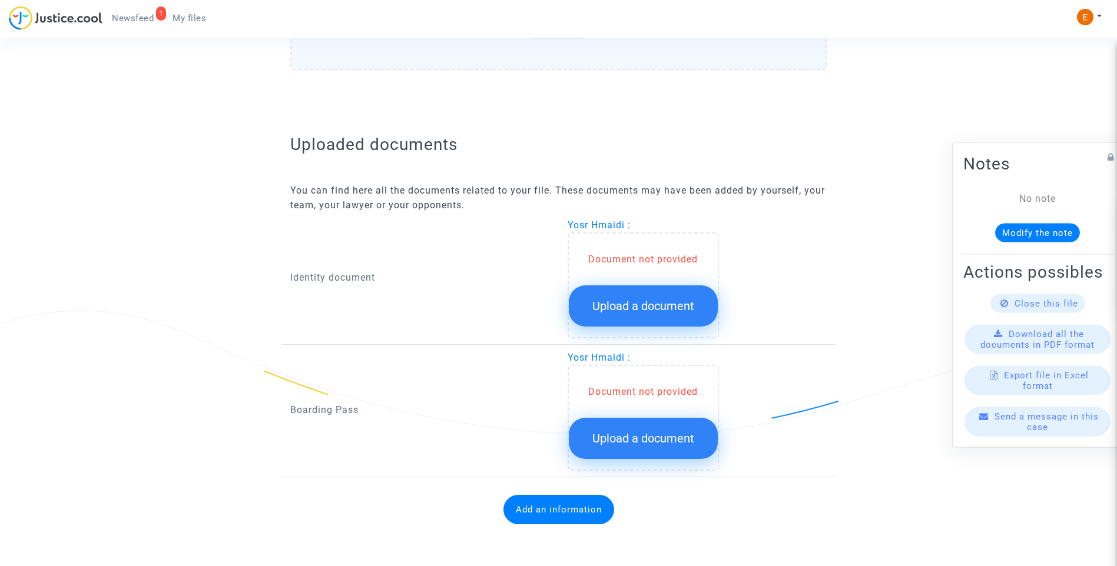
click at [654, 301] on span "Upload a document" at bounding box center [643, 306] width 102 height 14
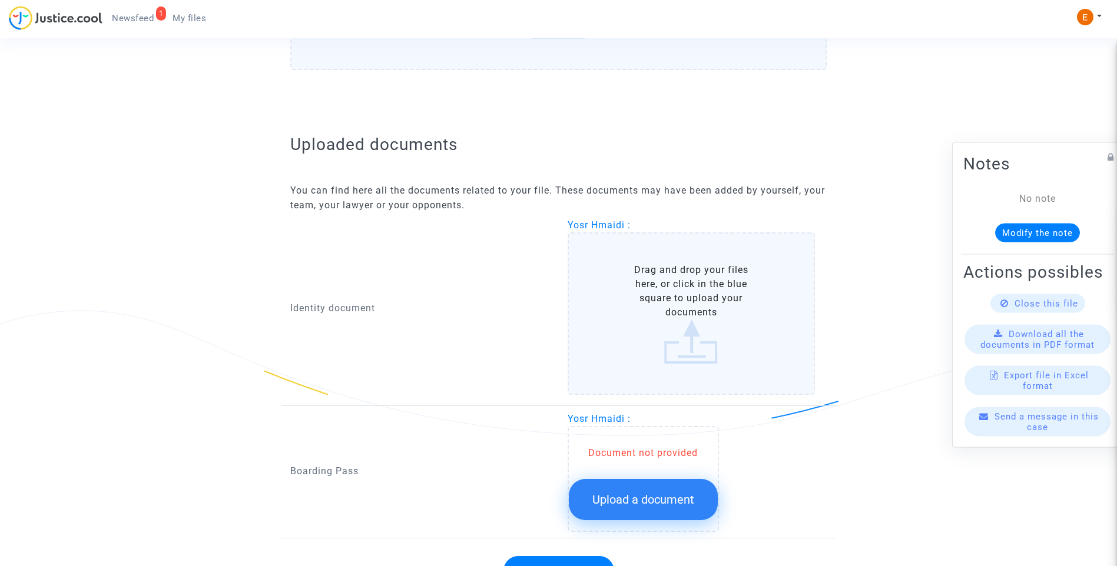
click at [636, 493] on span "Upload a document" at bounding box center [643, 500] width 102 height 14
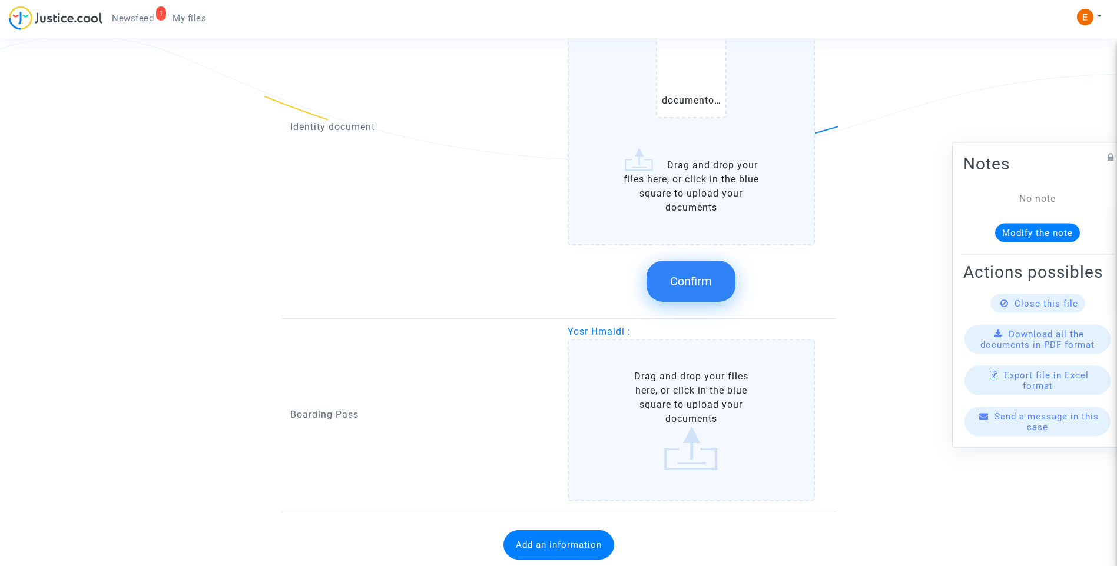
scroll to position [937, 0]
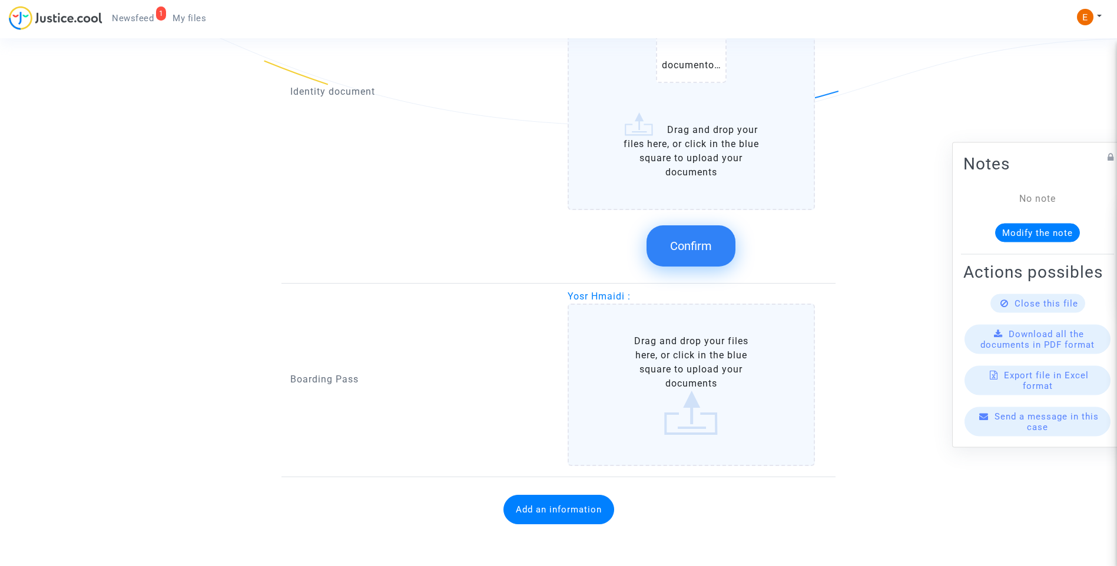
click at [696, 250] on span "Confirm" at bounding box center [691, 246] width 42 height 14
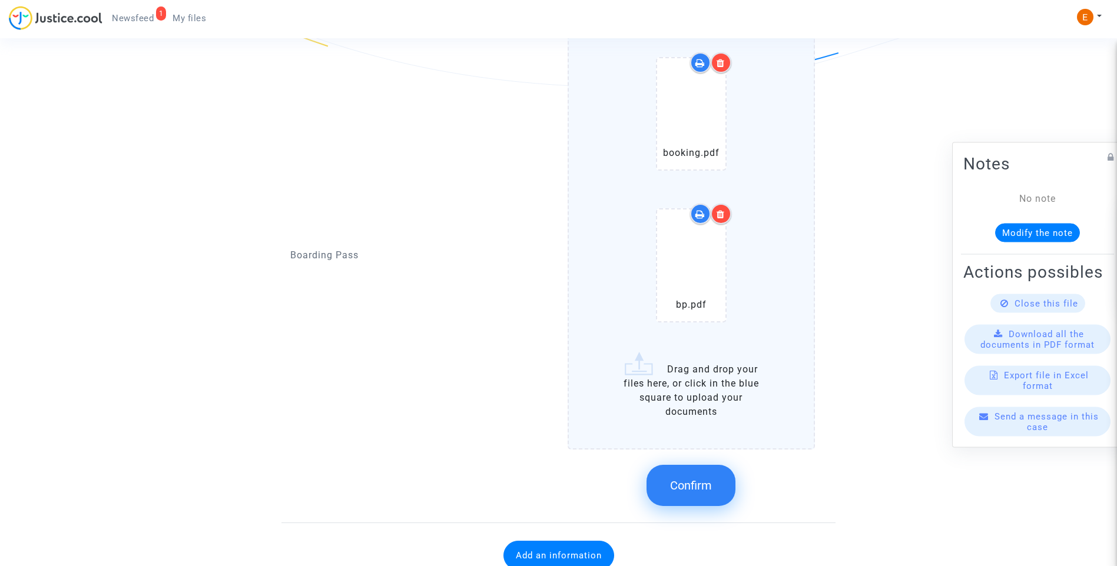
scroll to position [996, 0]
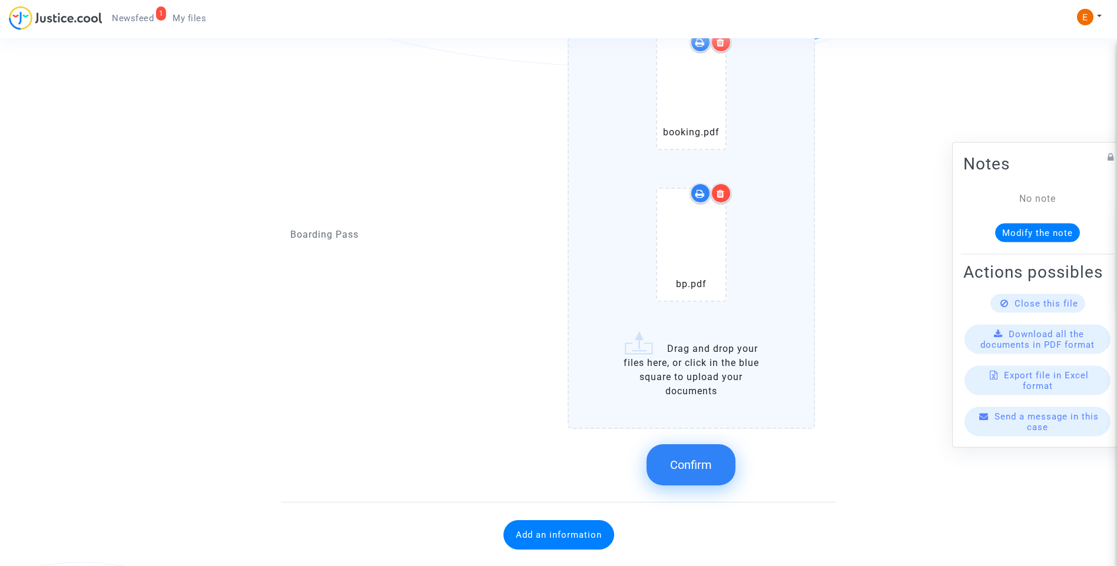
click at [700, 467] on span "Confirm" at bounding box center [691, 465] width 42 height 14
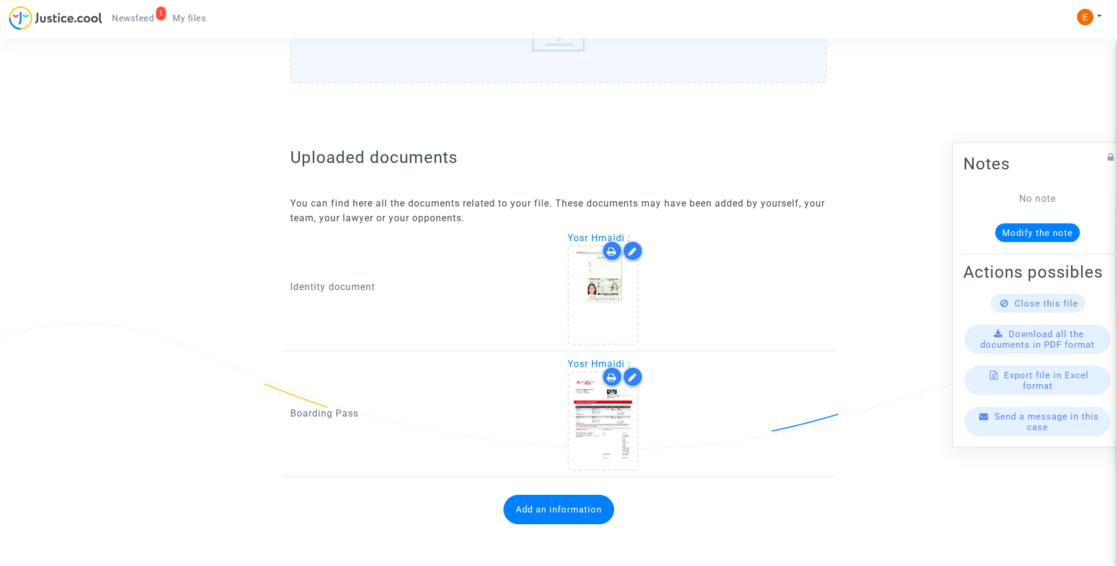
scroll to position [613, 0]
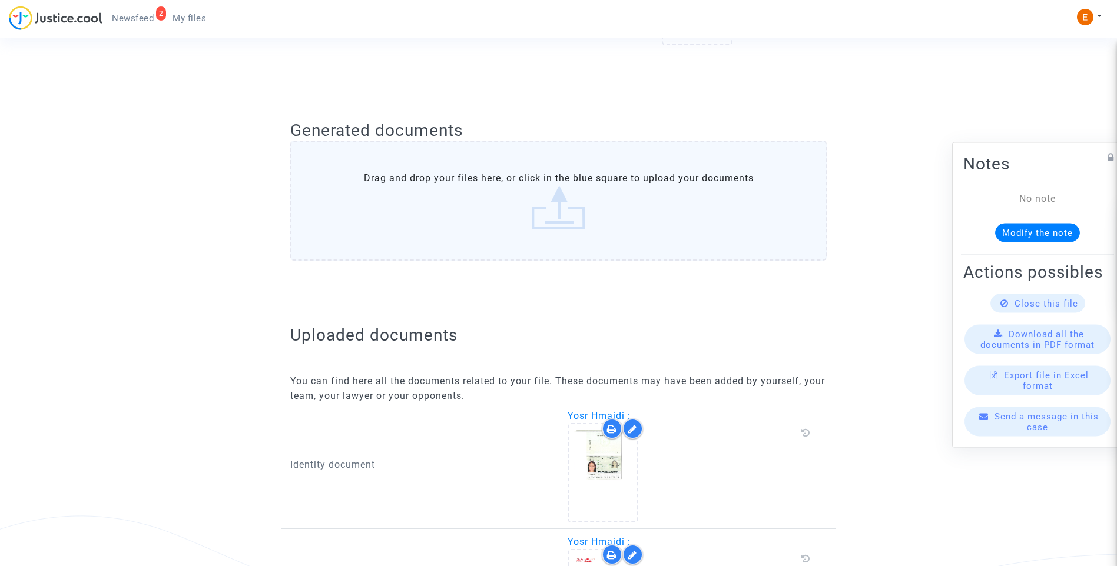
scroll to position [599, 0]
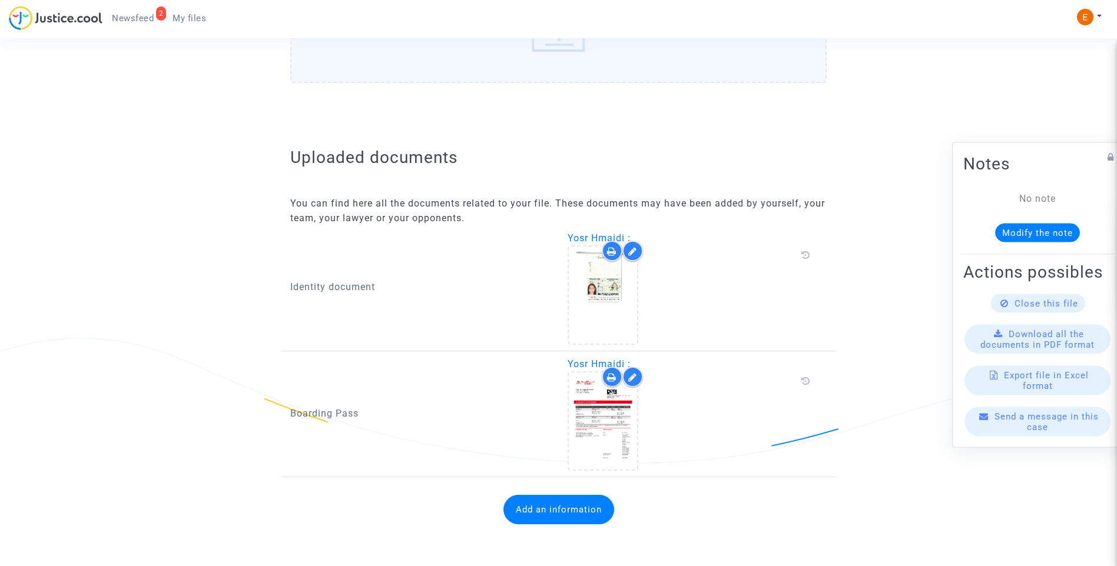
click at [573, 515] on button "Add an information" at bounding box center [558, 509] width 111 height 29
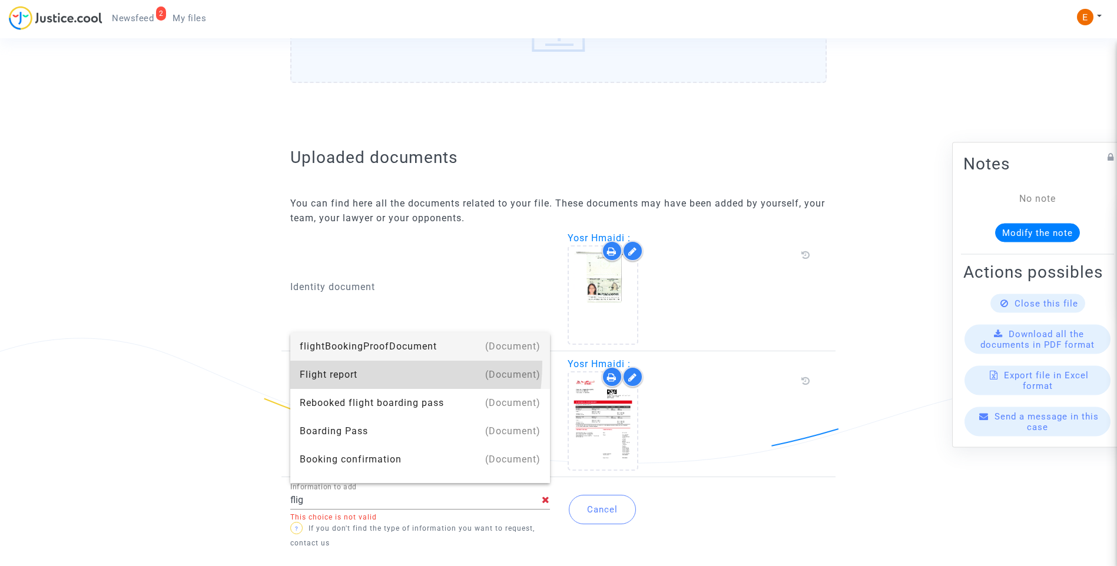
click at [332, 363] on div "Flight report" at bounding box center [420, 375] width 241 height 28
type input "Flight report"
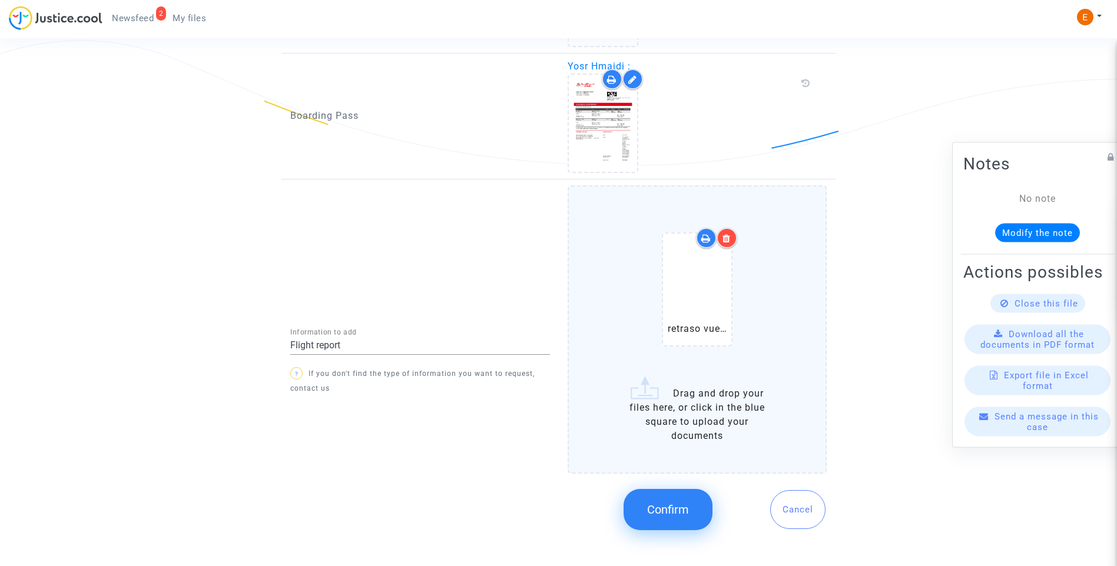
scroll to position [907, 0]
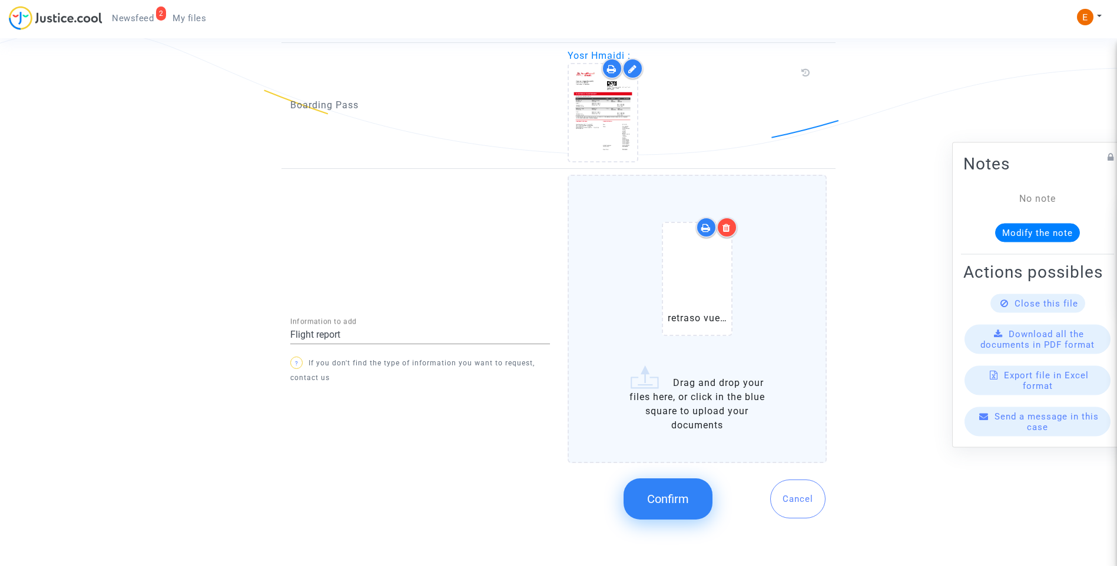
click at [683, 509] on button "Confirm" at bounding box center [667, 499] width 89 height 41
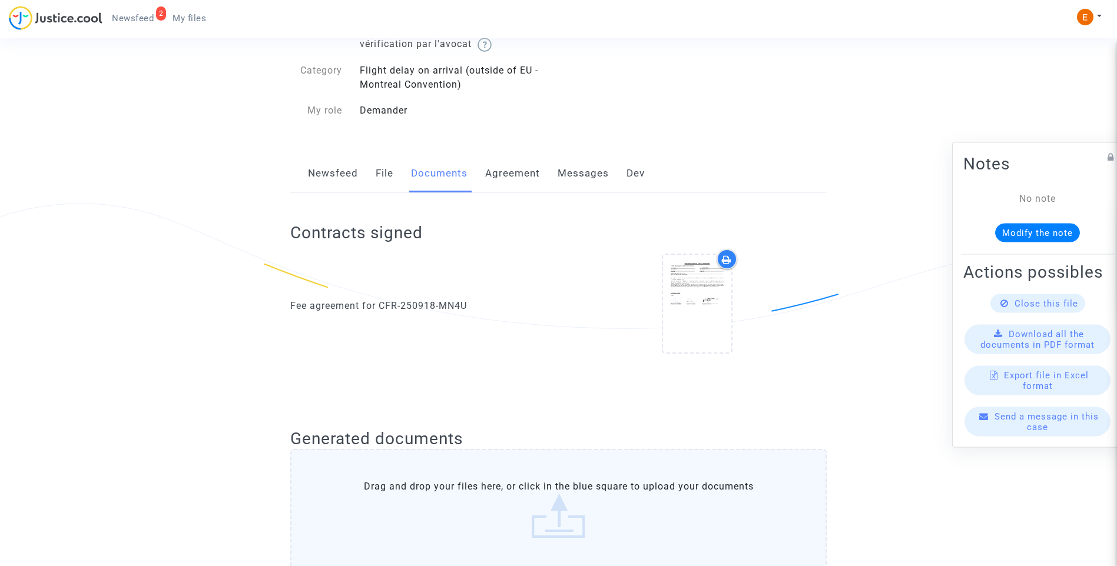
scroll to position [118, 0]
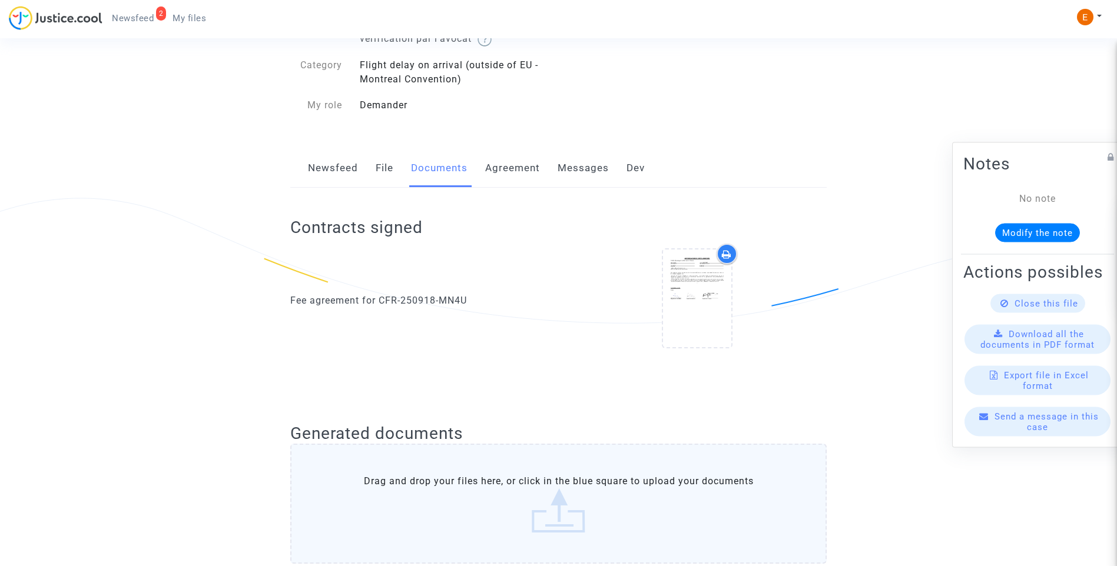
click at [143, 18] on span "Newsfeed" at bounding box center [133, 18] width 42 height 11
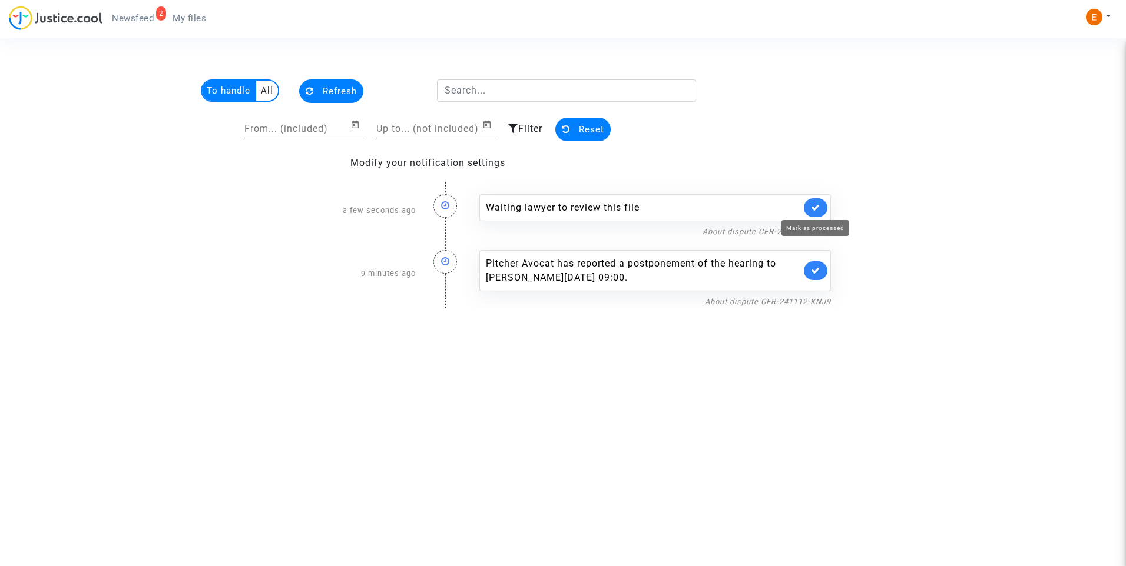
click at [817, 205] on icon at bounding box center [815, 207] width 9 height 9
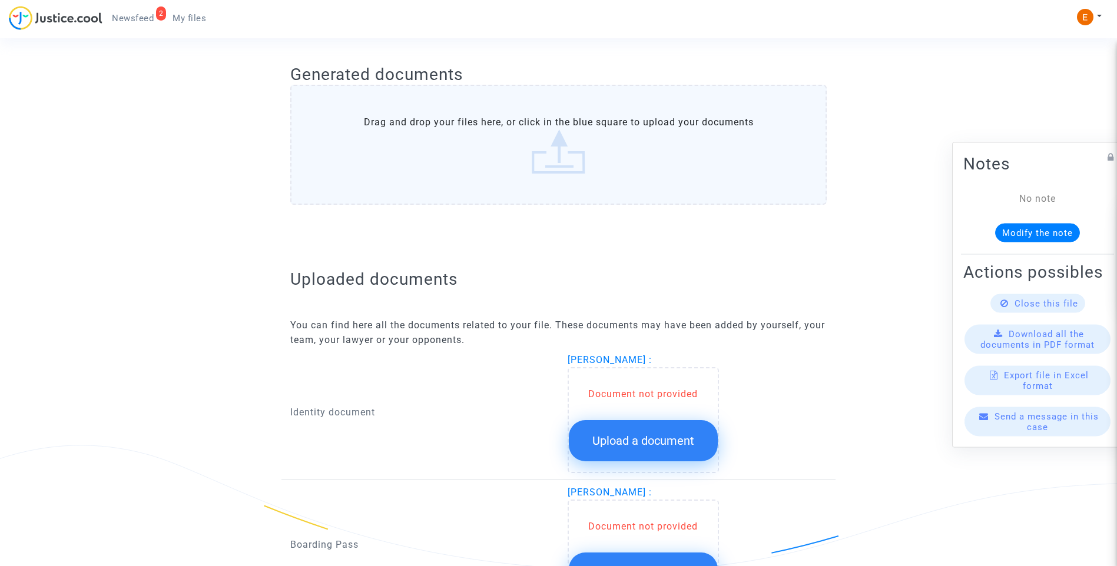
scroll to position [626, 0]
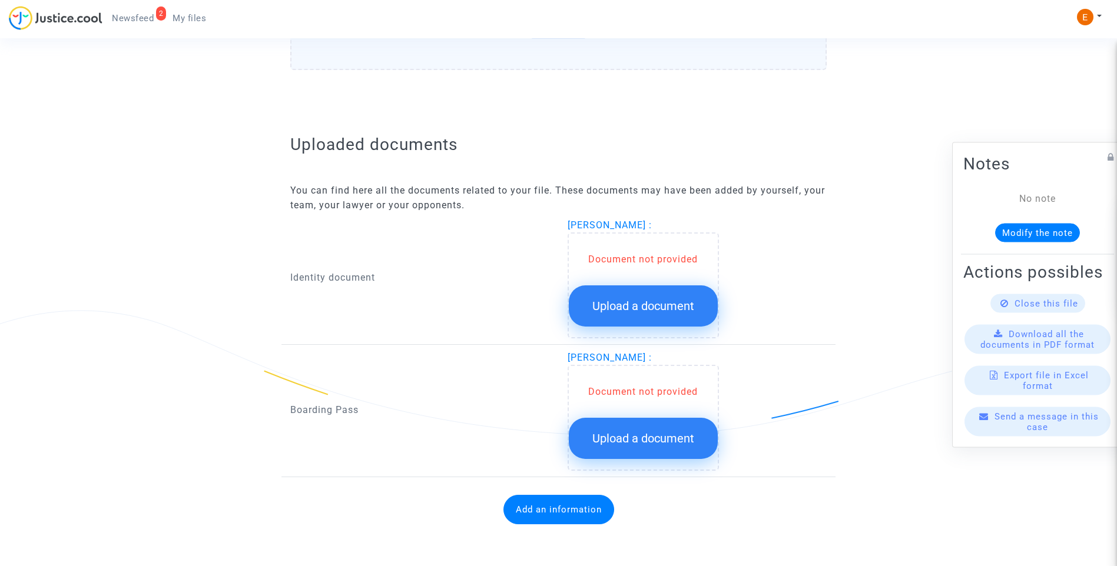
click at [619, 291] on button "Upload a document" at bounding box center [643, 306] width 149 height 41
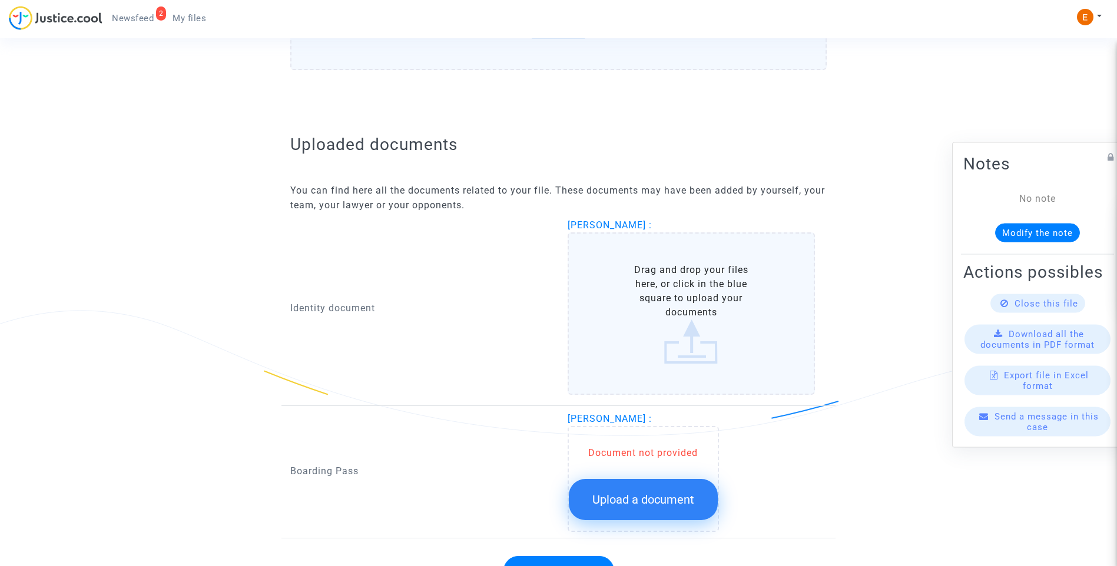
click at [631, 510] on button "Upload a document" at bounding box center [643, 499] width 149 height 41
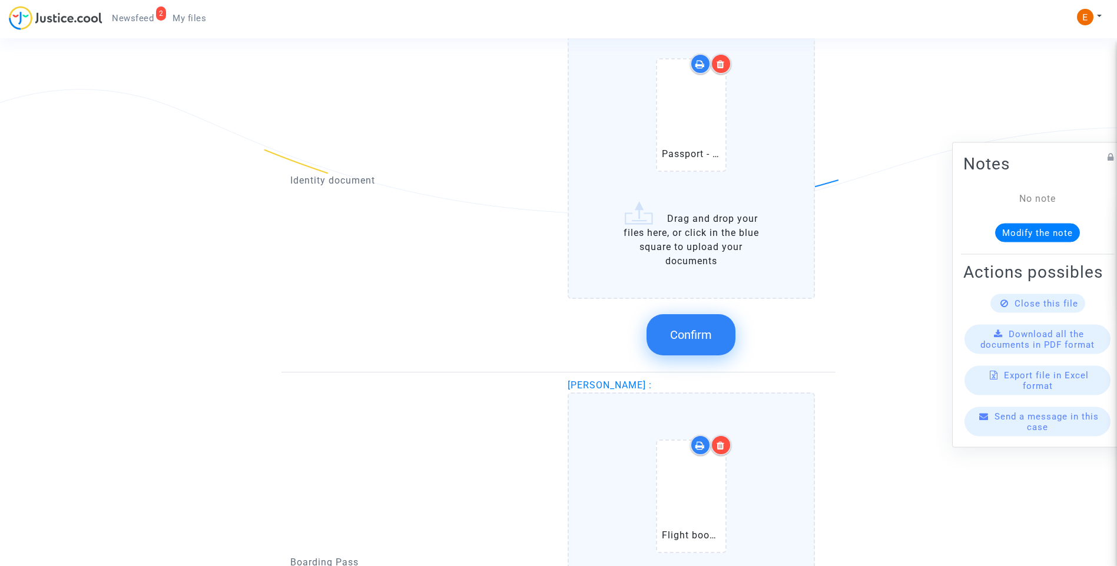
scroll to position [744, 0]
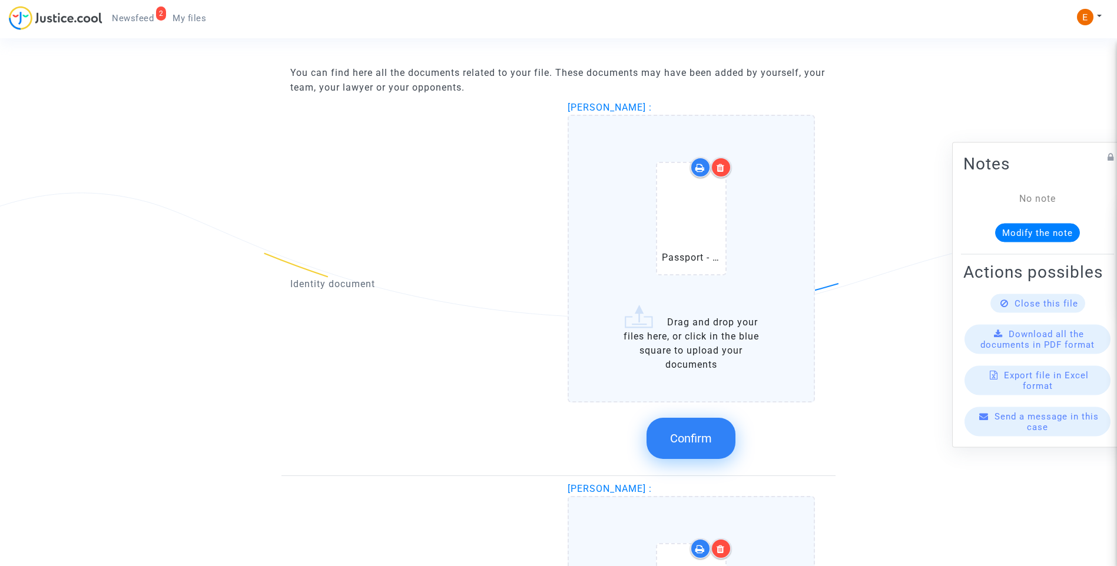
click at [725, 164] on icon at bounding box center [721, 167] width 8 height 9
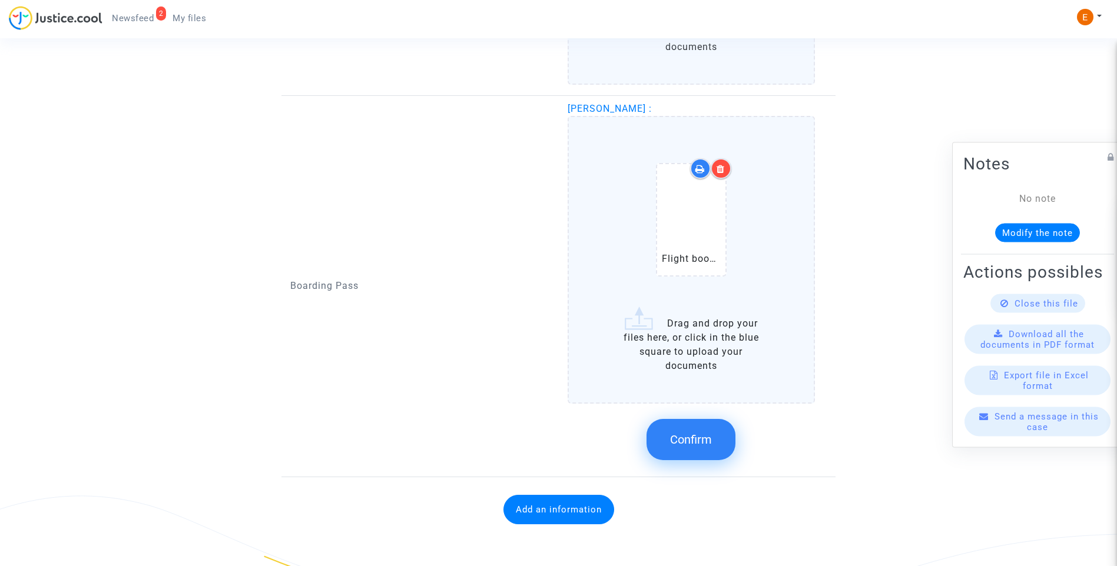
click at [690, 450] on button "Confirm" at bounding box center [690, 439] width 89 height 41
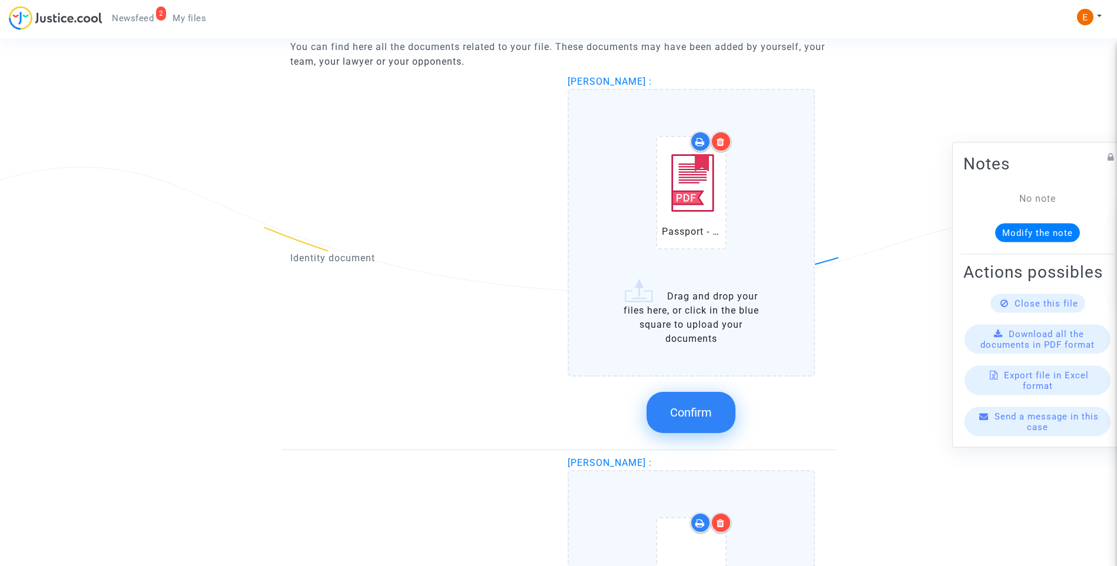
scroll to position [768, 0]
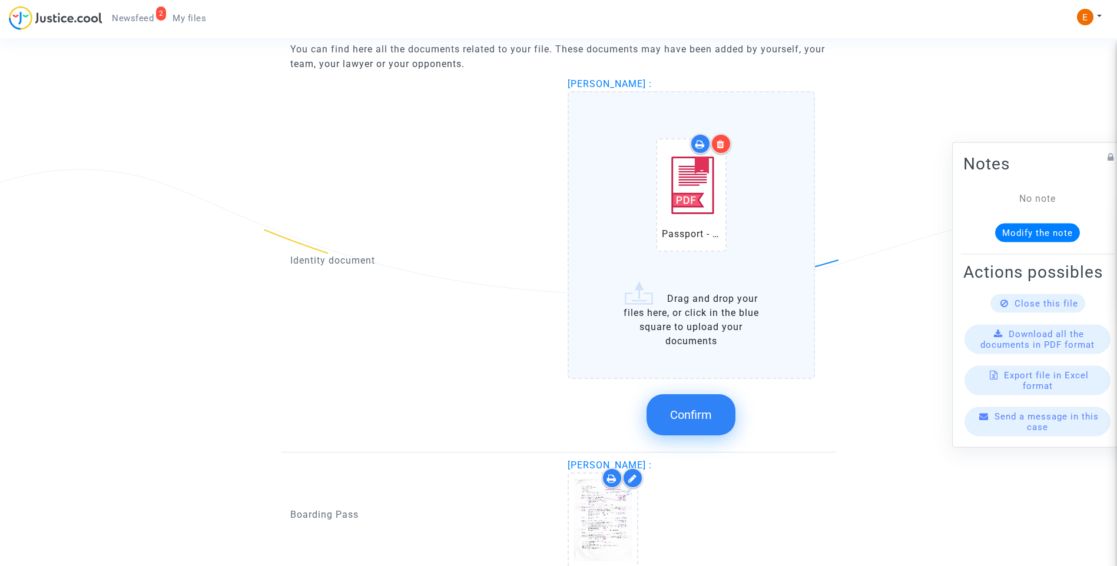
click at [694, 416] on span "Confirm" at bounding box center [691, 415] width 42 height 14
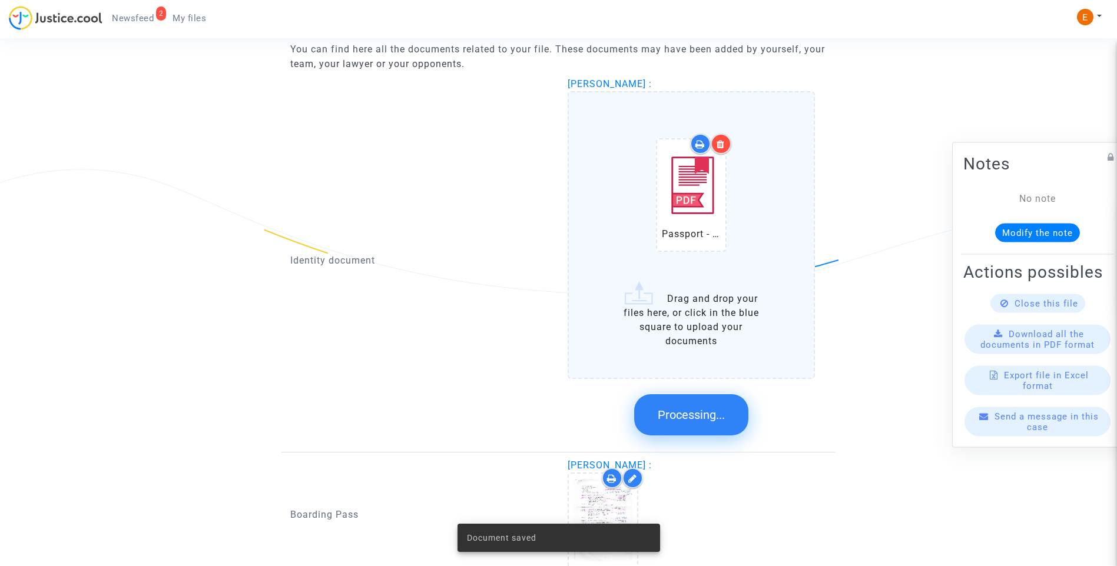
scroll to position [613, 0]
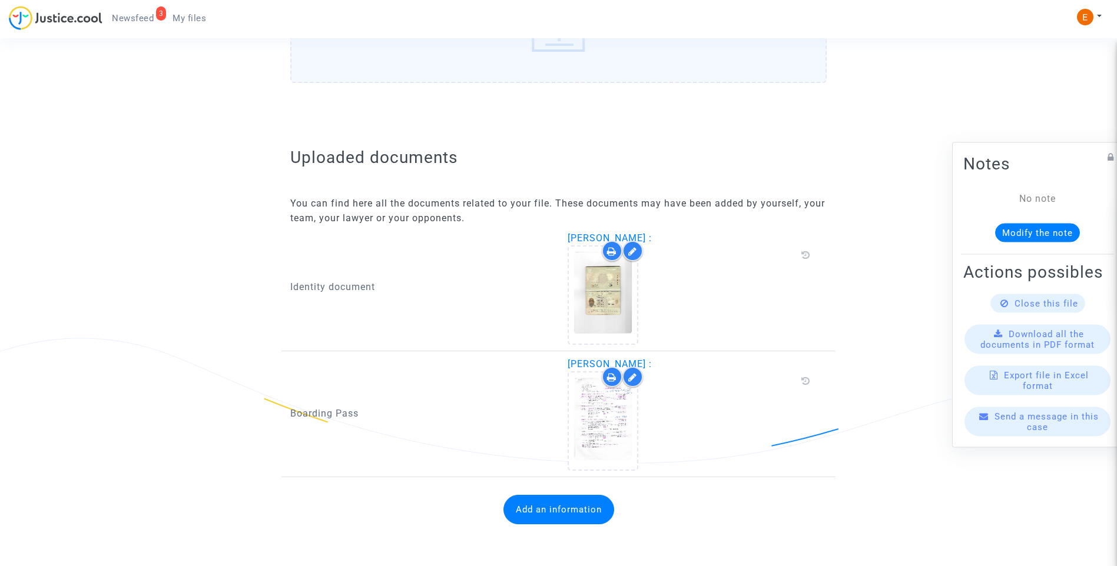
click at [545, 506] on button "Add an information" at bounding box center [558, 509] width 111 height 29
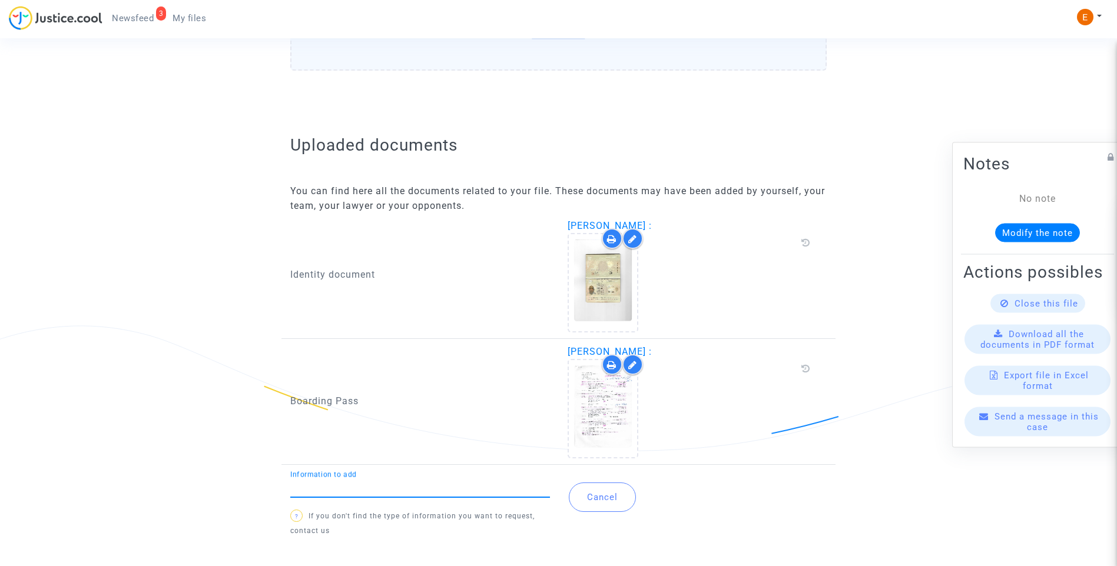
scroll to position [622, 0]
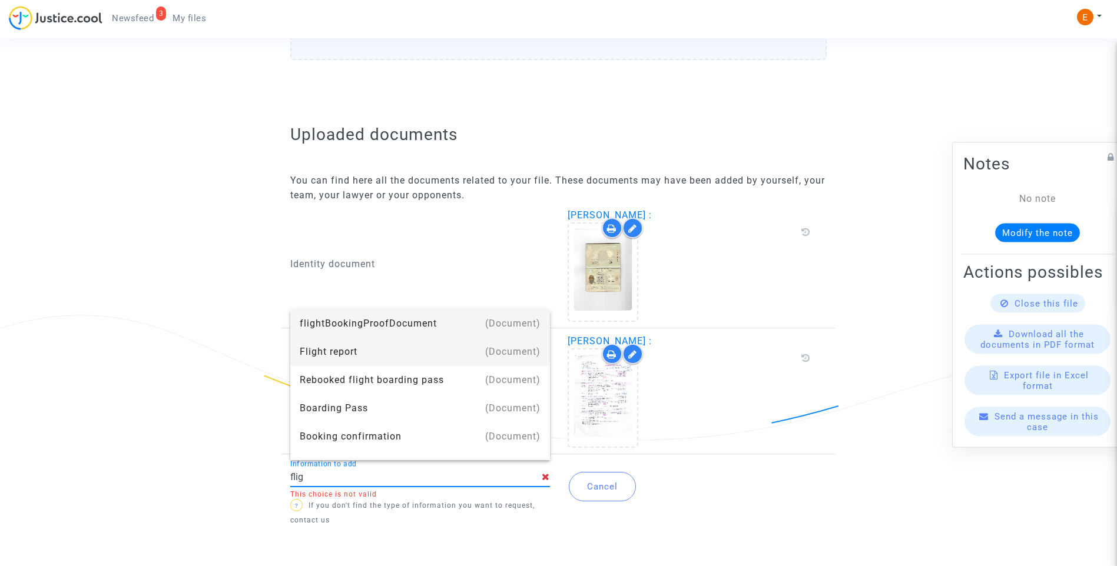
click at [343, 351] on div "Flight report" at bounding box center [420, 352] width 241 height 28
type input "Flight report"
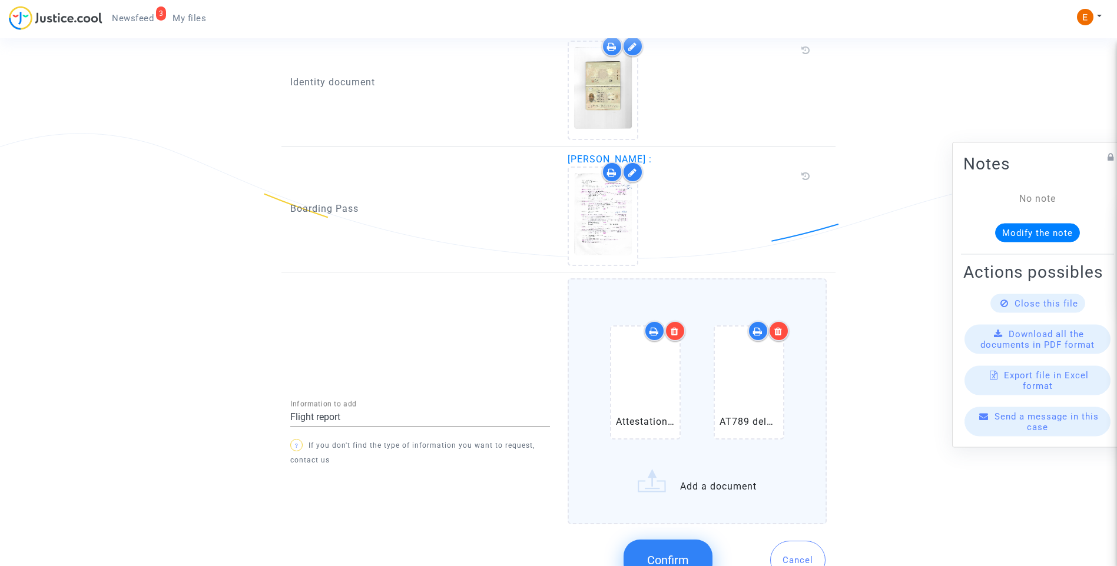
scroll to position [865, 0]
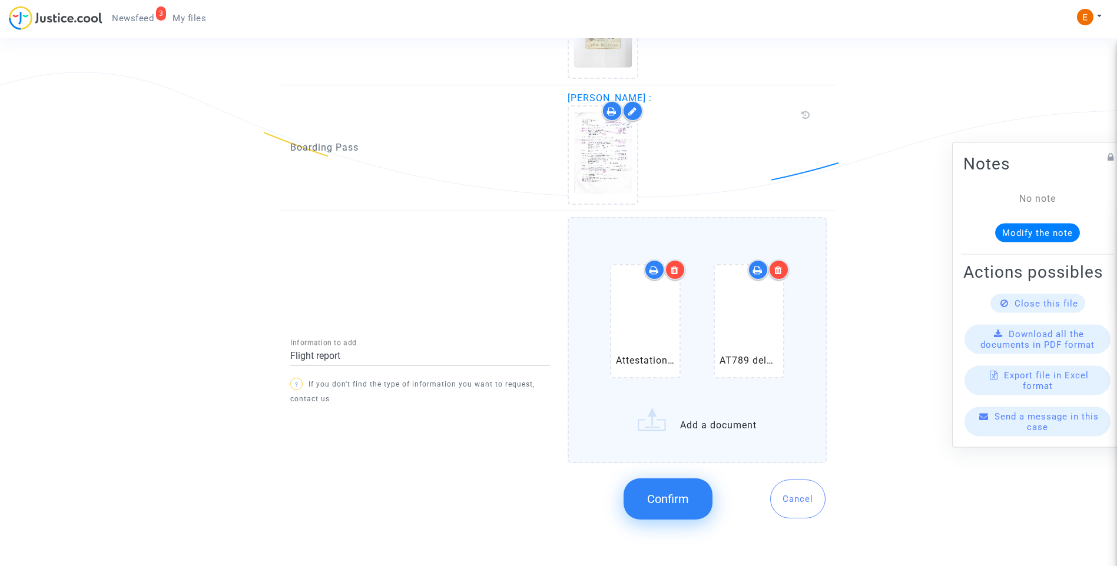
click at [675, 490] on button "Confirm" at bounding box center [667, 499] width 89 height 41
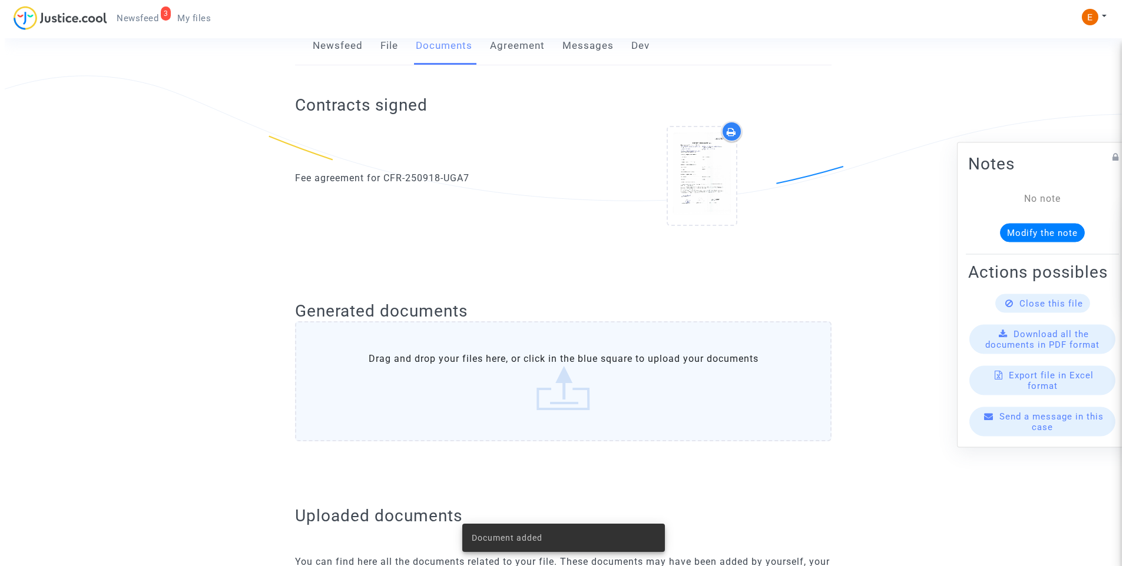
scroll to position [0, 0]
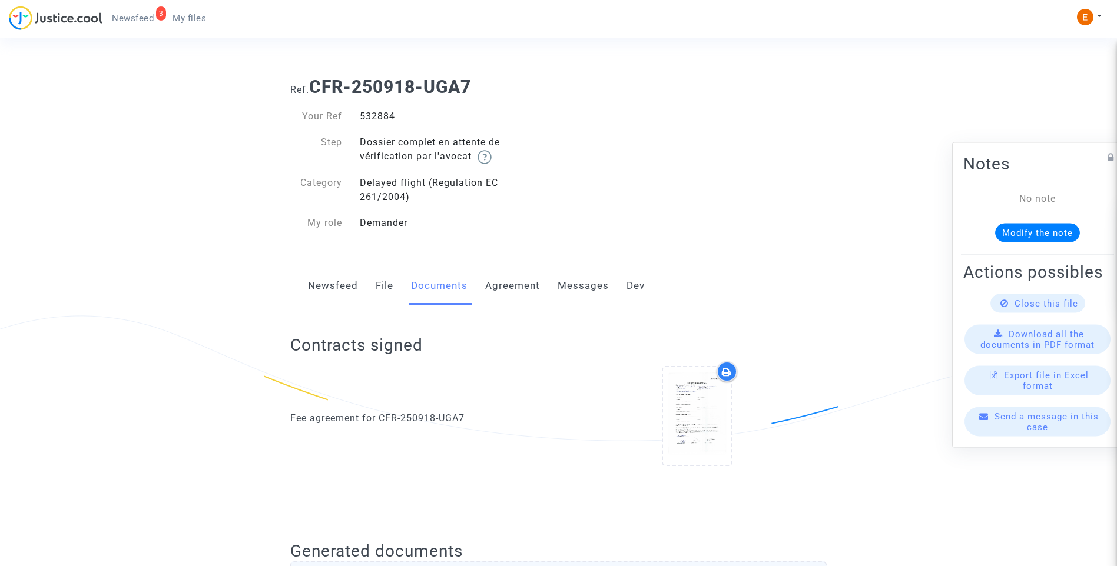
drag, startPoint x: 141, startPoint y: 18, endPoint x: 208, endPoint y: 47, distance: 72.5
click at [141, 18] on span "Newsfeed" at bounding box center [133, 18] width 42 height 11
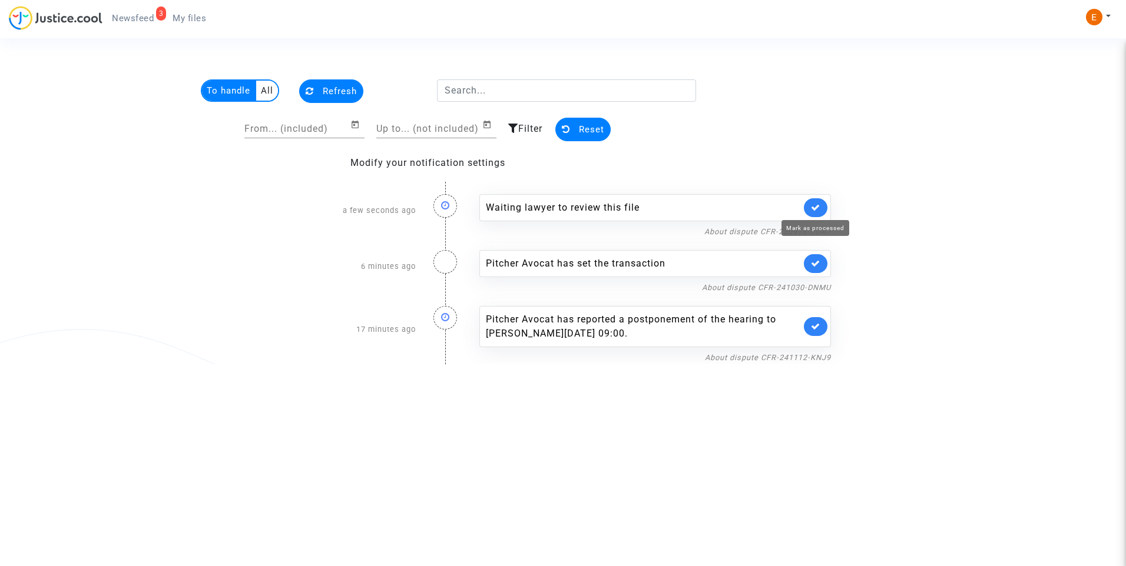
drag, startPoint x: 815, startPoint y: 207, endPoint x: 891, endPoint y: 206, distance: 76.0
click at [814, 207] on icon at bounding box center [815, 207] width 9 height 9
